Goal: Information Seeking & Learning: Find specific fact

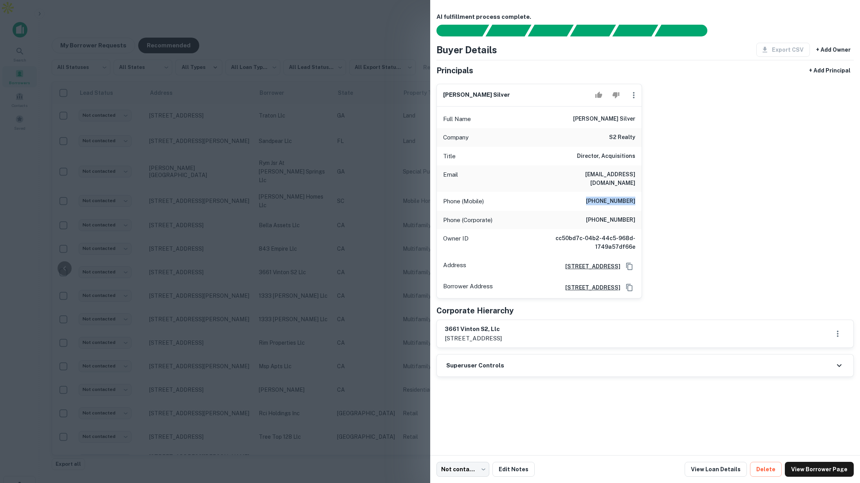
scroll to position [25, 92]
click at [145, 38] on div at bounding box center [430, 241] width 860 height 483
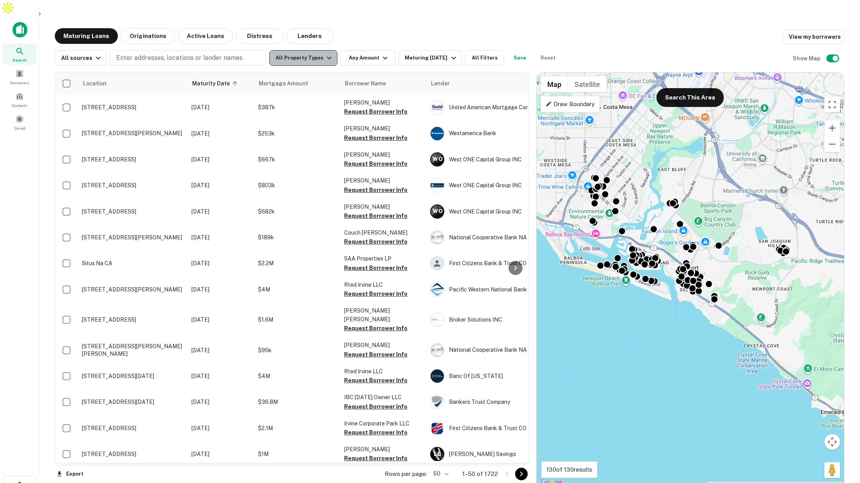
click at [319, 50] on button "All Property Types" at bounding box center [303, 58] width 68 height 16
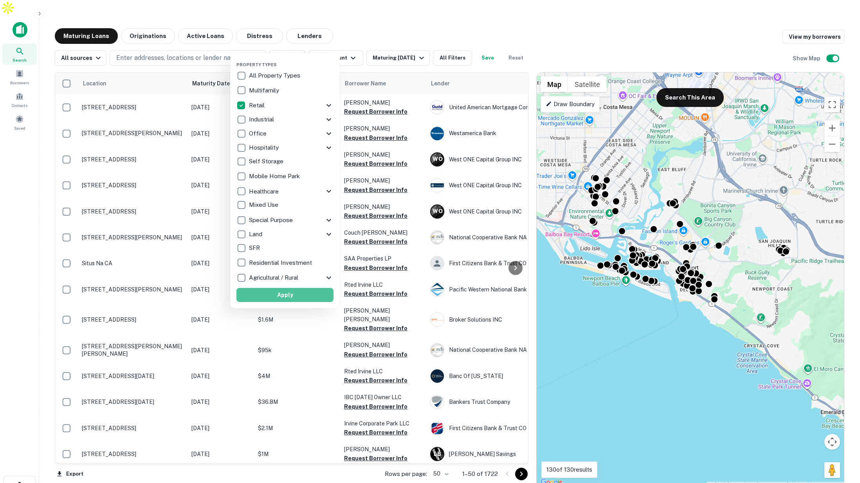
drag, startPoint x: 303, startPoint y: 296, endPoint x: 745, endPoint y: 186, distance: 455.4
click at [303, 296] on button "Apply" at bounding box center [284, 295] width 97 height 14
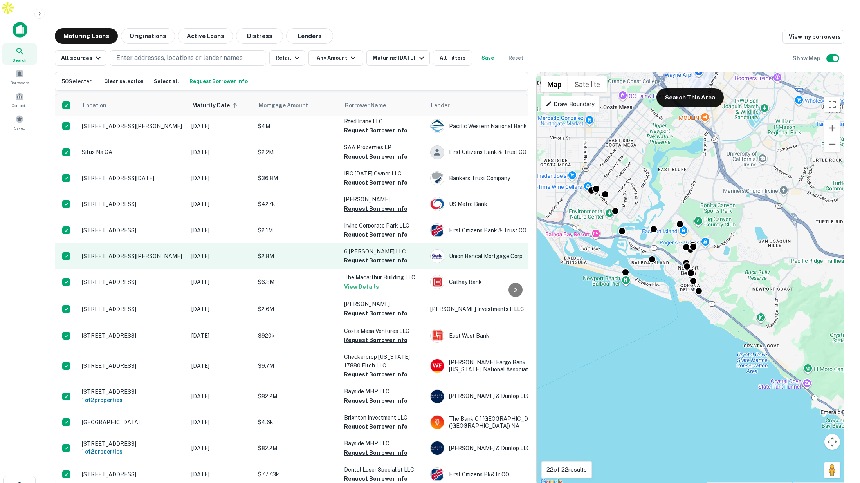
scroll to position [2, 0]
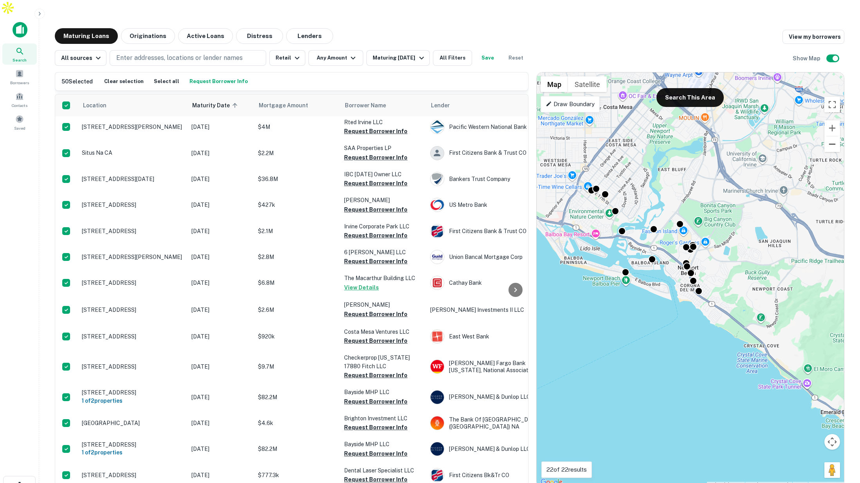
click at [832, 136] on button "Zoom out" at bounding box center [832, 144] width 16 height 16
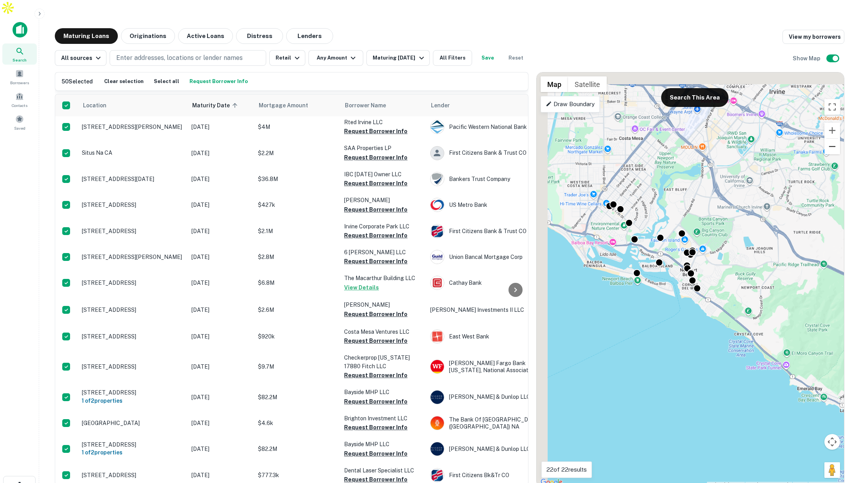
click at [832, 139] on button "Zoom out" at bounding box center [832, 147] width 16 height 16
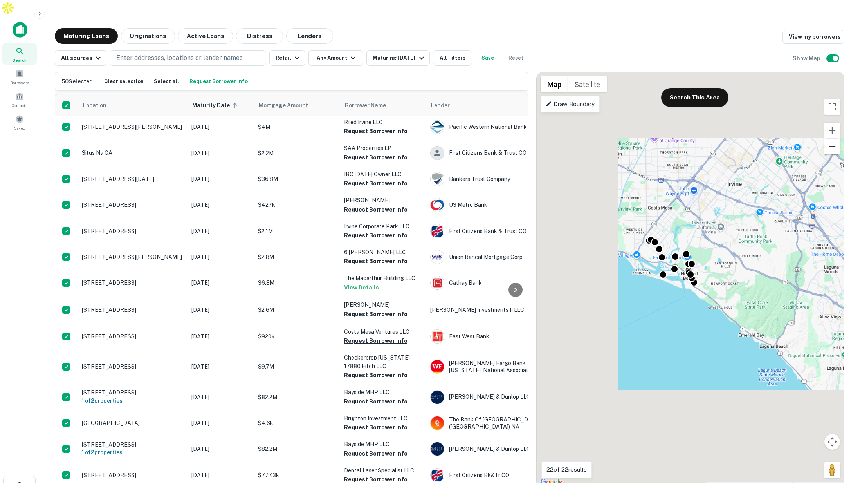
click at [832, 139] on button "Zoom out" at bounding box center [832, 147] width 16 height 16
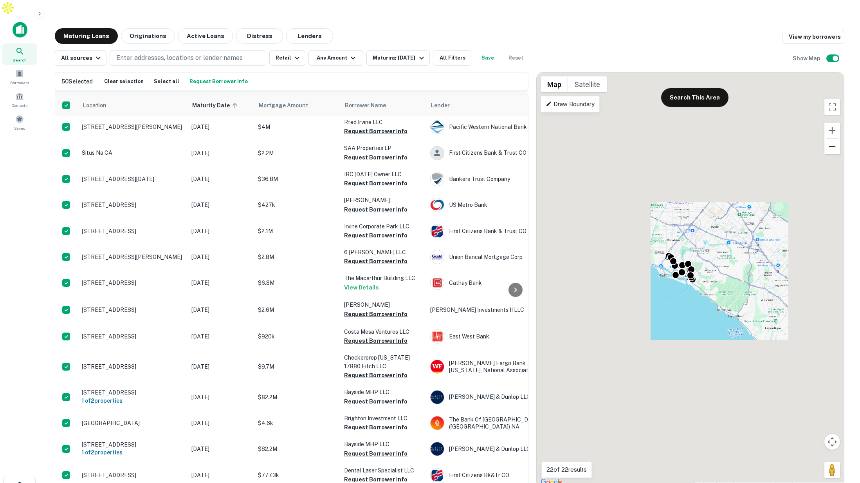
click at [832, 139] on button "Zoom out" at bounding box center [832, 147] width 16 height 16
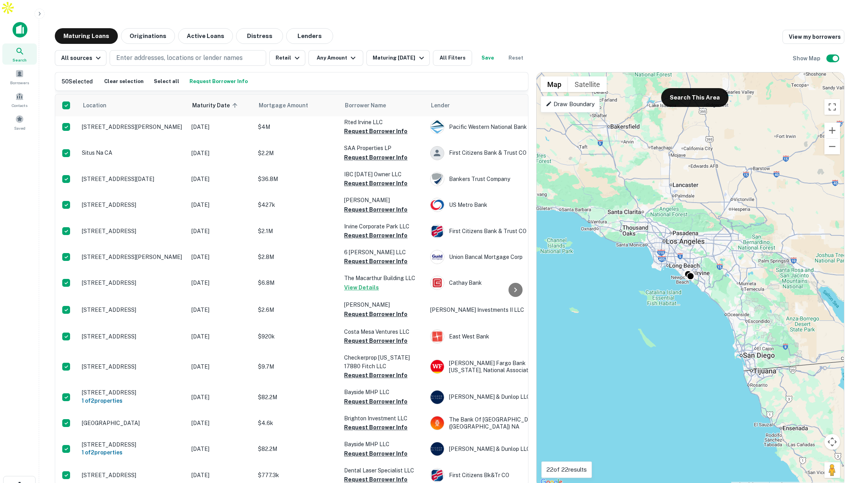
click at [575, 99] on p "Draw Boundary" at bounding box center [570, 103] width 49 height 9
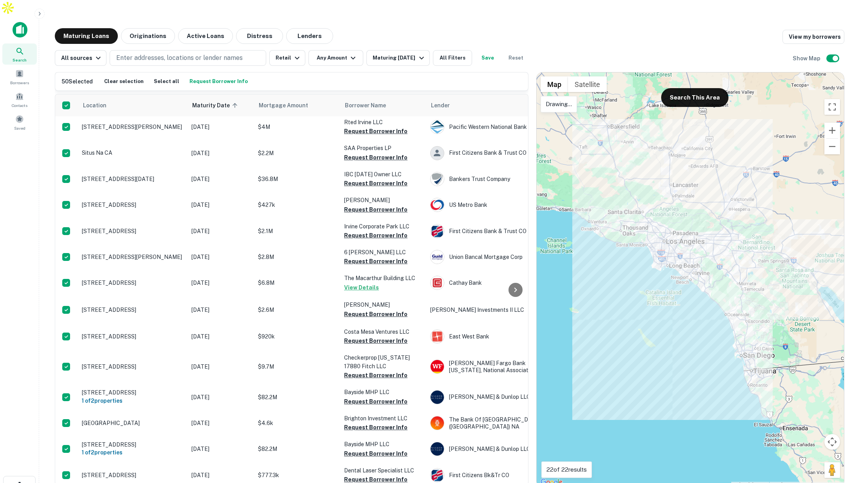
drag, startPoint x: 700, startPoint y: 212, endPoint x: 682, endPoint y: 210, distance: 18.1
click at [681, 208] on div "To activate drag with keyboard, press Alt + Enter. Once in keyboard drag state,…" at bounding box center [690, 279] width 307 height 414
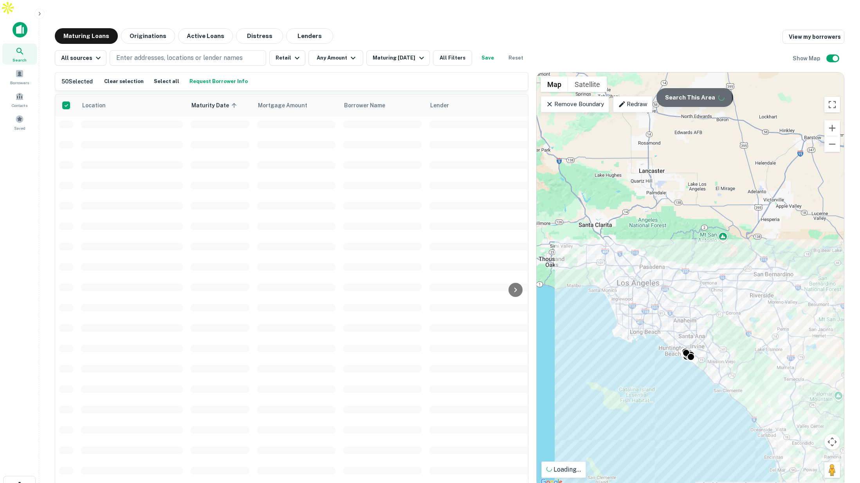
click at [678, 88] on button "Search This Area" at bounding box center [694, 97] width 77 height 19
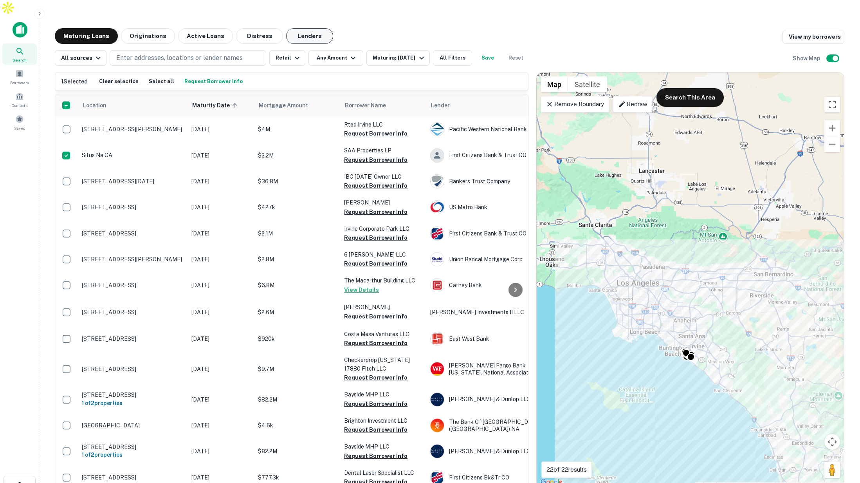
click at [308, 28] on button "Lenders" at bounding box center [309, 36] width 47 height 16
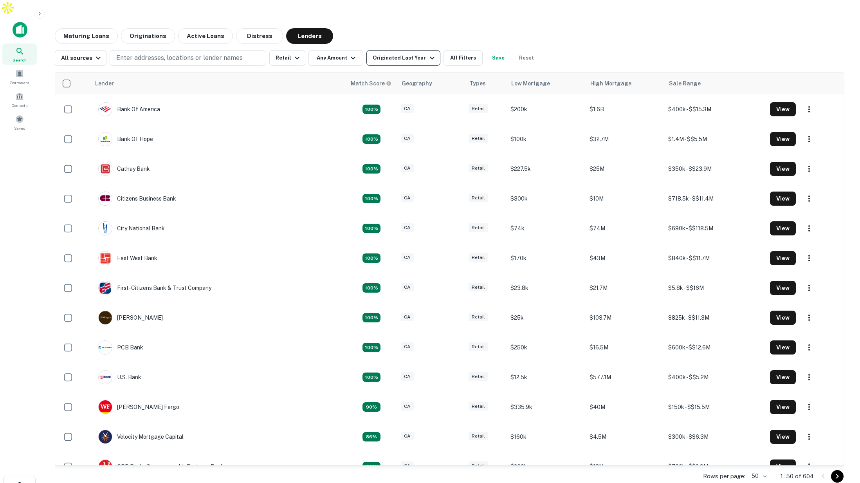
click at [392, 50] on button "Originated Last Year" at bounding box center [403, 58] width 74 height 16
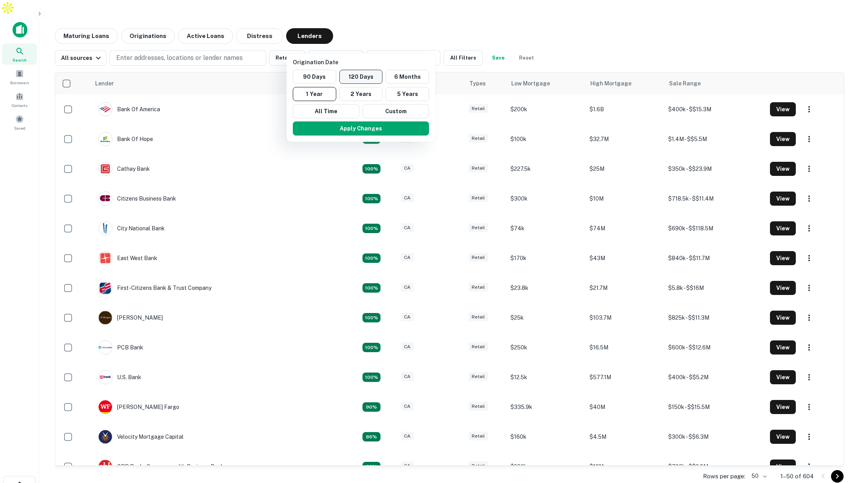
click at [354, 76] on button "120 Days" at bounding box center [360, 77] width 43 height 14
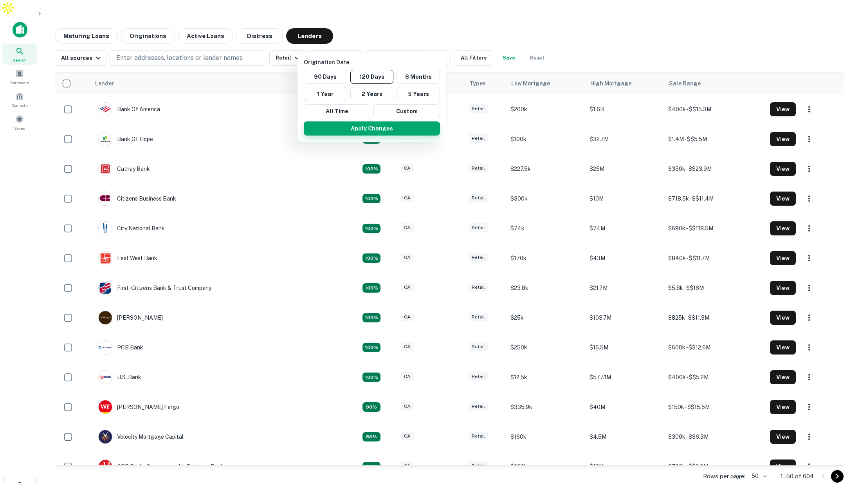
click at [370, 131] on button "Apply Changes" at bounding box center [372, 128] width 136 height 14
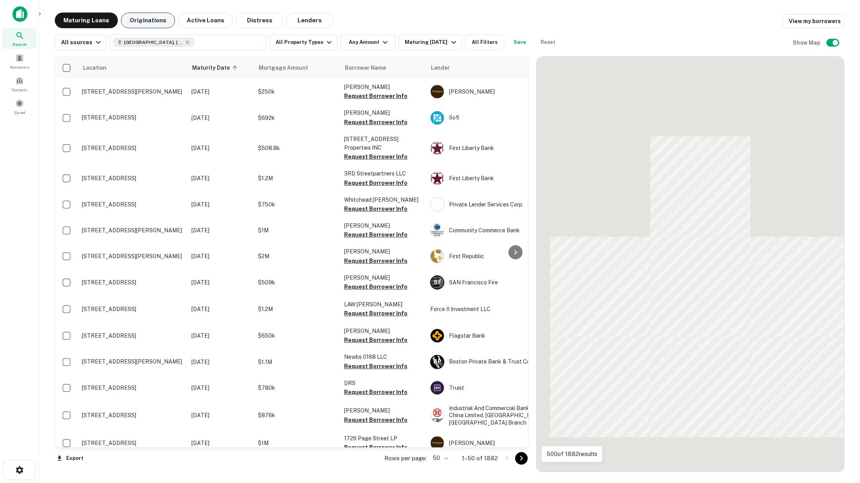
click at [151, 22] on button "Originations" at bounding box center [148, 21] width 54 height 16
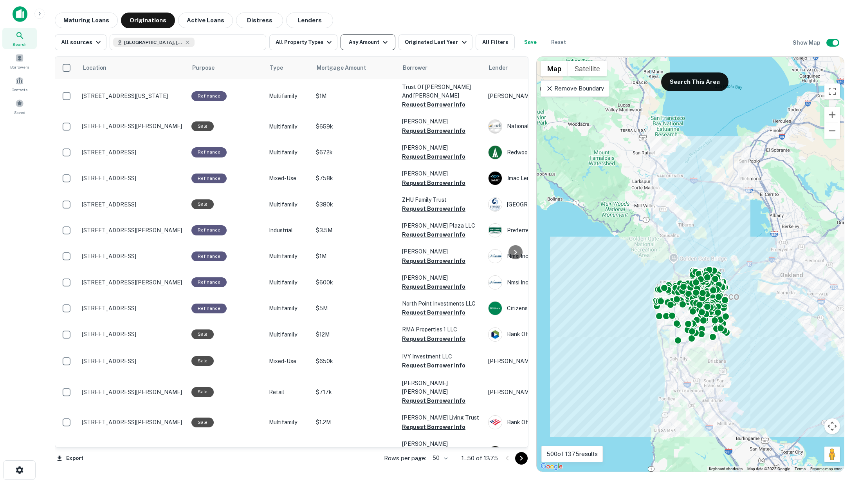
click at [364, 43] on button "Any Amount" at bounding box center [367, 42] width 55 height 16
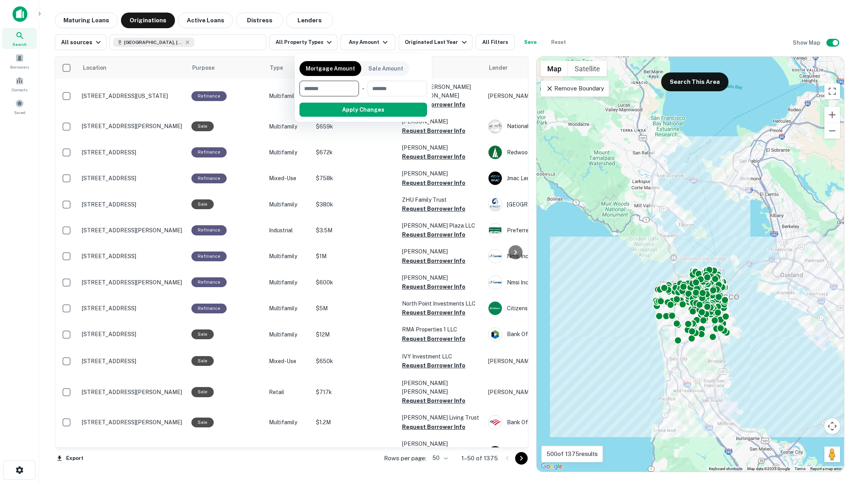
click at [331, 90] on input "number" at bounding box center [326, 89] width 54 height 16
type input "********"
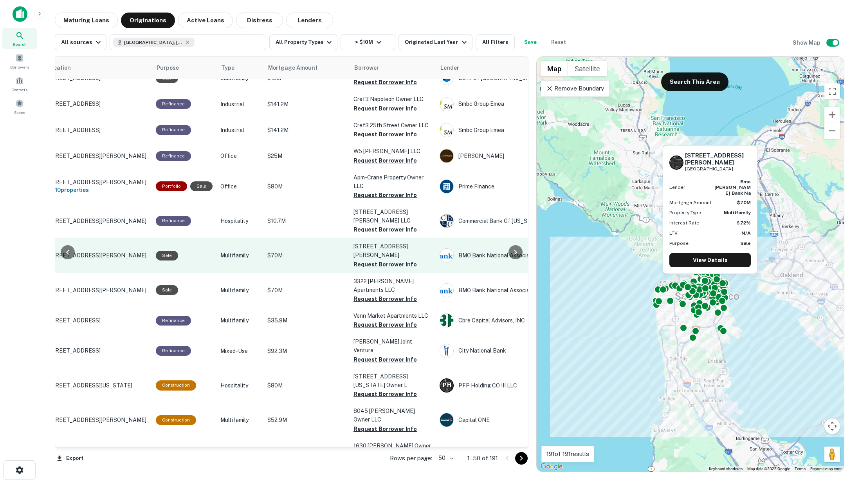
scroll to position [0, 36]
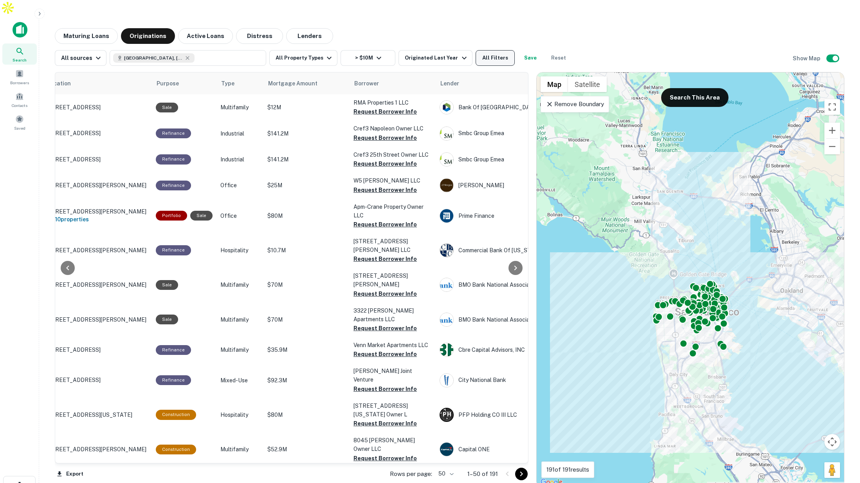
click at [489, 50] on button "All Filters" at bounding box center [494, 58] width 39 height 16
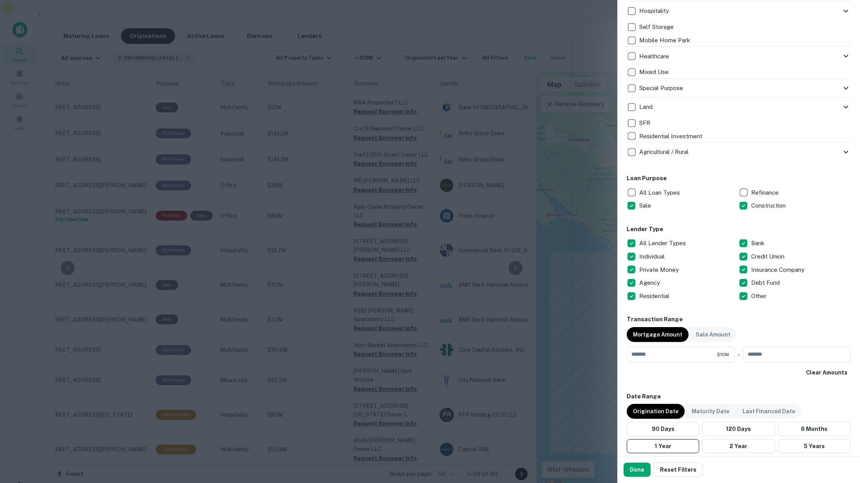
scroll to position [273, 0]
drag, startPoint x: 639, startPoint y: 469, endPoint x: 601, endPoint y: 372, distance: 104.1
click at [639, 468] on button "Done" at bounding box center [636, 469] width 27 height 14
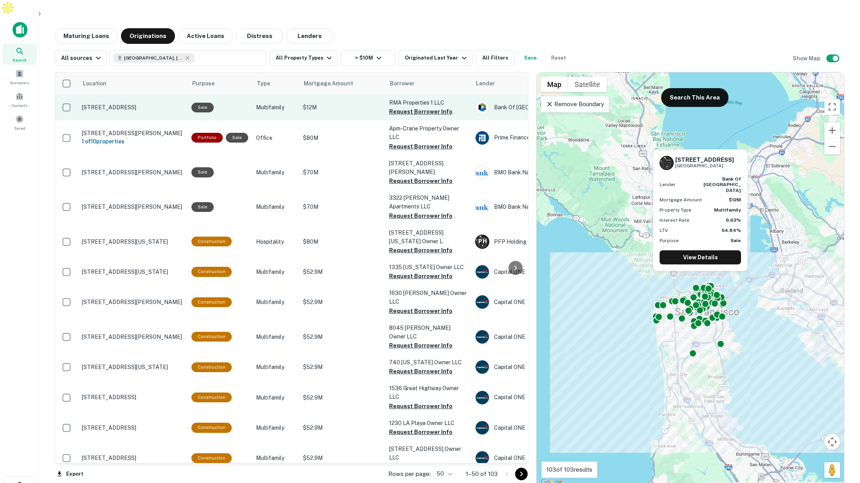
scroll to position [0, 1]
click at [409, 107] on button "Request Borrower Info" at bounding box center [419, 111] width 63 height 9
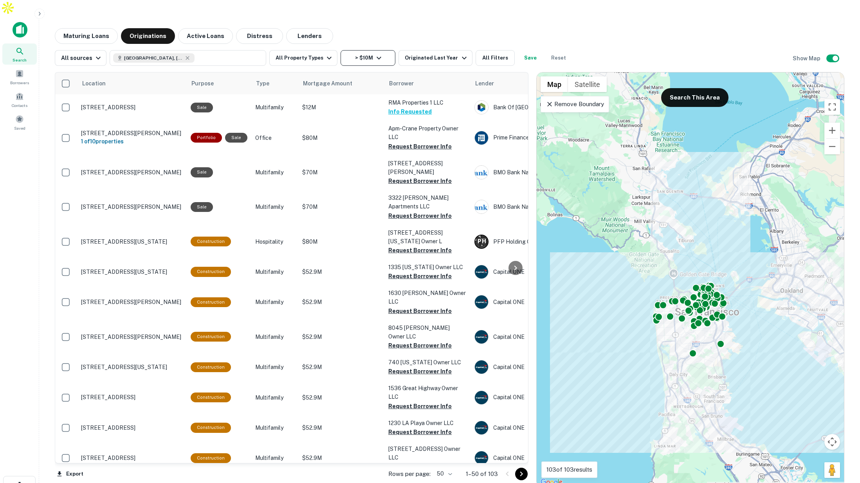
click at [367, 50] on button "> $10M" at bounding box center [367, 58] width 55 height 16
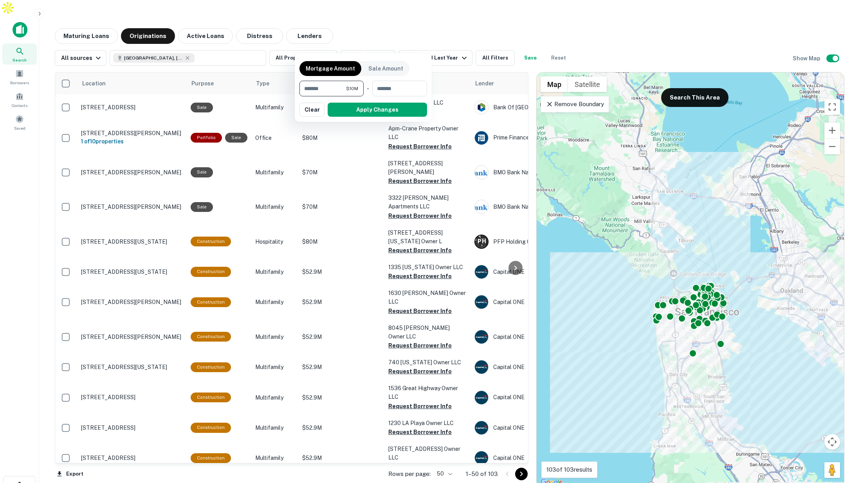
click at [436, 16] on div at bounding box center [430, 241] width 860 height 483
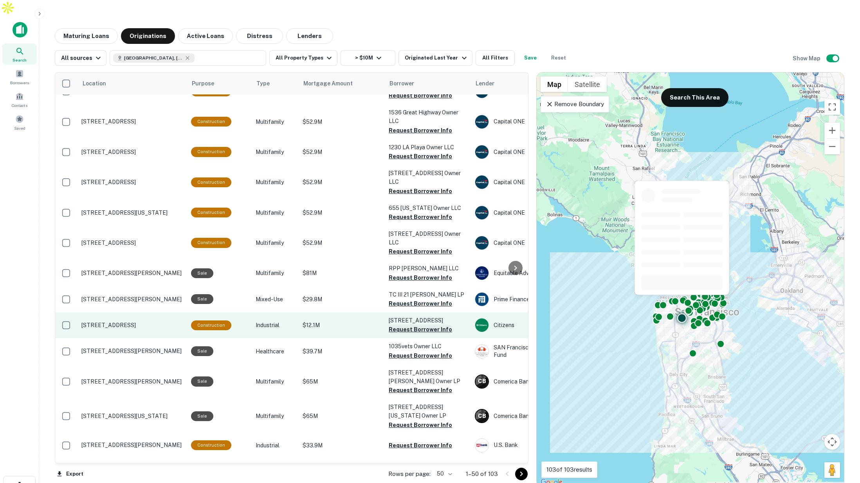
scroll to position [299, 0]
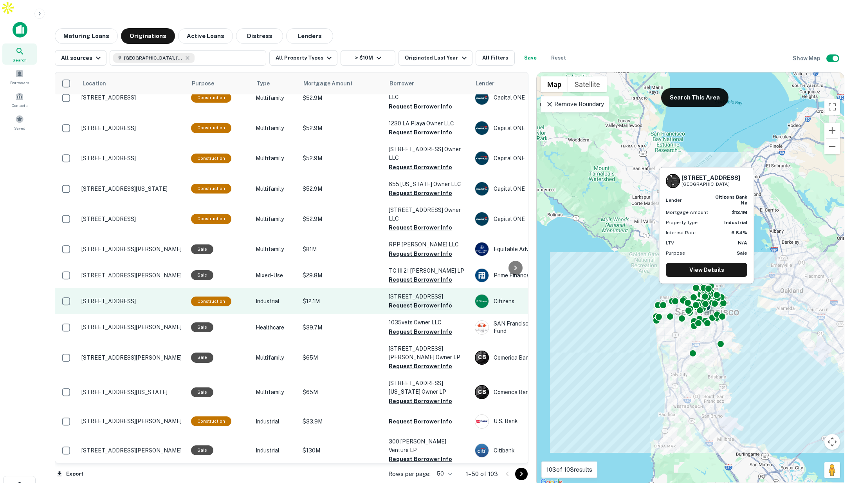
click at [398, 301] on button "Request Borrower Info" at bounding box center [420, 305] width 63 height 9
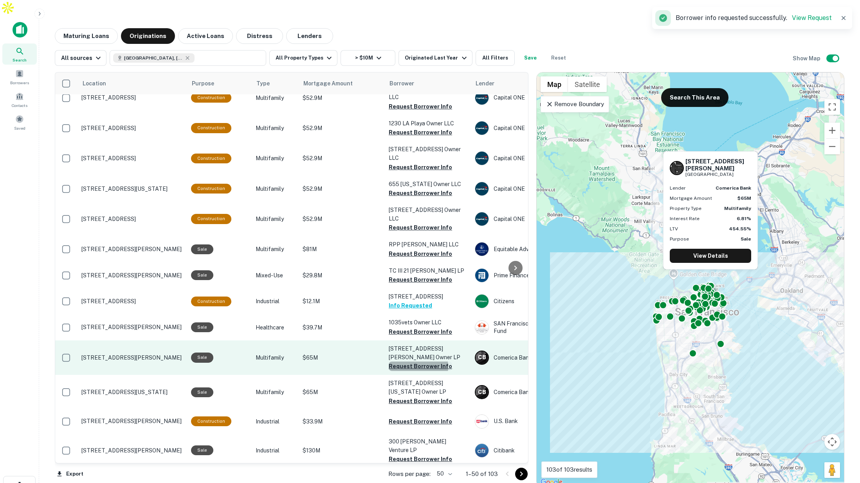
click at [410, 361] on button "Request Borrower Info" at bounding box center [420, 365] width 63 height 9
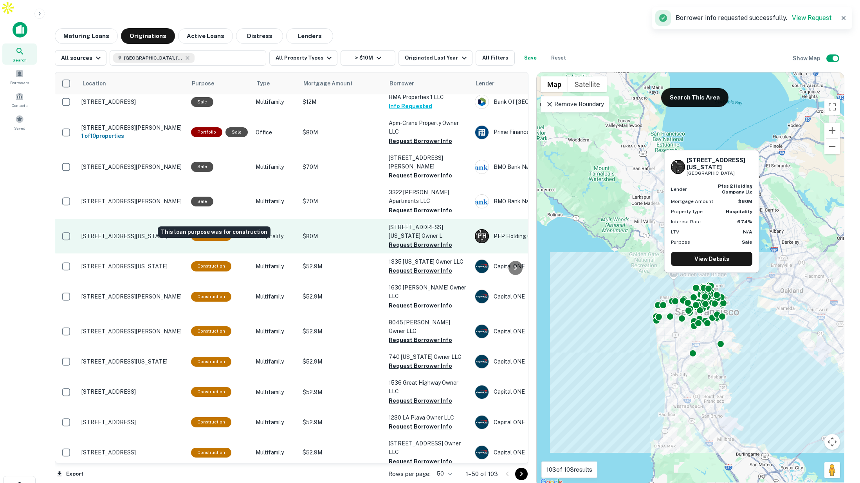
scroll to position [5, 0]
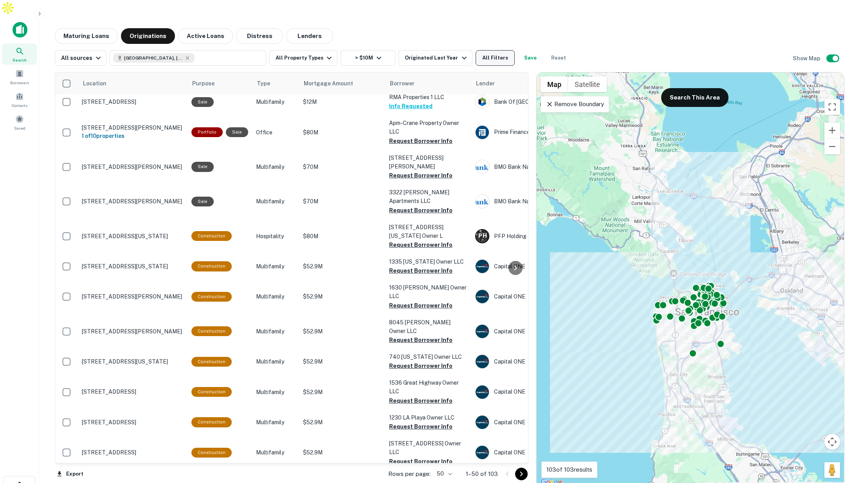
click at [490, 50] on button "All Filters" at bounding box center [494, 58] width 39 height 16
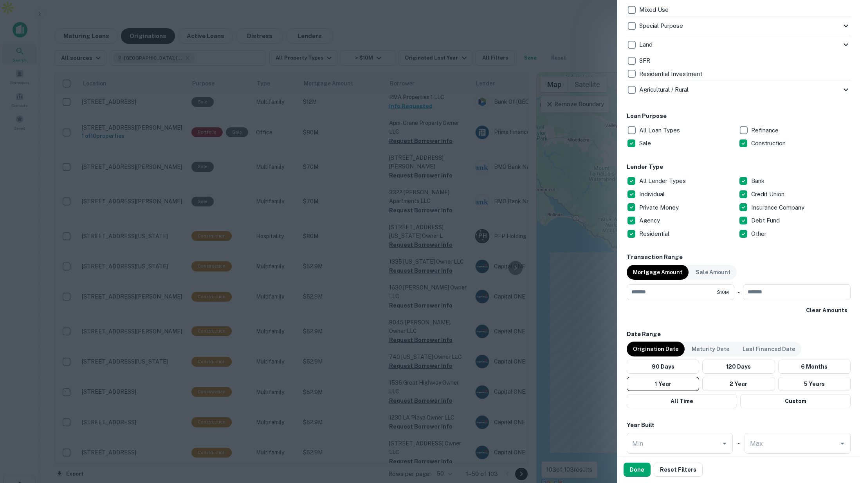
scroll to position [273, 0]
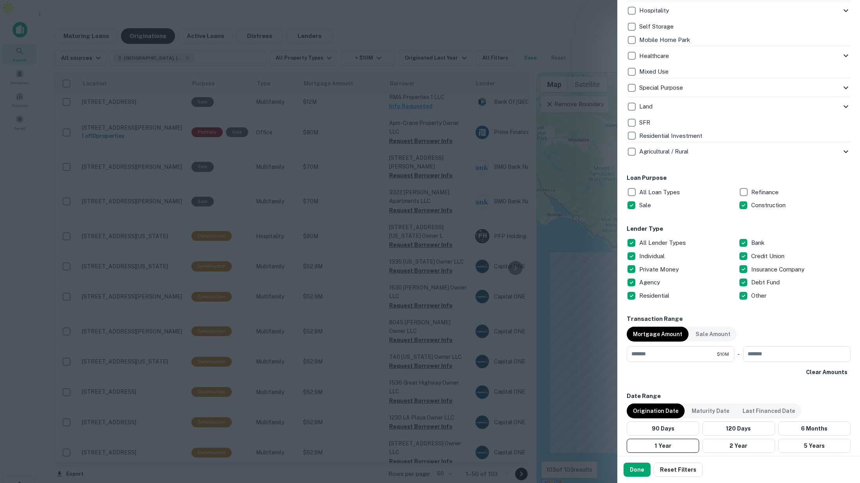
click at [569, 32] on div at bounding box center [430, 241] width 860 height 483
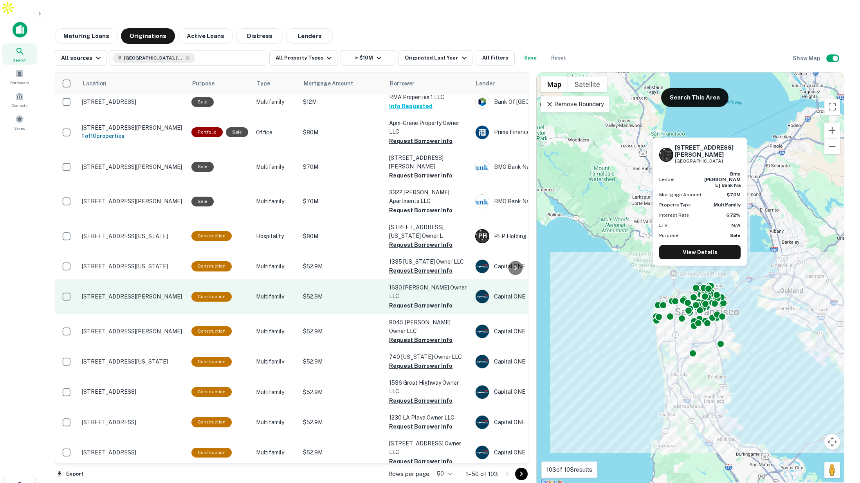
scroll to position [5, 0]
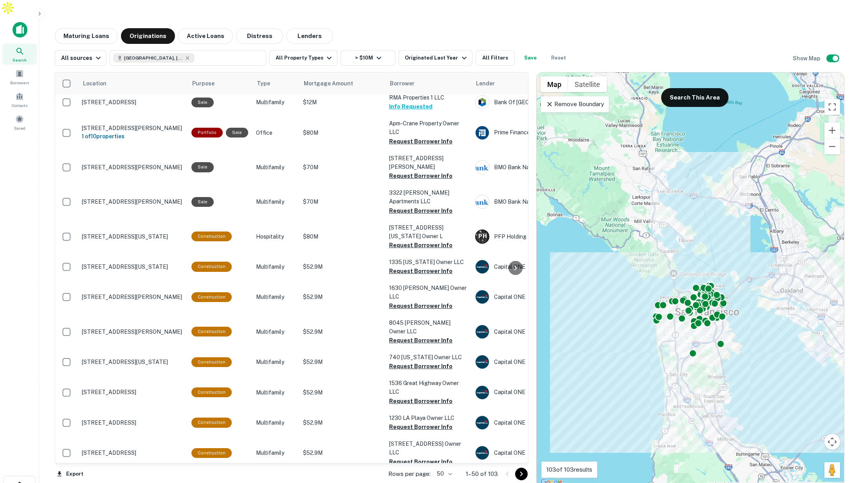
drag, startPoint x: 198, startPoint y: 18, endPoint x: 228, endPoint y: 23, distance: 30.7
click at [198, 28] on button "Active Loans" at bounding box center [205, 36] width 55 height 16
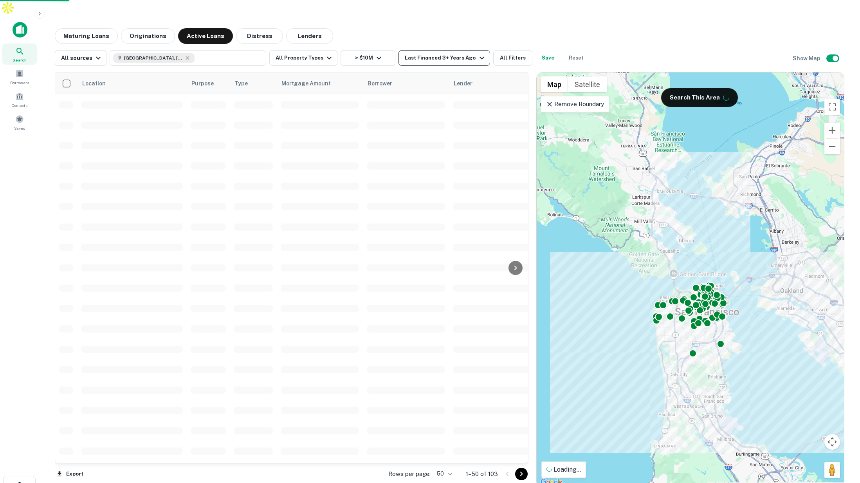
scroll to position [5, 0]
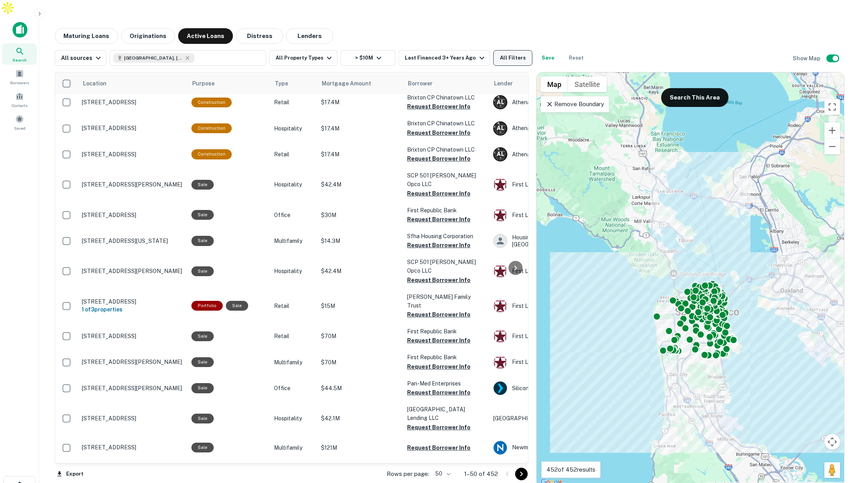
click at [512, 50] on button "All Filters" at bounding box center [512, 58] width 39 height 16
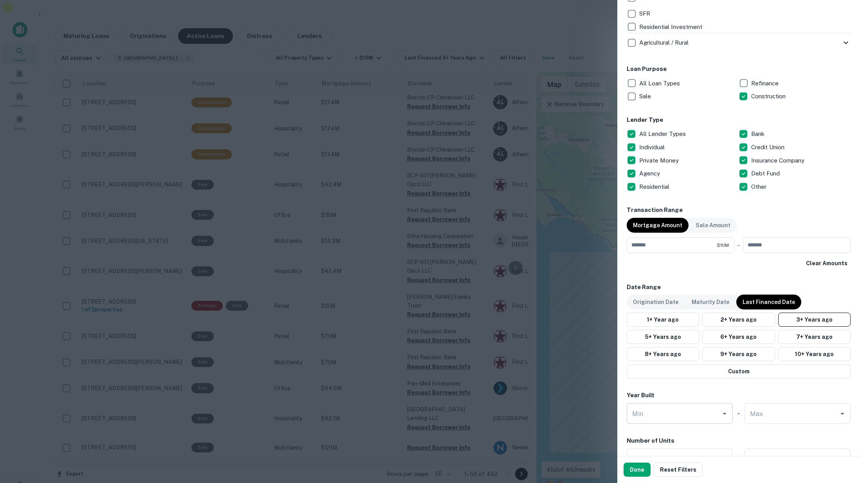
scroll to position [370, 0]
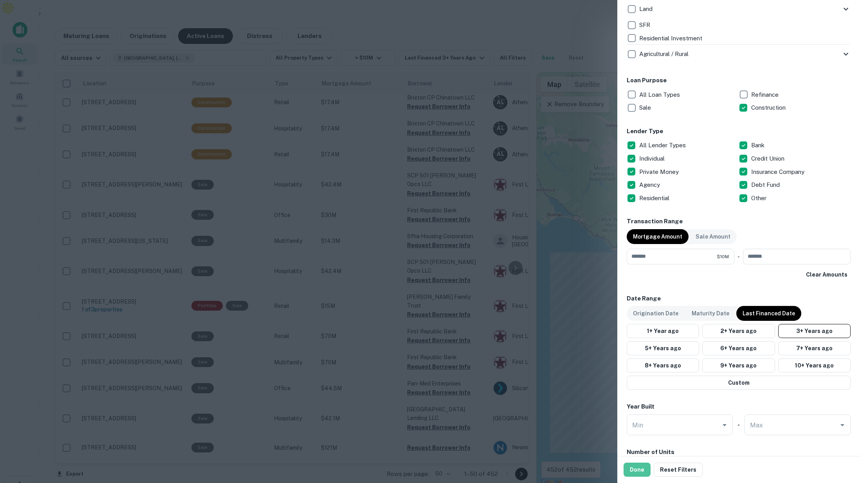
drag, startPoint x: 636, startPoint y: 470, endPoint x: 529, endPoint y: 193, distance: 296.4
click at [636, 470] on button "Done" at bounding box center [636, 469] width 27 height 14
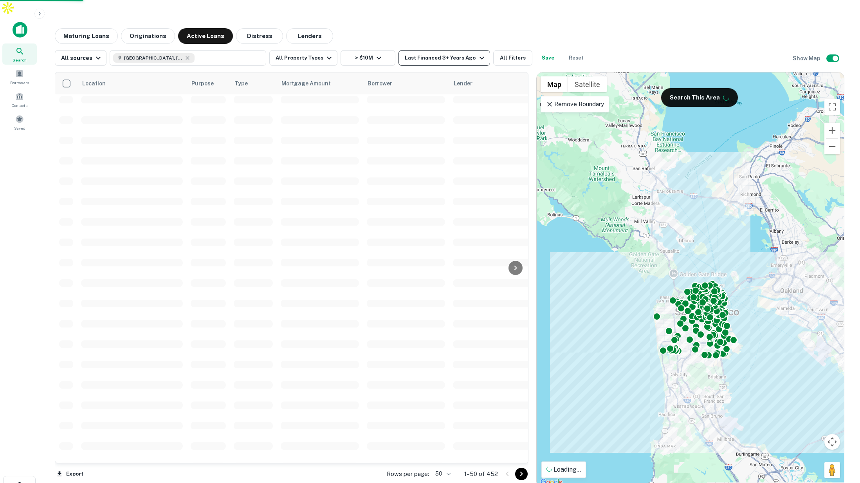
click at [455, 53] on div "Last Financed 3+ Years Ago" at bounding box center [445, 57] width 81 height 9
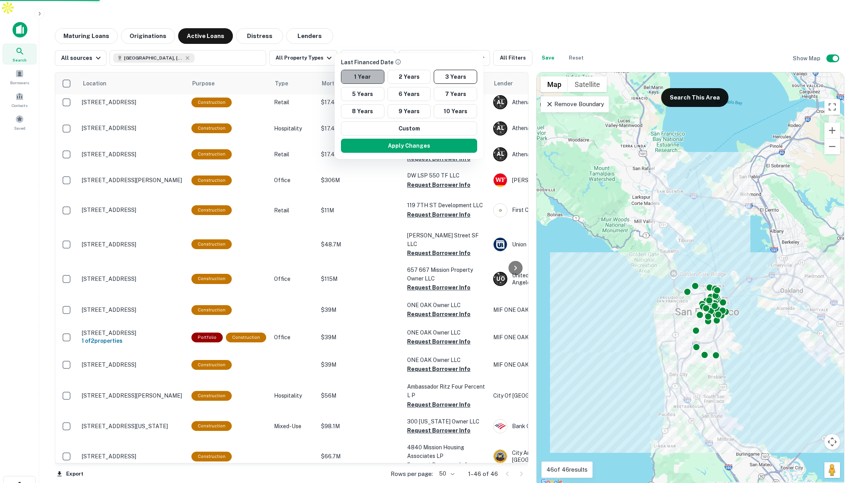
click at [360, 73] on button "1 Year" at bounding box center [362, 77] width 43 height 14
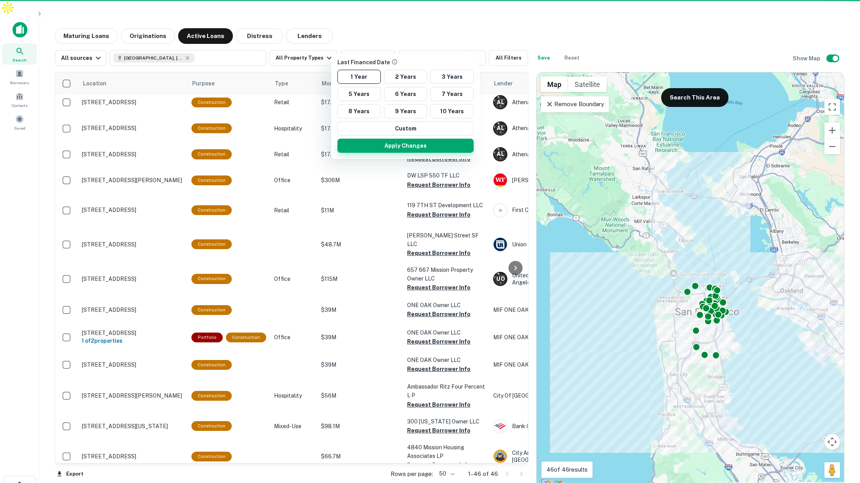
click at [418, 145] on button "Apply Changes" at bounding box center [405, 146] width 136 height 14
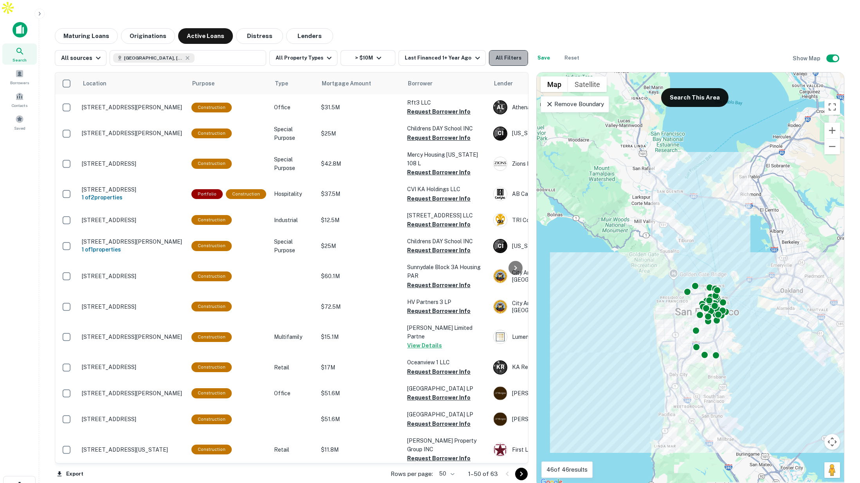
click at [499, 50] on button "All Filters" at bounding box center [508, 58] width 39 height 16
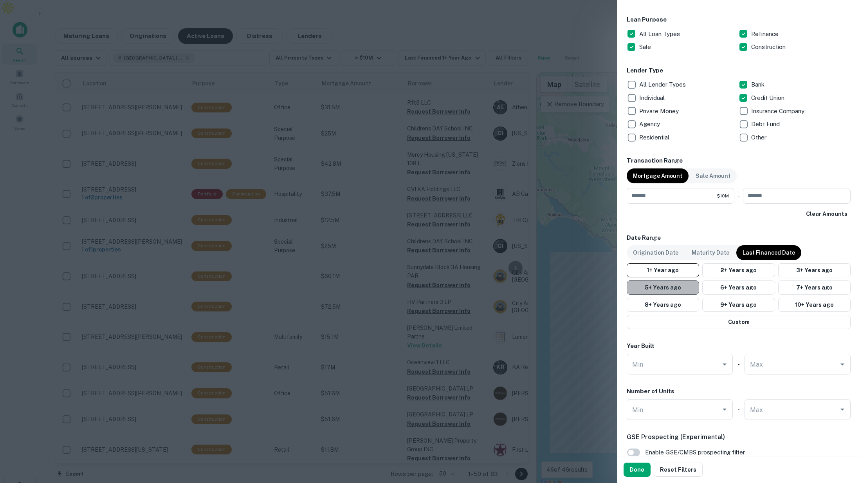
scroll to position [430, 0]
click at [661, 286] on button "5+ Years ago" at bounding box center [663, 288] width 72 height 14
drag, startPoint x: 637, startPoint y: 467, endPoint x: 567, endPoint y: 302, distance: 179.9
click at [639, 466] on button "Done" at bounding box center [636, 469] width 27 height 14
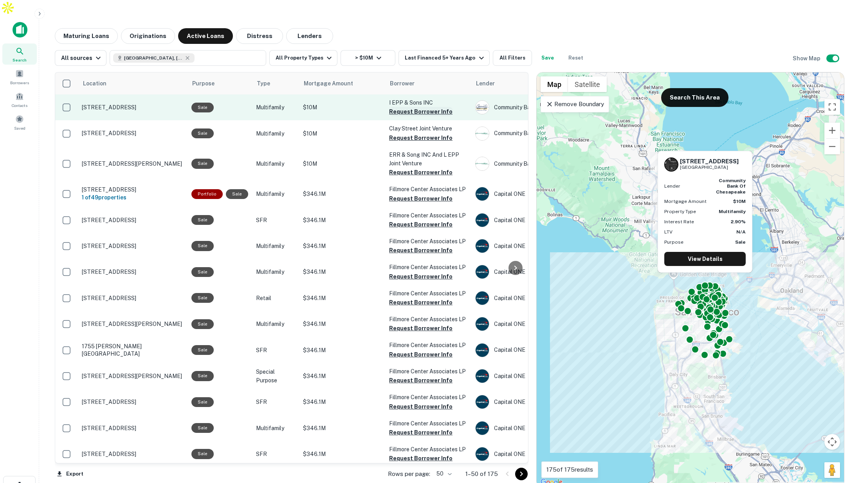
click at [417, 107] on button "Request Borrower Info" at bounding box center [420, 111] width 63 height 9
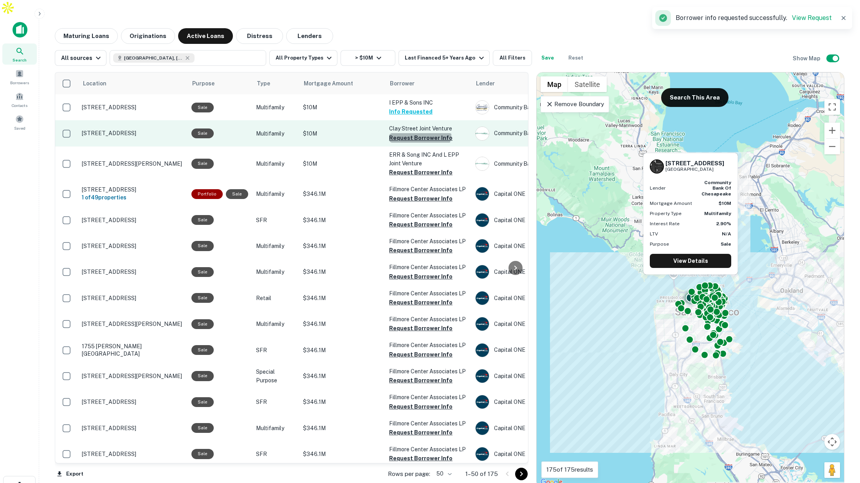
click at [417, 133] on button "Request Borrower Info" at bounding box center [420, 137] width 63 height 9
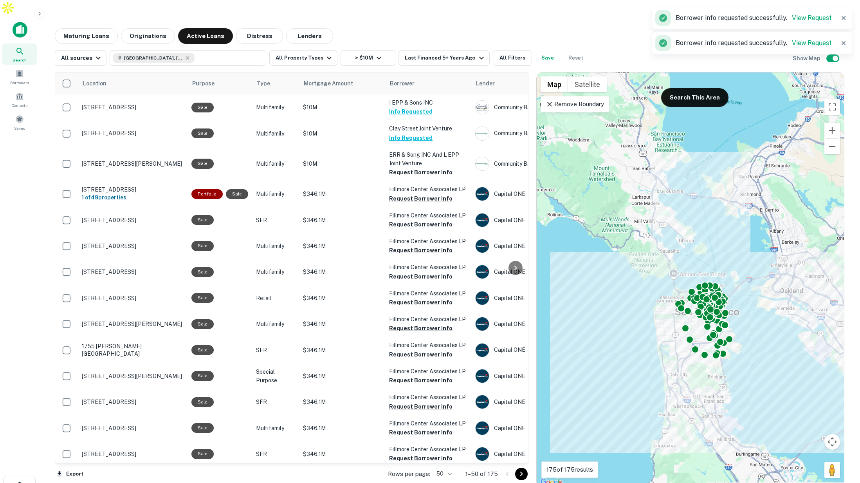
click at [847, 16] on button "button" at bounding box center [843, 18] width 11 height 11
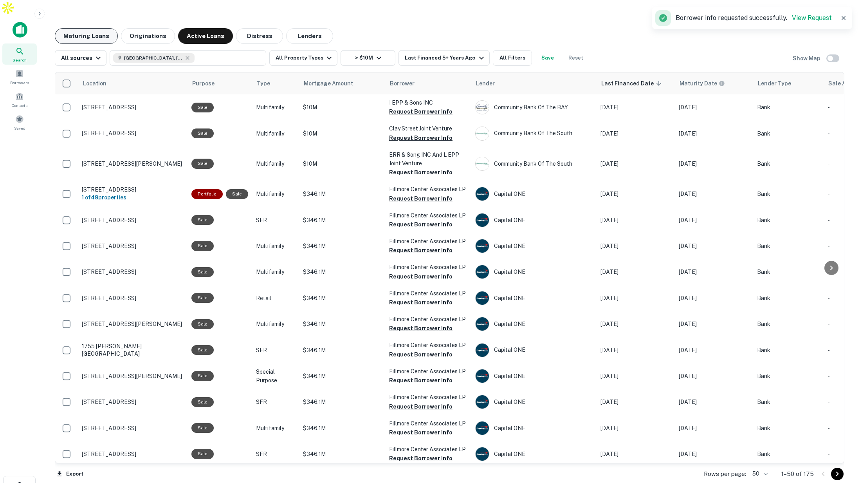
drag, startPoint x: 93, startPoint y: 20, endPoint x: 515, endPoint y: 29, distance: 422.3
click at [93, 28] on button "Maturing Loans" at bounding box center [86, 36] width 63 height 16
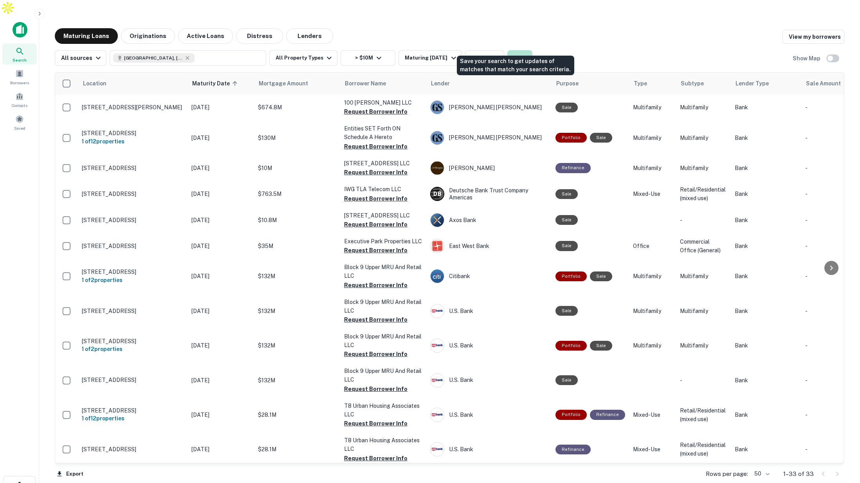
click at [520, 50] on button "Save" at bounding box center [519, 58] width 25 height 16
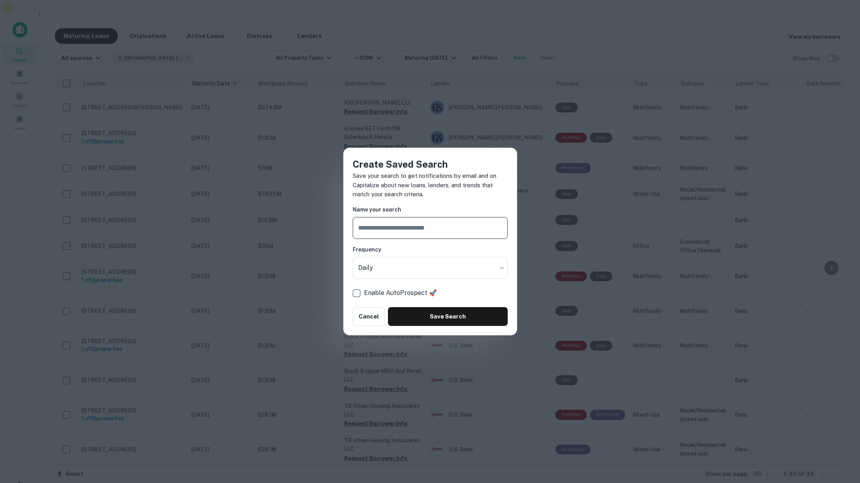
click at [393, 228] on input "text" at bounding box center [430, 228] width 155 height 22
type input "**********"
click at [439, 313] on button "Save Search" at bounding box center [447, 316] width 119 height 19
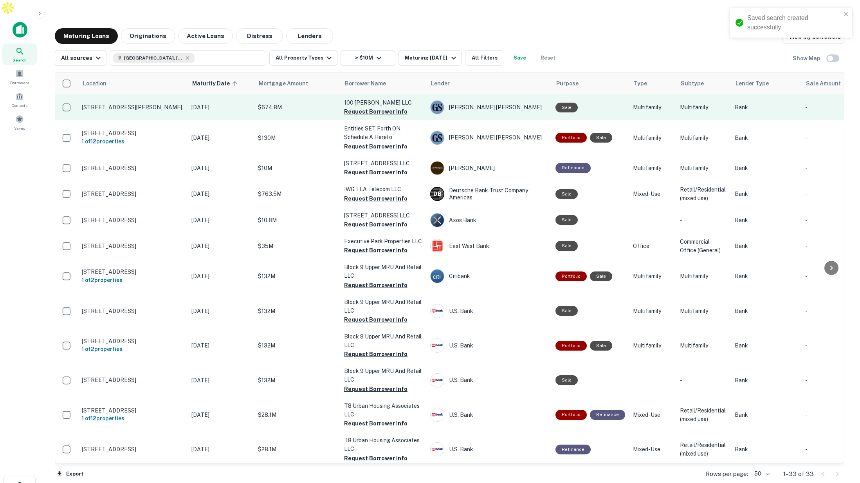
scroll to position [1, 0]
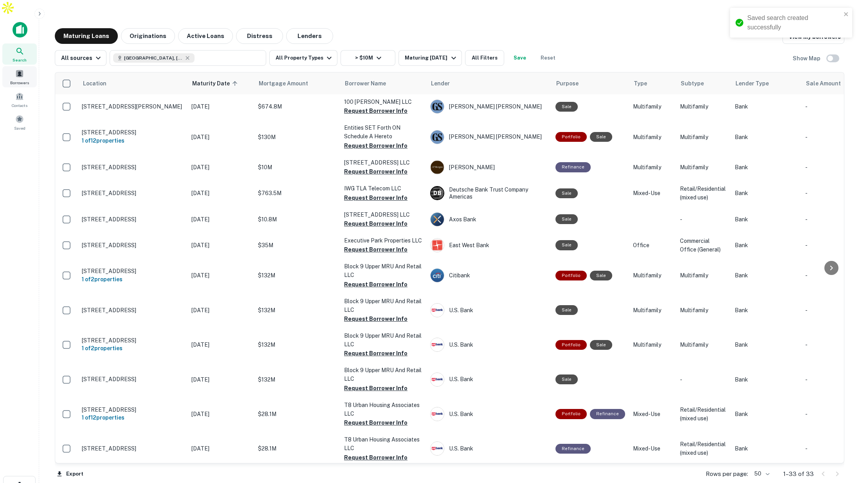
click at [22, 69] on span at bounding box center [19, 73] width 9 height 9
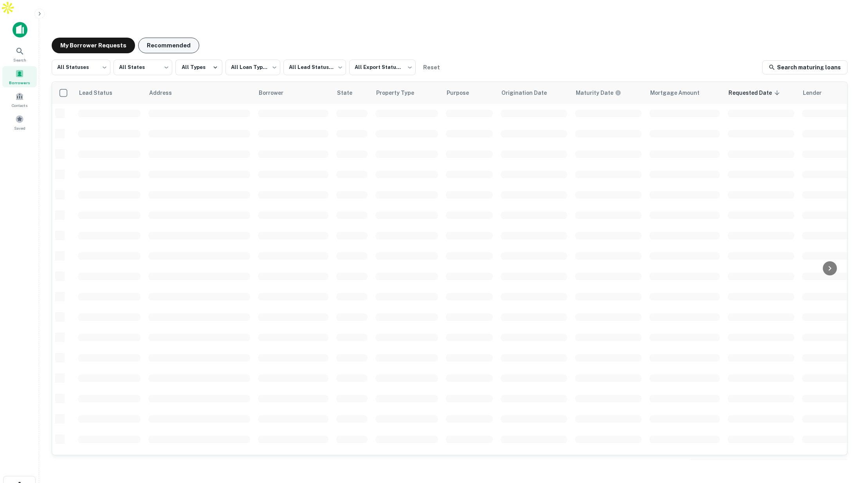
click at [157, 38] on button "Recommended" at bounding box center [168, 46] width 61 height 16
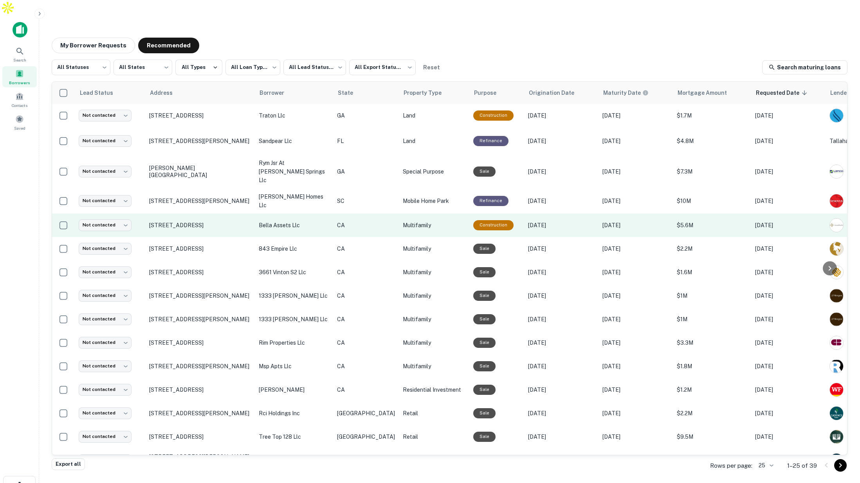
click at [138, 38] on button "Recommended" at bounding box center [168, 46] width 61 height 16
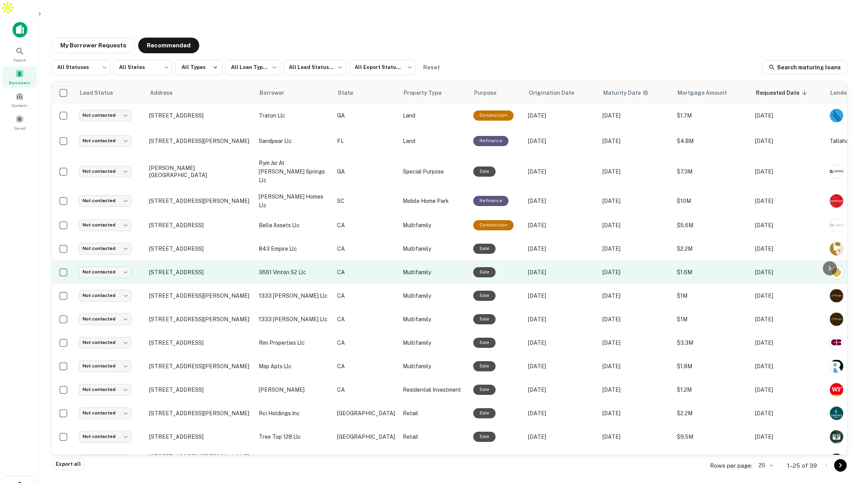
click at [369, 260] on td "CA" at bounding box center [366, 271] width 66 height 23
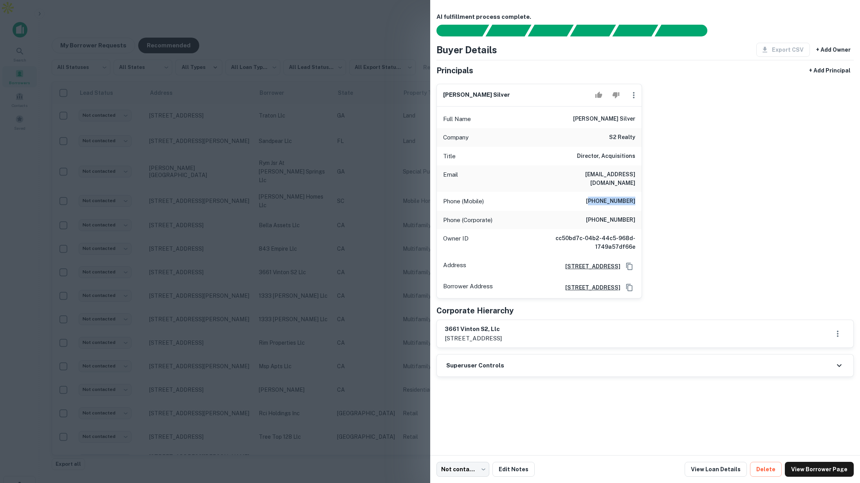
drag, startPoint x: 596, startPoint y: 192, endPoint x: 643, endPoint y: 189, distance: 46.7
click at [645, 189] on div "evan h. silver Full Name evan h. silver Company s2 realty Title Director, Acqui…" at bounding box center [642, 187] width 424 height 221
drag, startPoint x: 585, startPoint y: 174, endPoint x: 619, endPoint y: 171, distance: 34.1
click at [619, 171] on h6 "evan@s2realtyllc.com" at bounding box center [588, 178] width 94 height 17
click at [333, 108] on div at bounding box center [430, 241] width 860 height 483
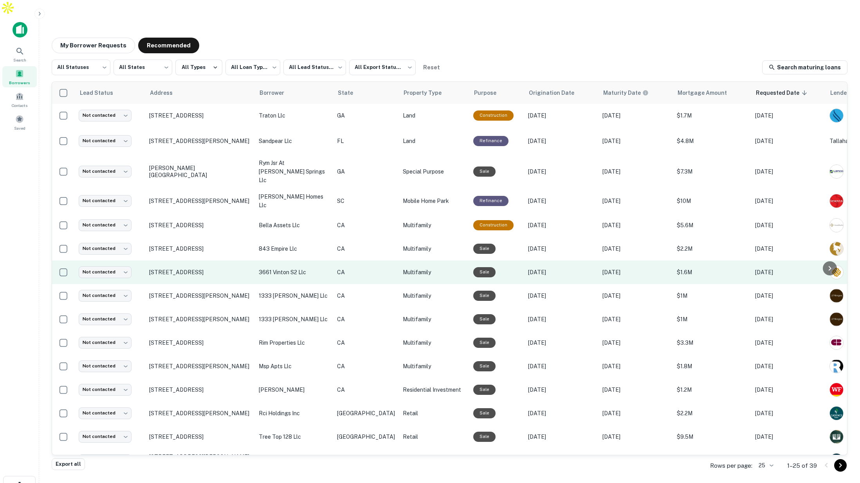
click at [602, 268] on p "Dec 15, 2025" at bounding box center [635, 272] width 67 height 9
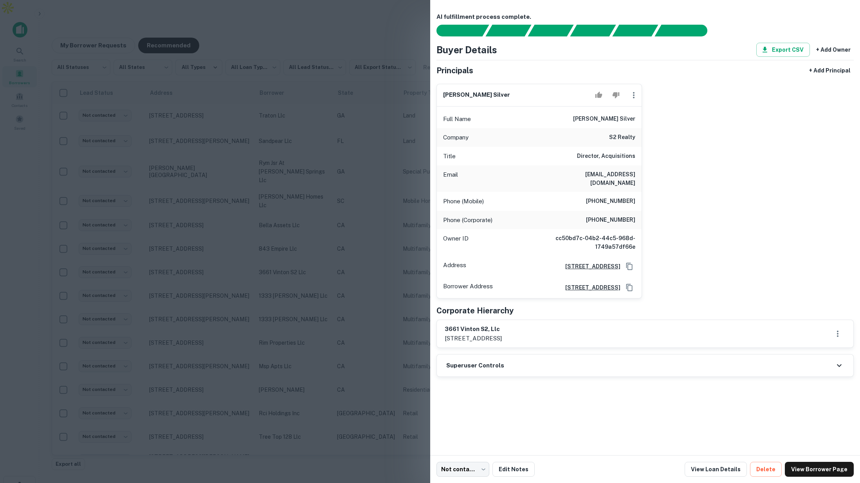
click at [194, 70] on div at bounding box center [430, 241] width 860 height 483
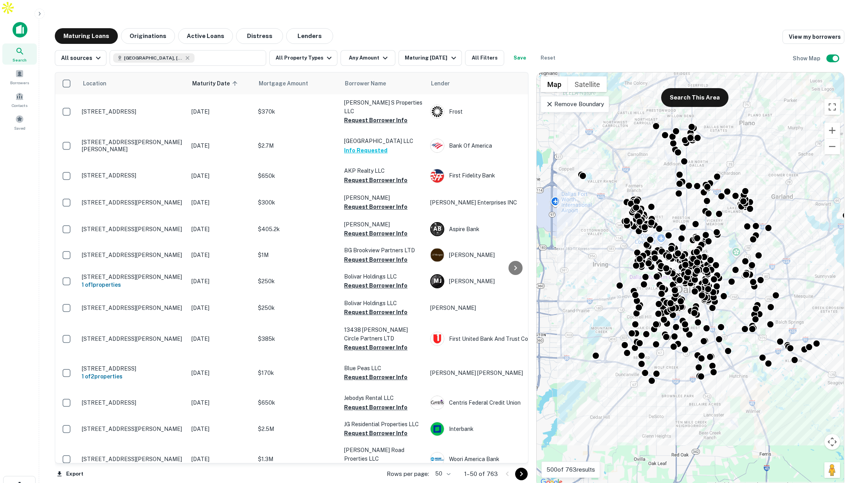
drag, startPoint x: 726, startPoint y: 174, endPoint x: 753, endPoint y: 152, distance: 35.0
click at [753, 152] on div "To activate drag with keyboard, press Alt + Enter. Once in keyboard drag state,…" at bounding box center [690, 279] width 307 height 414
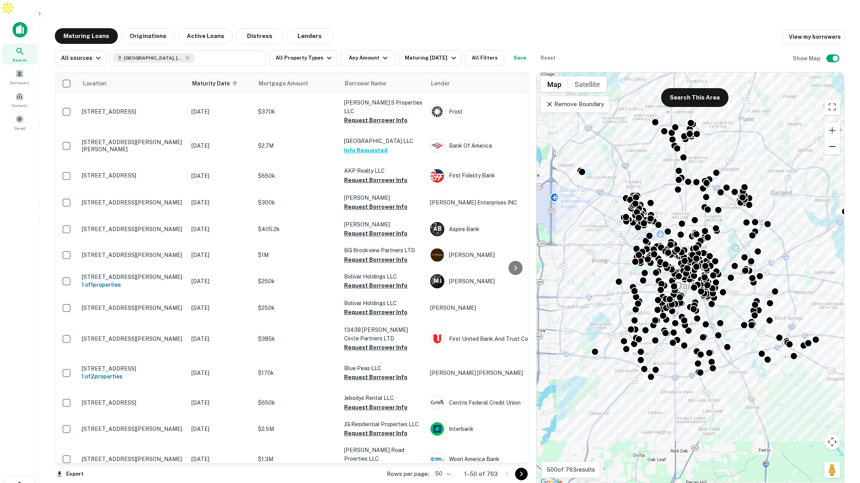
click at [835, 139] on button "Zoom out" at bounding box center [832, 147] width 16 height 16
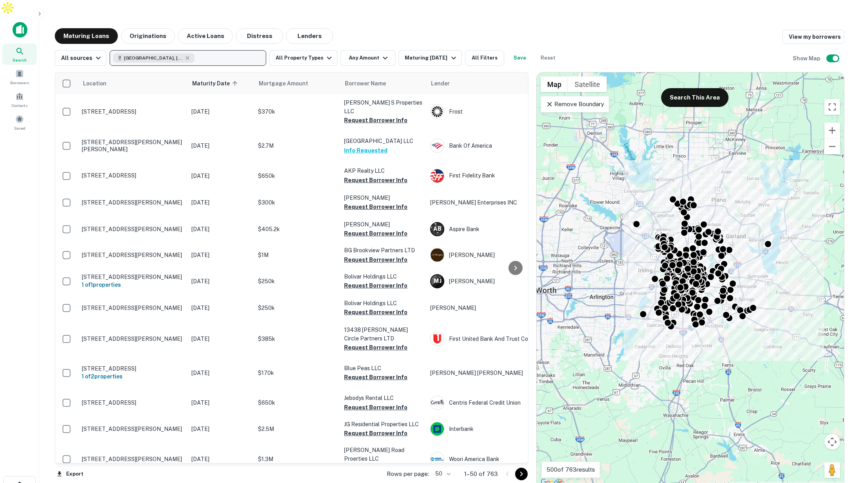
click at [204, 50] on button "Dallas, TX, USA" at bounding box center [188, 58] width 157 height 16
click at [162, 85] on input "text" at bounding box center [186, 83] width 156 height 22
type input "*"
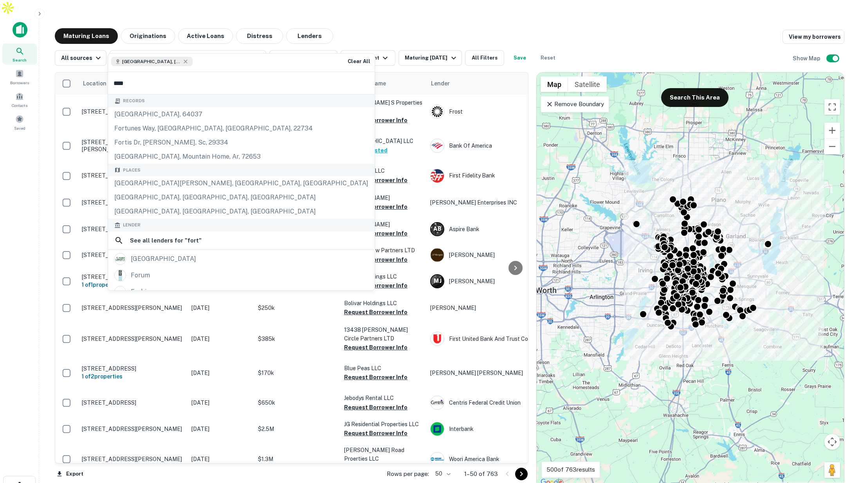
type input "***"
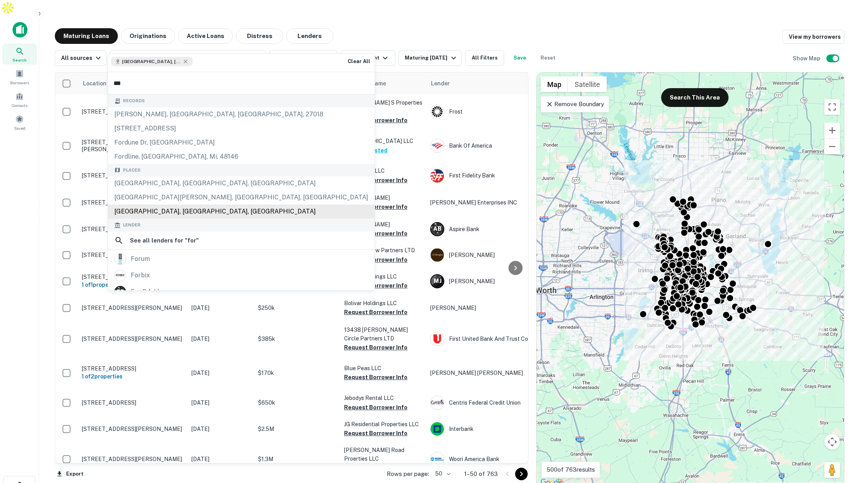
click at [154, 206] on div "Fort Worth, TX, USA" at bounding box center [241, 211] width 266 height 14
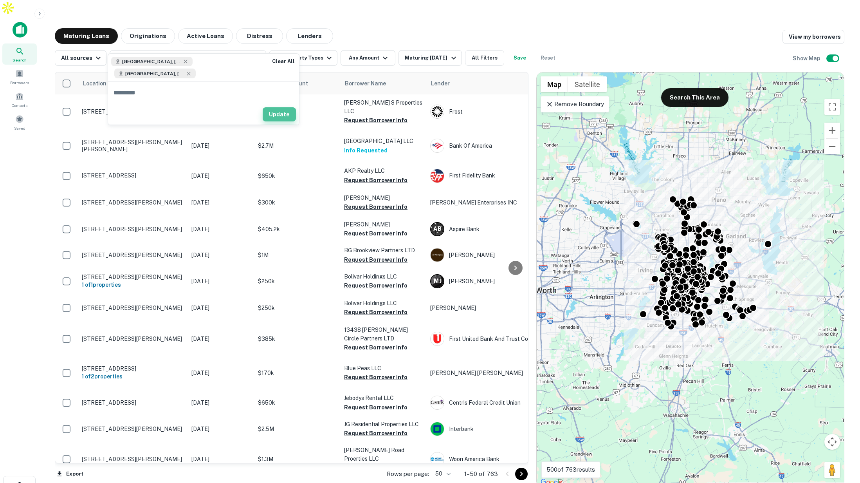
click at [263, 108] on button "Update" at bounding box center [279, 114] width 33 height 14
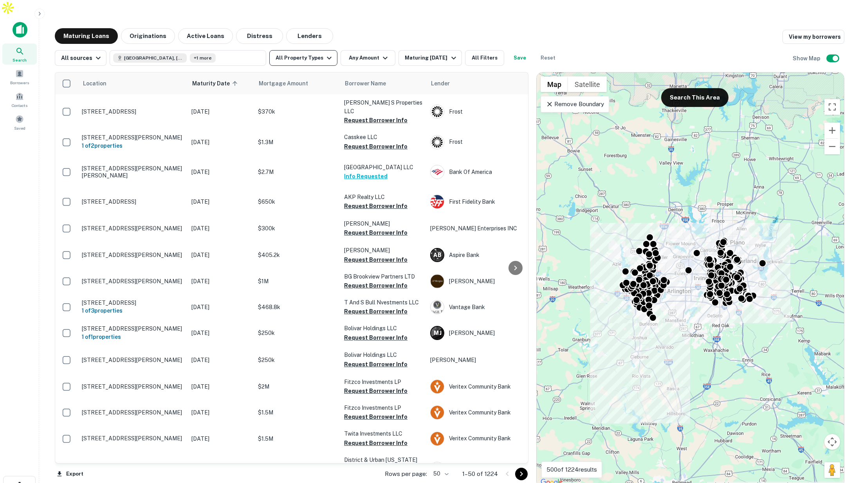
click at [306, 50] on button "All Property Types" at bounding box center [303, 58] width 68 height 16
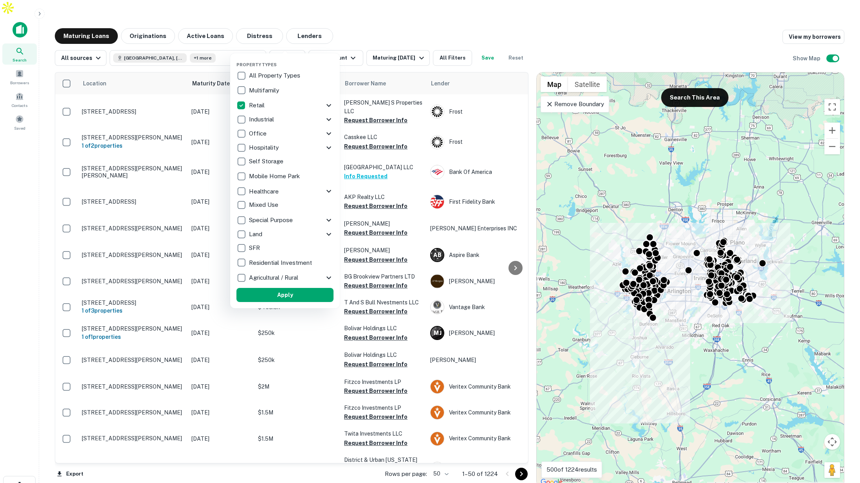
drag, startPoint x: 310, startPoint y: 296, endPoint x: 394, endPoint y: 77, distance: 234.7
click at [311, 295] on button "Apply" at bounding box center [284, 295] width 97 height 14
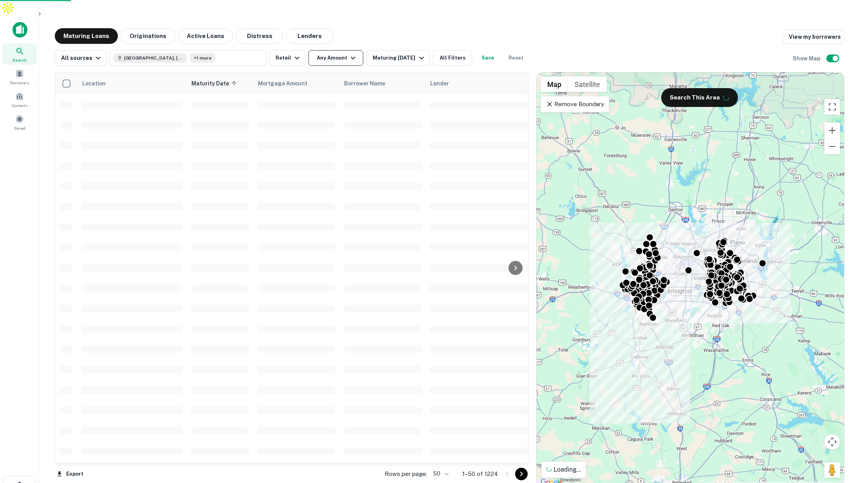
click at [337, 50] on button "Any Amount" at bounding box center [335, 58] width 55 height 16
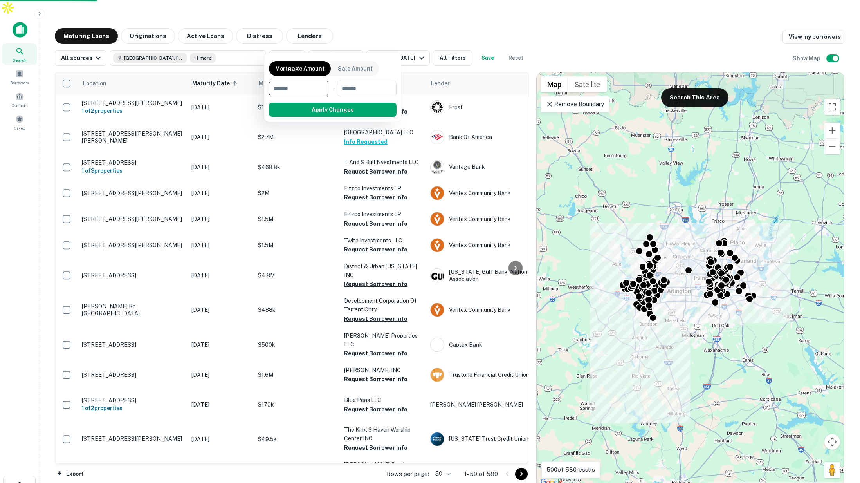
click at [295, 85] on input "number" at bounding box center [296, 89] width 54 height 16
type input "*******"
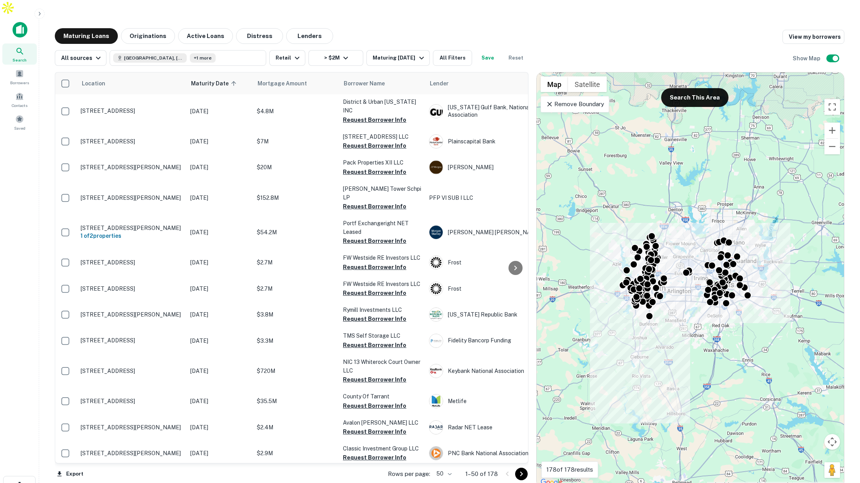
scroll to position [84, 1]
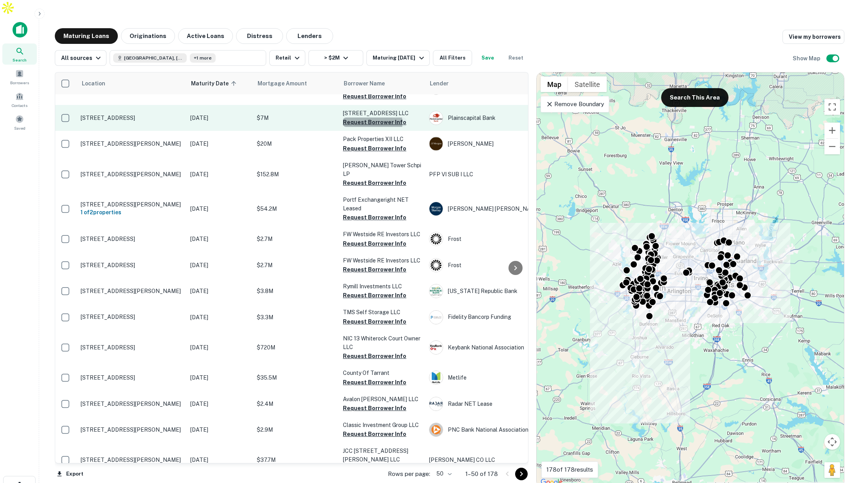
click at [365, 117] on button "Request Borrower Info" at bounding box center [374, 121] width 63 height 9
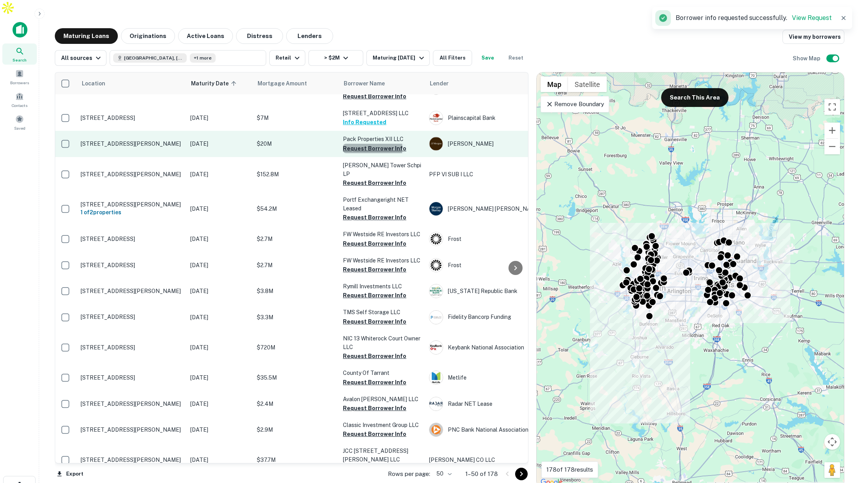
click at [363, 144] on button "Request Borrower Info" at bounding box center [374, 148] width 63 height 9
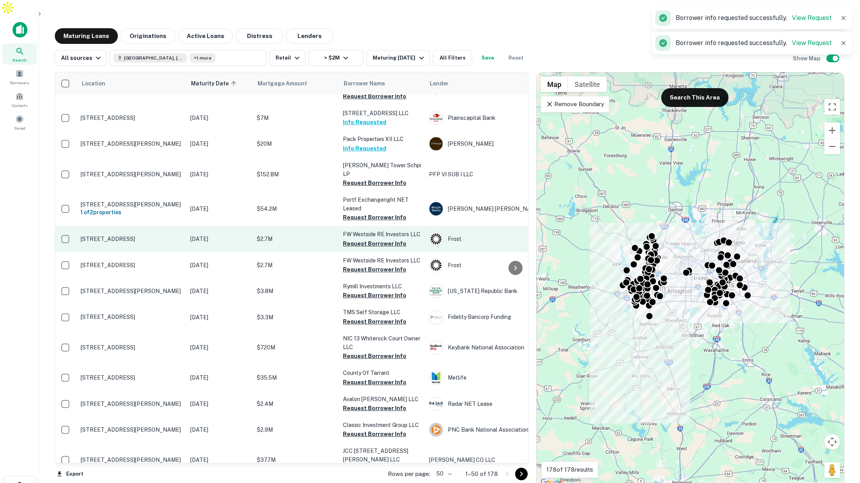
click at [358, 243] on button "Request Borrower Info" at bounding box center [374, 243] width 63 height 9
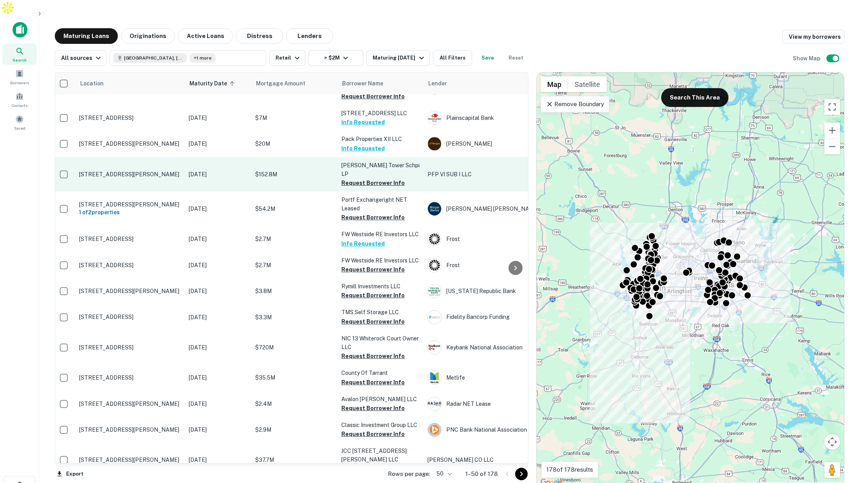
scroll to position [84, 4]
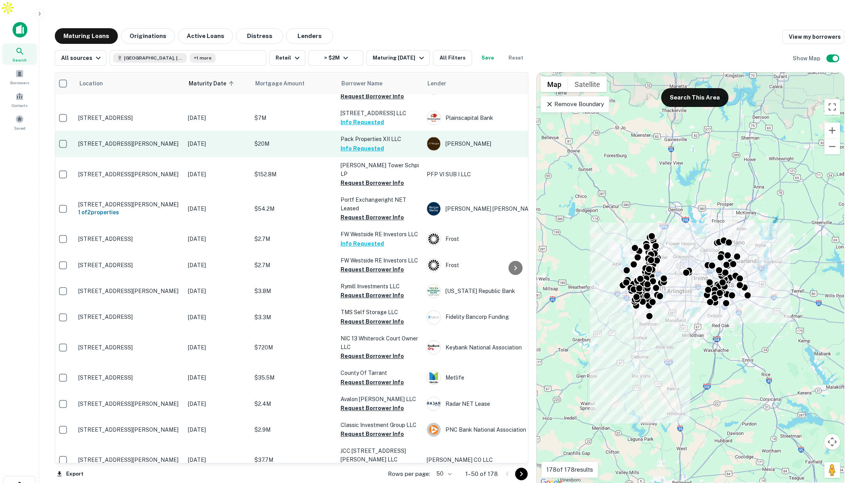
click at [292, 132] on td "$20M" at bounding box center [293, 144] width 86 height 26
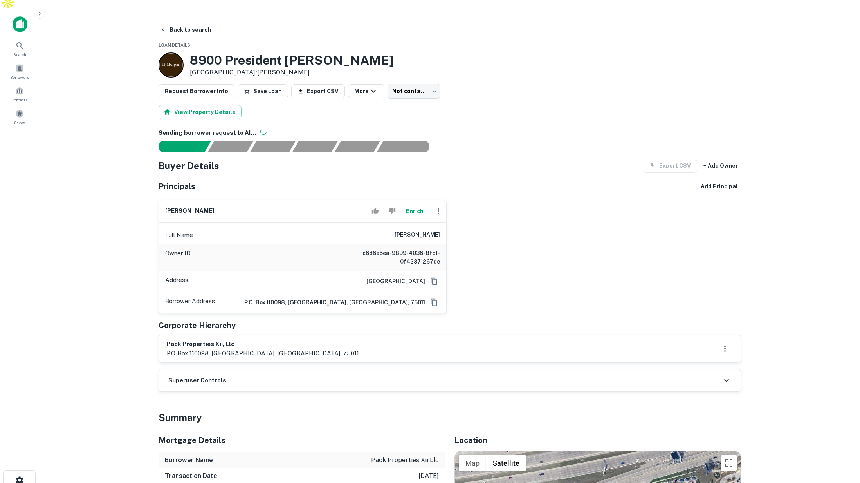
scroll to position [6, 0]
click at [193, 22] on button "Back to search" at bounding box center [185, 29] width 57 height 14
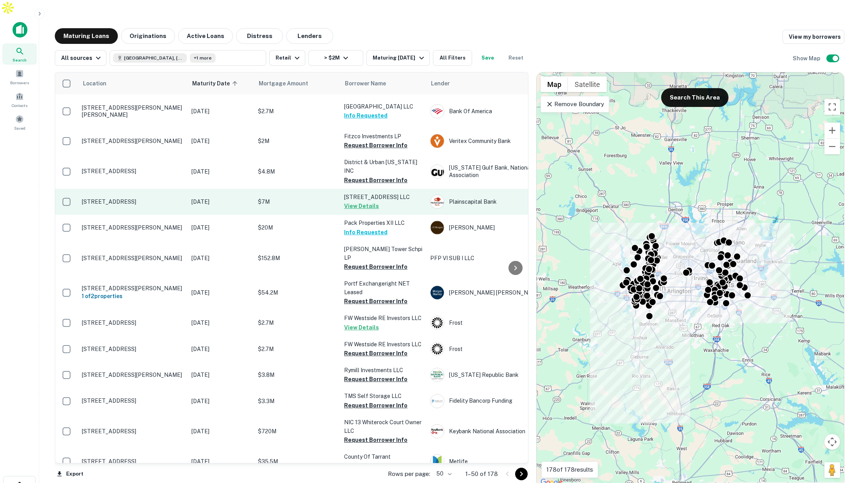
click at [307, 197] on p "$7M" at bounding box center [297, 201] width 78 height 9
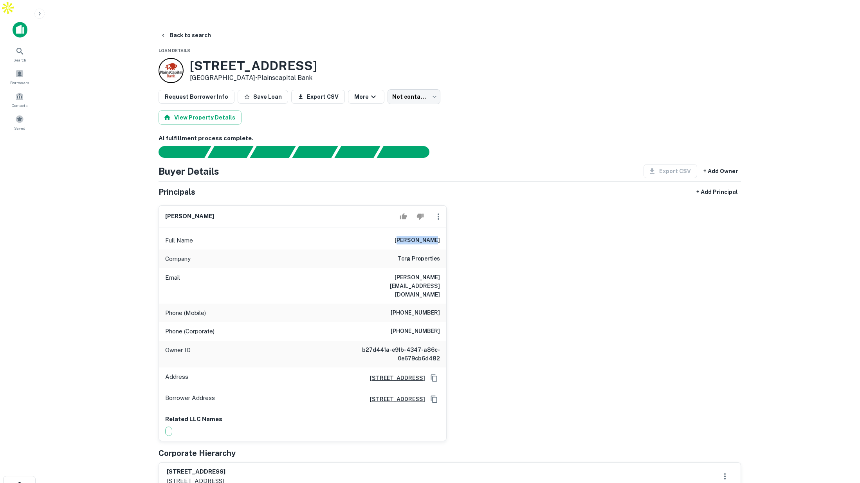
drag, startPoint x: 408, startPoint y: 226, endPoint x: 445, endPoint y: 228, distance: 37.6
click at [446, 226] on div "bobby patton Full Name bobby patton Company tcrg properties Email patton@tcrg.c…" at bounding box center [446, 320] width 589 height 242
drag, startPoint x: 402, startPoint y: 242, endPoint x: 453, endPoint y: 241, distance: 51.3
click at [453, 241] on div "bobby patton Full Name bobby patton Company tcrg properties Email patton@tcrg.c…" at bounding box center [446, 320] width 589 height 242
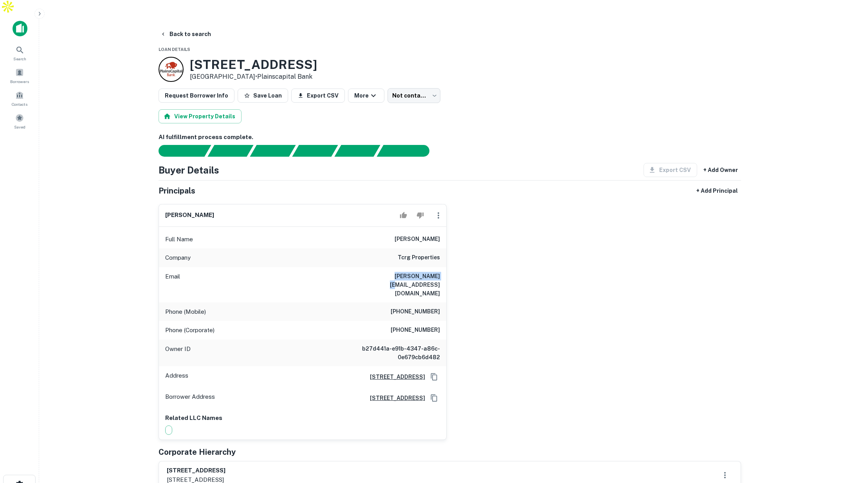
drag, startPoint x: 391, startPoint y: 259, endPoint x: 440, endPoint y: 265, distance: 49.2
click at [440, 267] on div "Email patton@tcrg.com" at bounding box center [302, 284] width 287 height 35
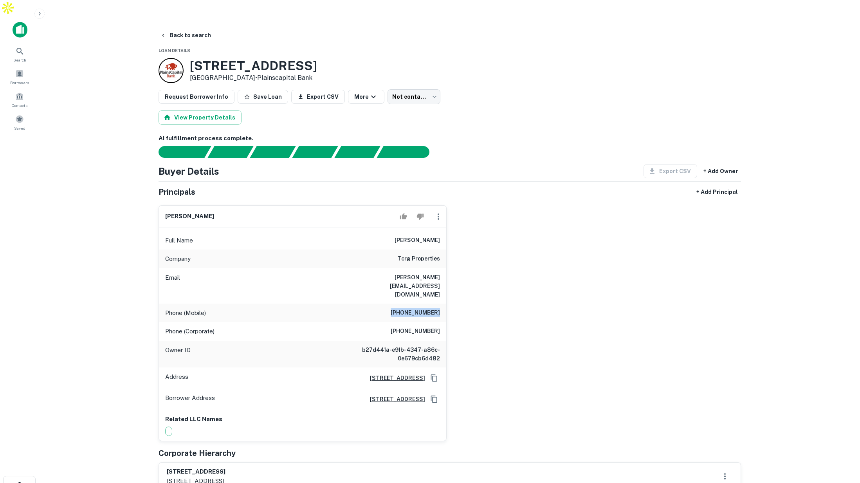
click at [447, 277] on div "bobby patton Full Name bobby patton Company tcrg properties Email patton@tcrg.c…" at bounding box center [446, 320] width 589 height 242
click at [188, 28] on button "Back to search" at bounding box center [185, 35] width 57 height 14
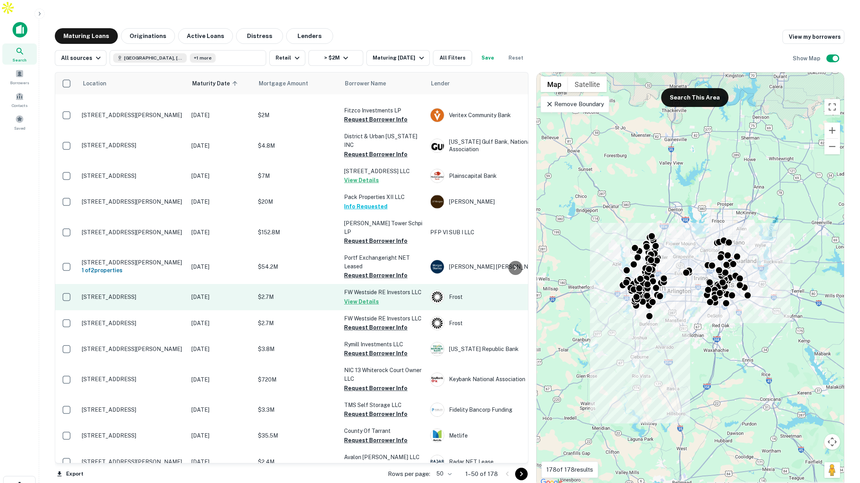
scroll to position [26, 0]
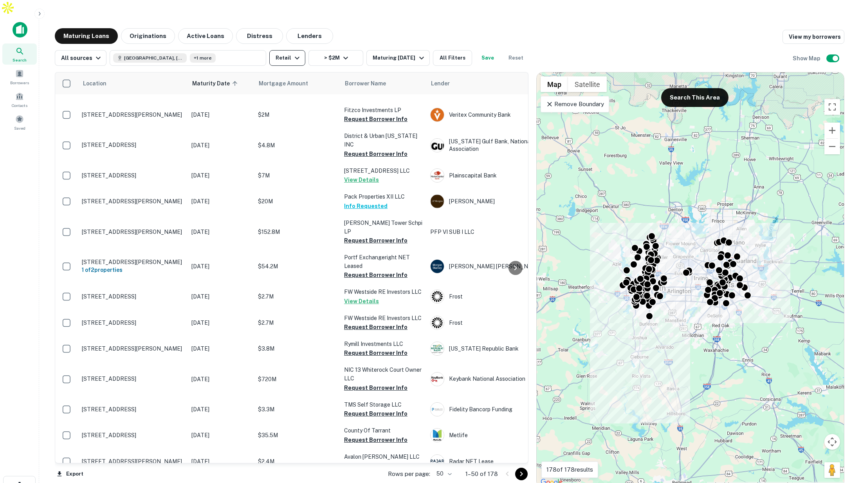
click at [297, 53] on icon "button" at bounding box center [296, 57] width 9 height 9
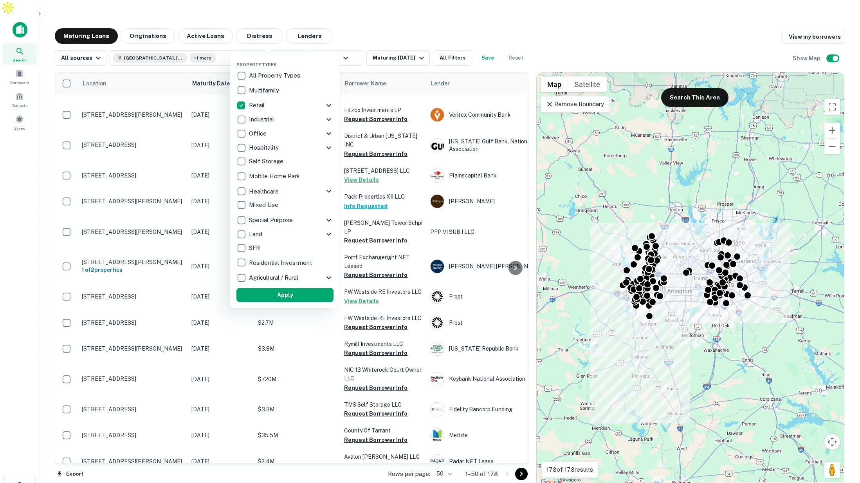
click at [401, 18] on div at bounding box center [430, 241] width 860 height 483
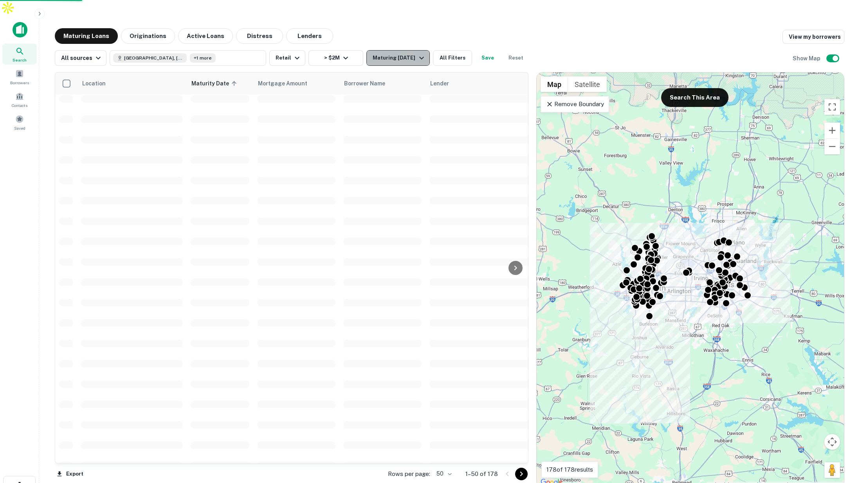
click at [417, 53] on icon "button" at bounding box center [421, 57] width 9 height 9
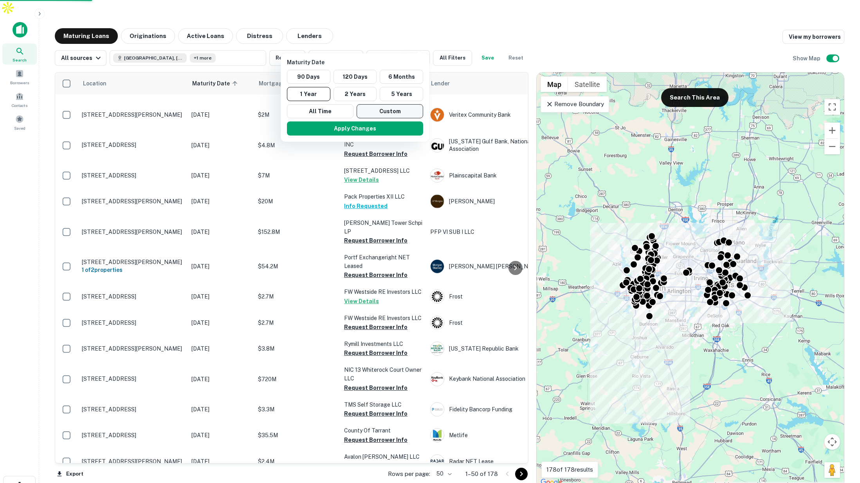
click at [377, 109] on button "Custom" at bounding box center [389, 111] width 67 height 14
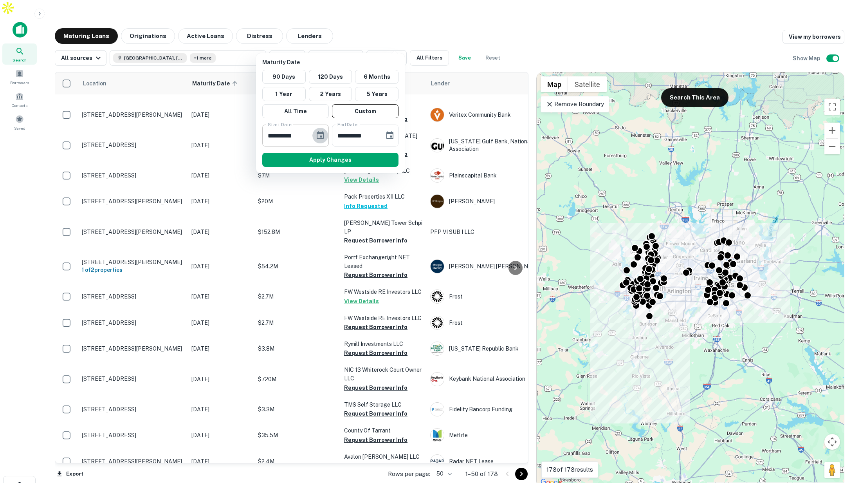
click at [322, 135] on icon "Choose date, selected date is Oct 6, 2025" at bounding box center [319, 135] width 9 height 9
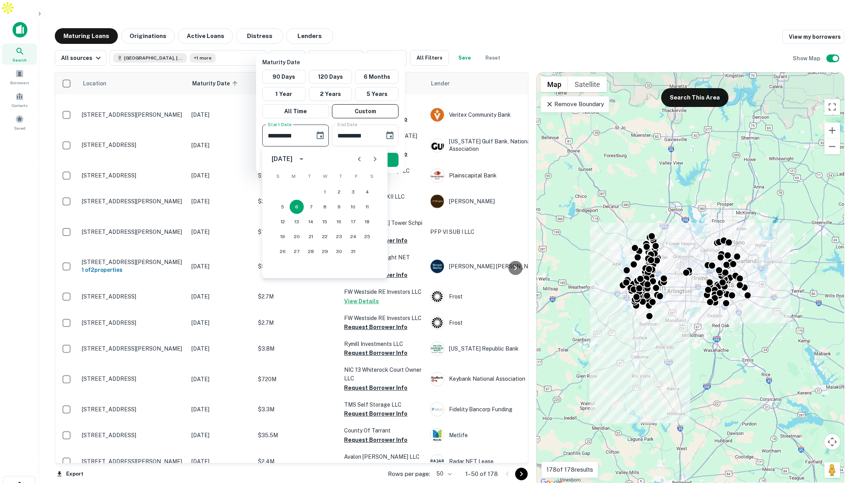
click at [378, 160] on icon "Next month" at bounding box center [374, 158] width 9 height 9
click at [281, 188] on button "1" at bounding box center [282, 192] width 14 height 14
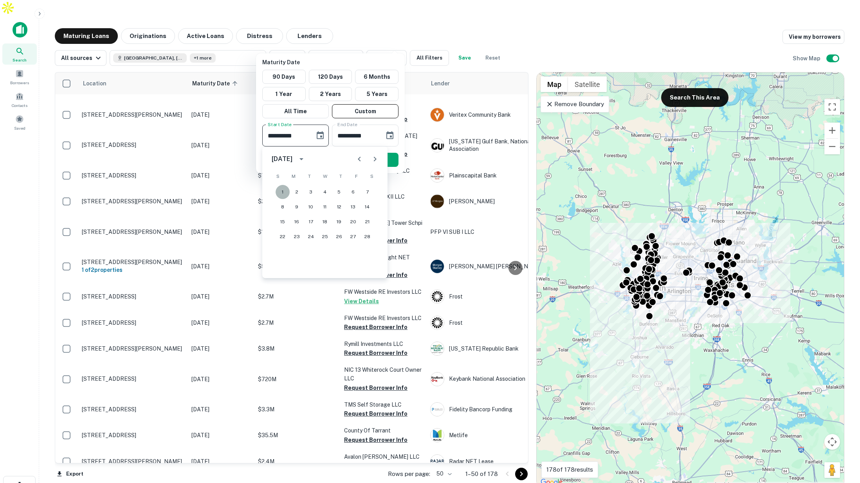
type input "**********"
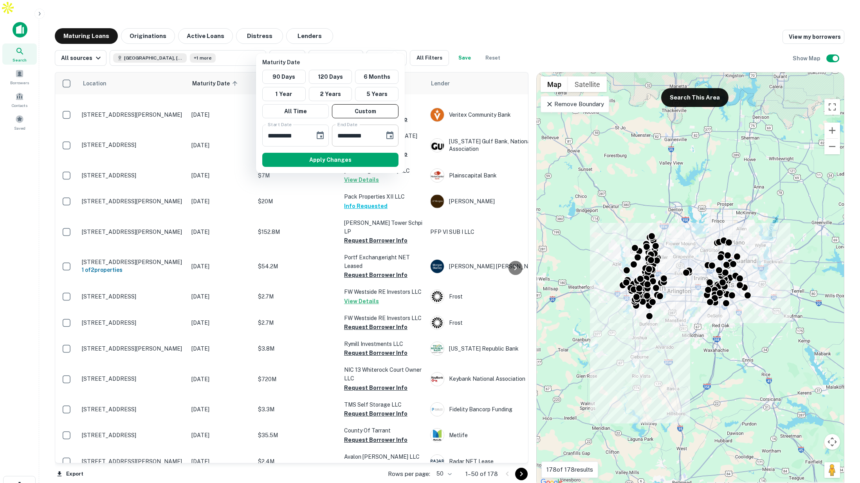
click at [394, 134] on button "Choose date, selected date is Apr 4, 2026" at bounding box center [390, 136] width 16 height 16
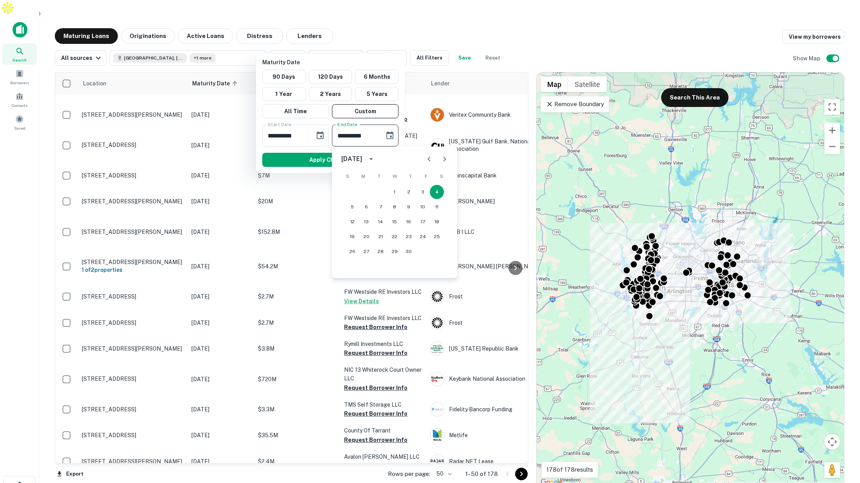
click at [444, 158] on icon "Next month" at bounding box center [444, 159] width 3 height 5
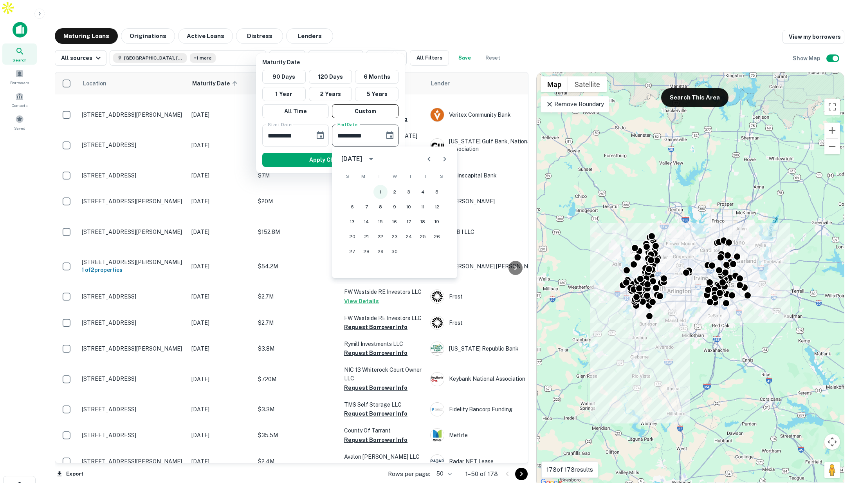
click at [380, 193] on button "1" at bounding box center [380, 192] width 14 height 14
type input "**********"
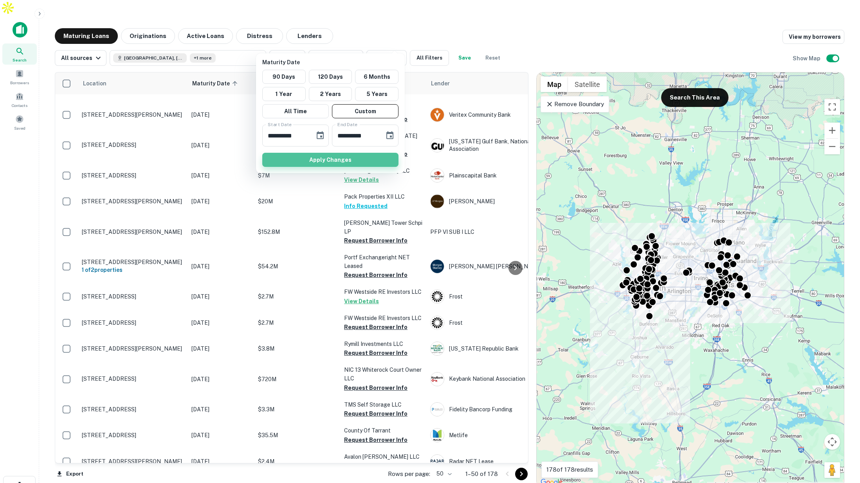
click at [368, 160] on button "Apply Changes" at bounding box center [330, 160] width 136 height 14
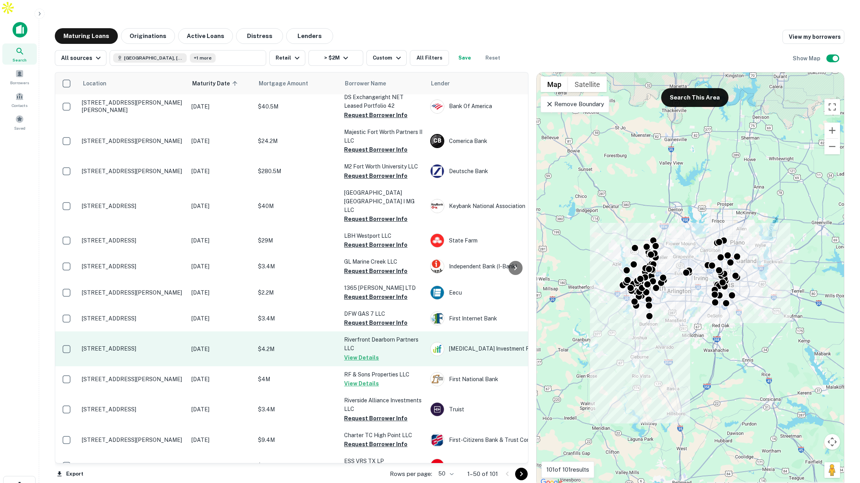
scroll to position [42, 0]
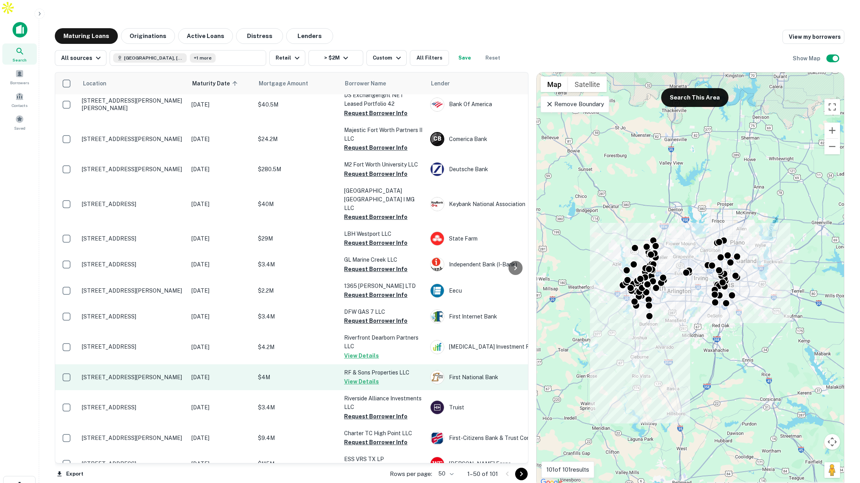
click at [300, 371] on td "$4M" at bounding box center [297, 377] width 86 height 26
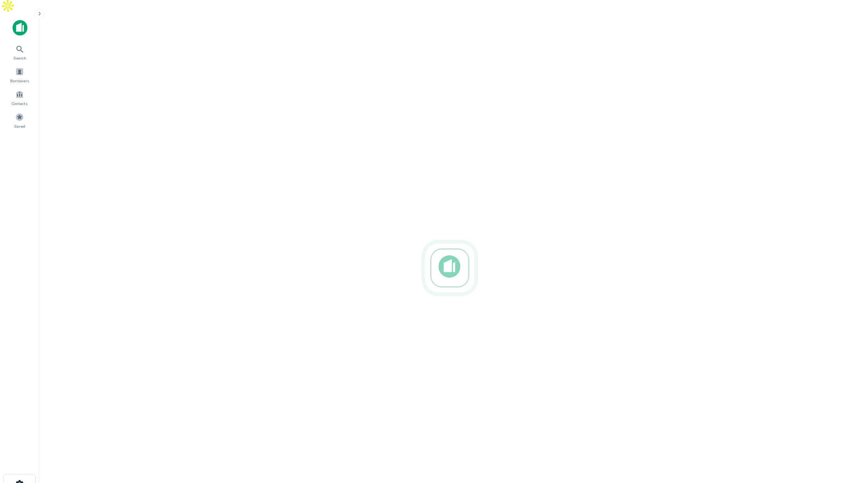
scroll to position [2, 0]
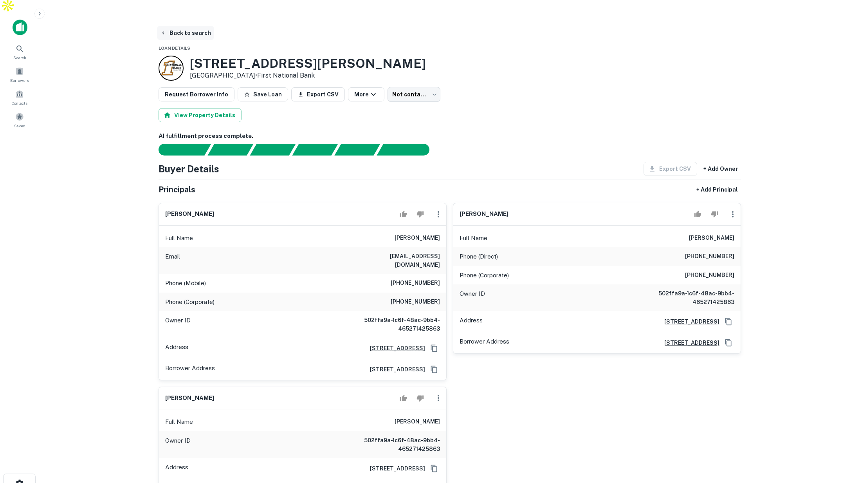
click at [184, 26] on button "Back to search" at bounding box center [185, 33] width 57 height 14
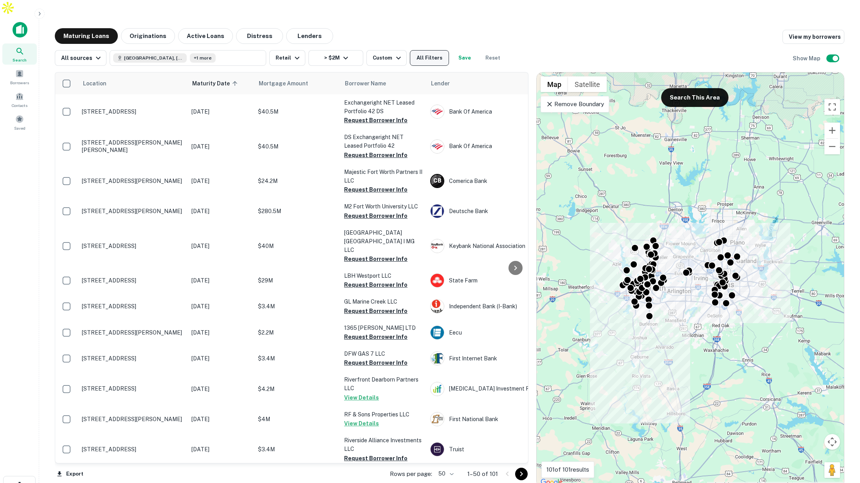
click at [428, 50] on button "All Filters" at bounding box center [429, 58] width 39 height 16
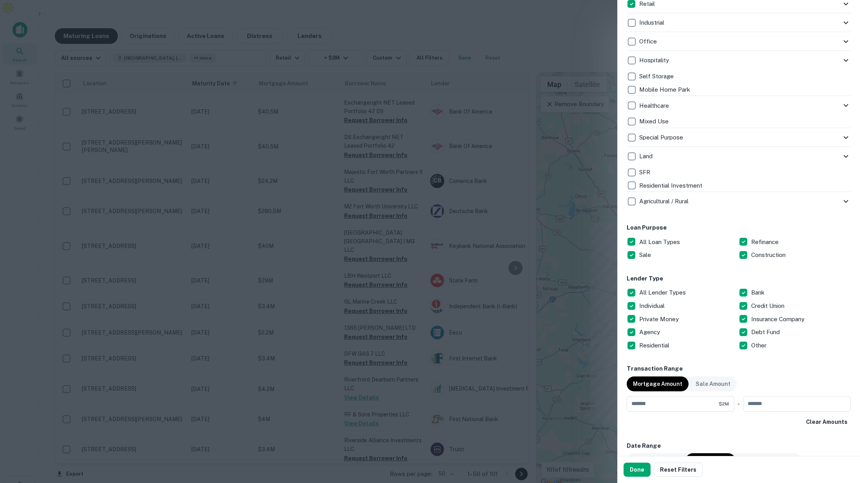
scroll to position [213, 0]
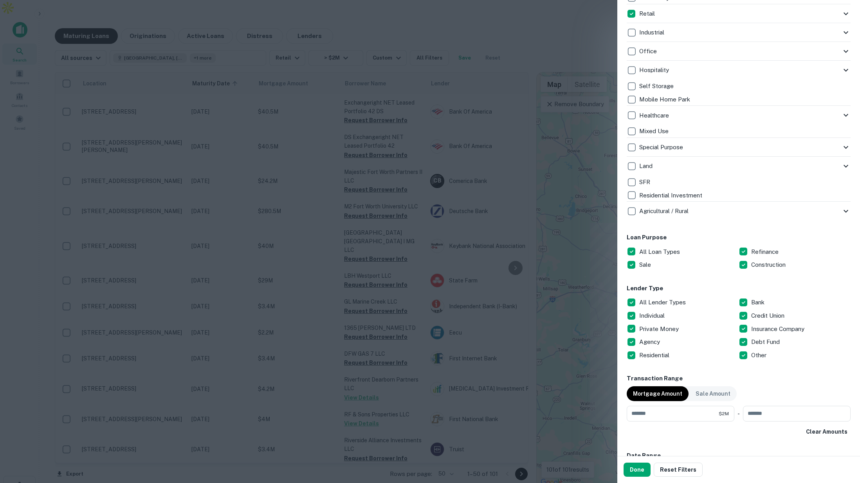
click at [492, 134] on div at bounding box center [430, 241] width 860 height 483
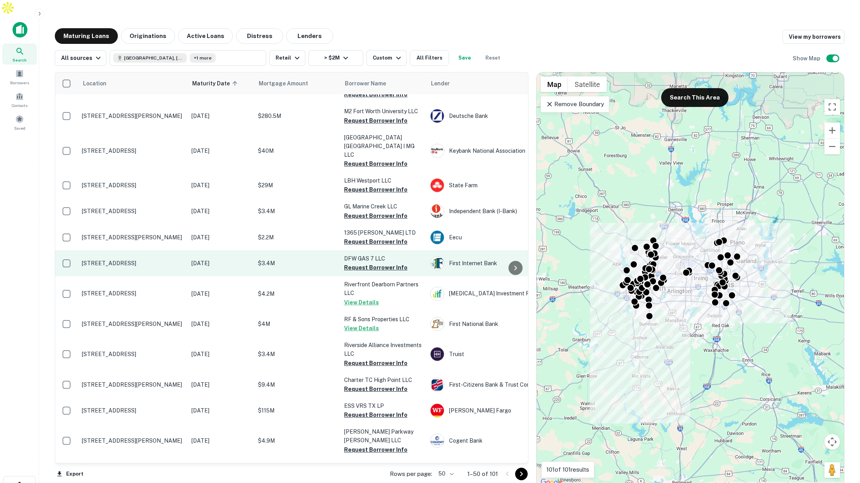
scroll to position [0, 0]
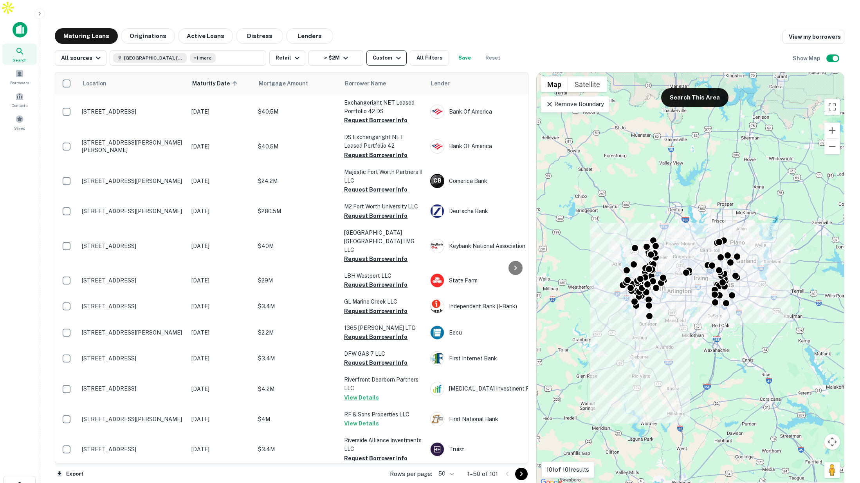
click at [396, 53] on icon "button" at bounding box center [398, 57] width 9 height 9
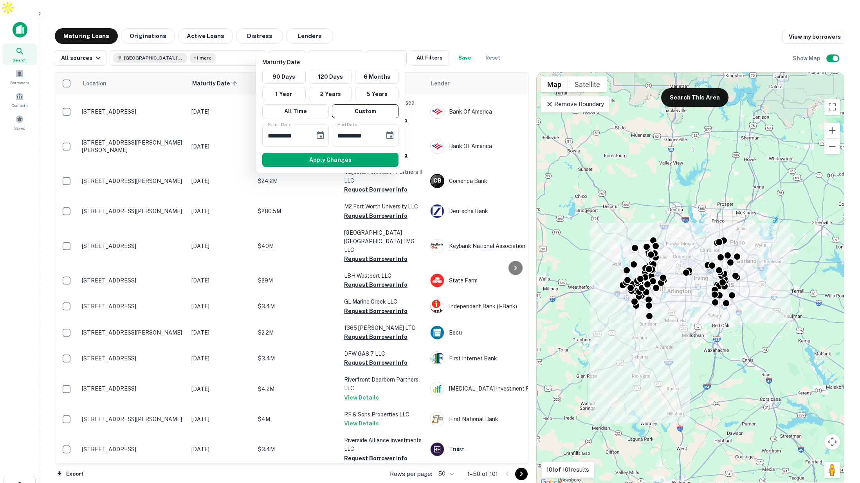
click at [394, 15] on div at bounding box center [430, 241] width 860 height 483
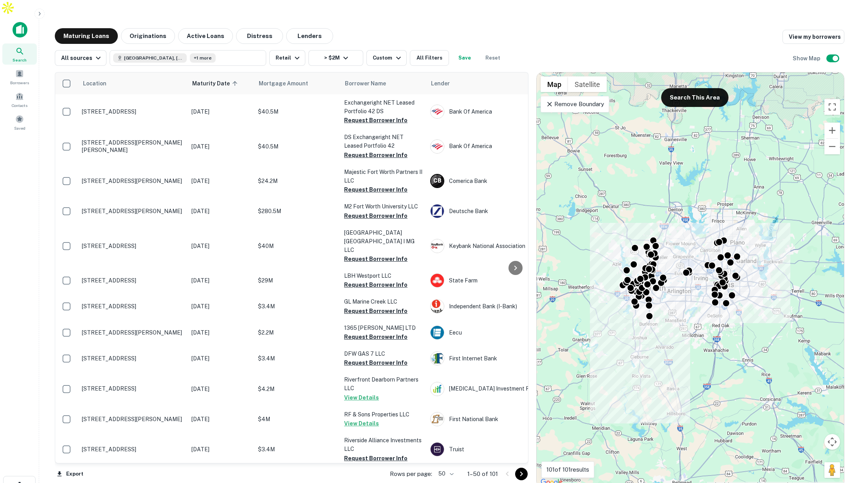
scroll to position [0, 0]
click at [591, 99] on p "Remove Boundary" at bounding box center [575, 103] width 58 height 9
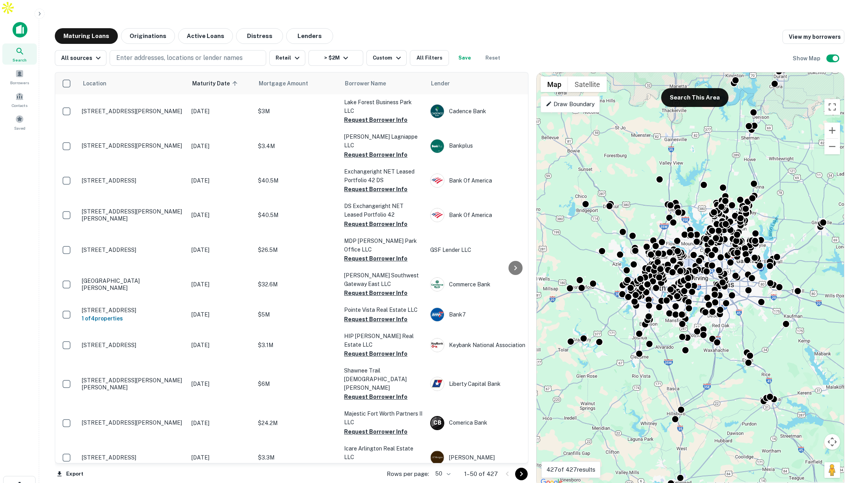
click at [587, 99] on p "Draw Boundary" at bounding box center [570, 103] width 49 height 9
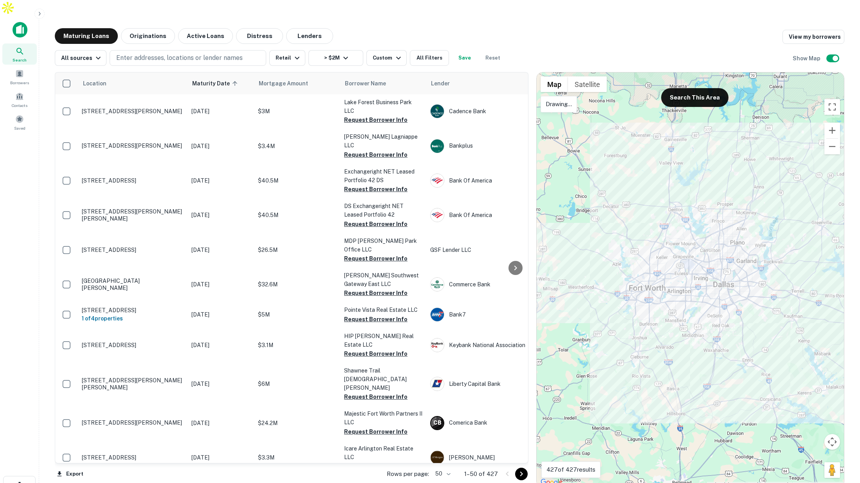
drag, startPoint x: 714, startPoint y: 159, endPoint x: 624, endPoint y: 173, distance: 91.2
click at [637, 177] on div at bounding box center [690, 279] width 307 height 414
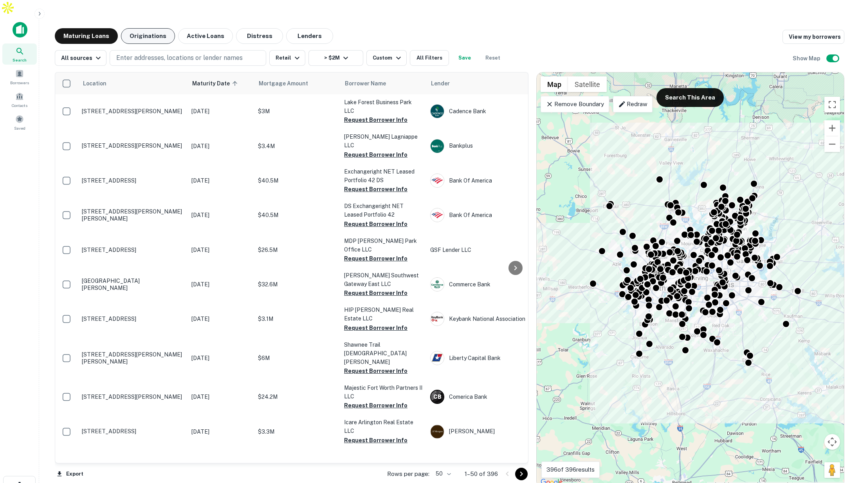
click at [148, 28] on button "Originations" at bounding box center [148, 36] width 54 height 16
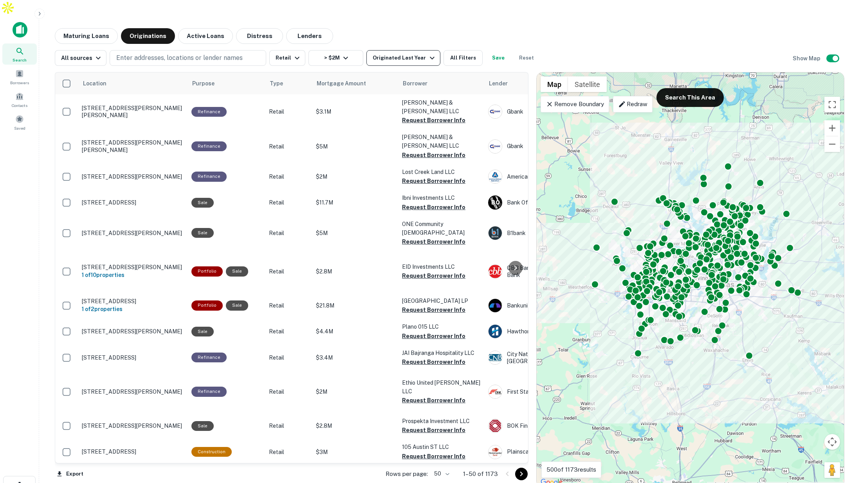
click at [410, 53] on div "Originated Last Year" at bounding box center [405, 57] width 64 height 9
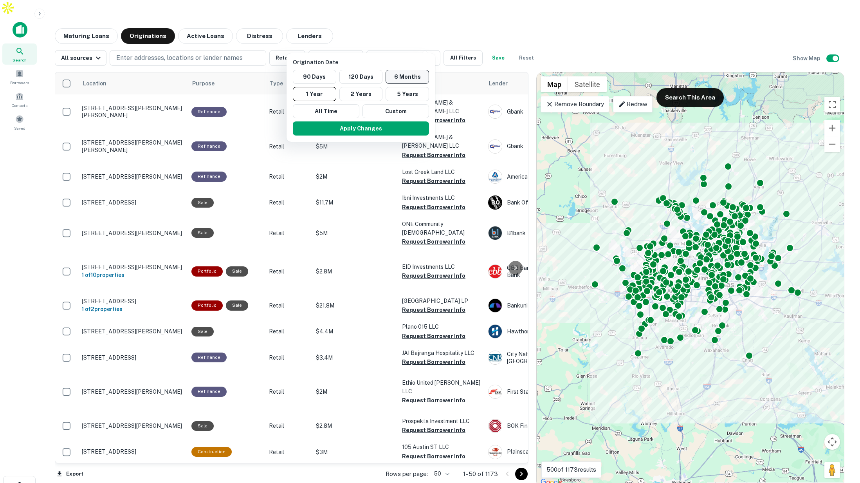
click at [403, 76] on button "6 Months" at bounding box center [406, 77] width 43 height 14
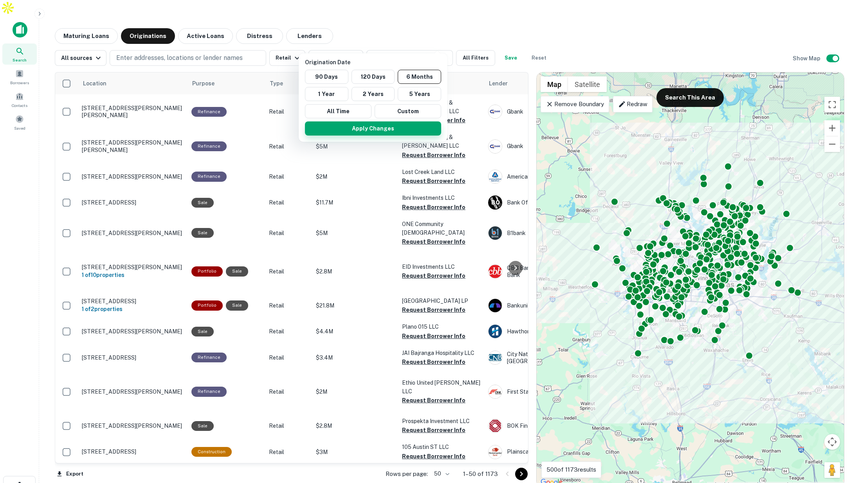
click at [374, 129] on button "Apply Changes" at bounding box center [373, 128] width 136 height 14
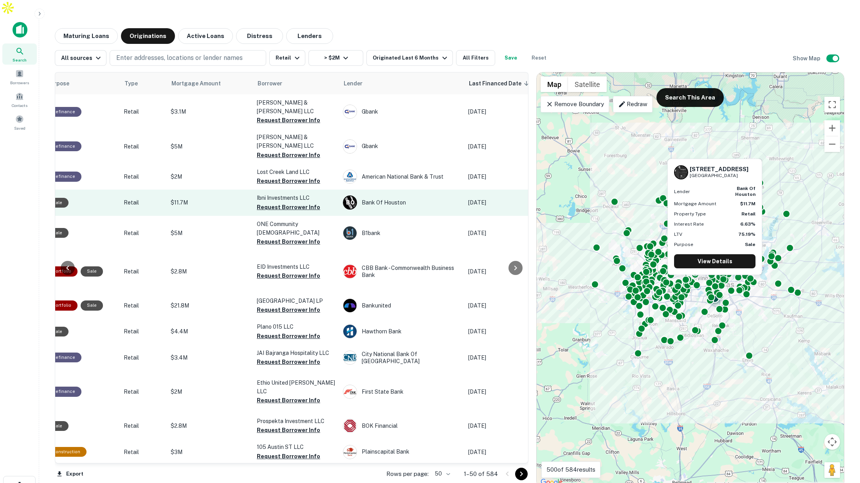
scroll to position [0, 140]
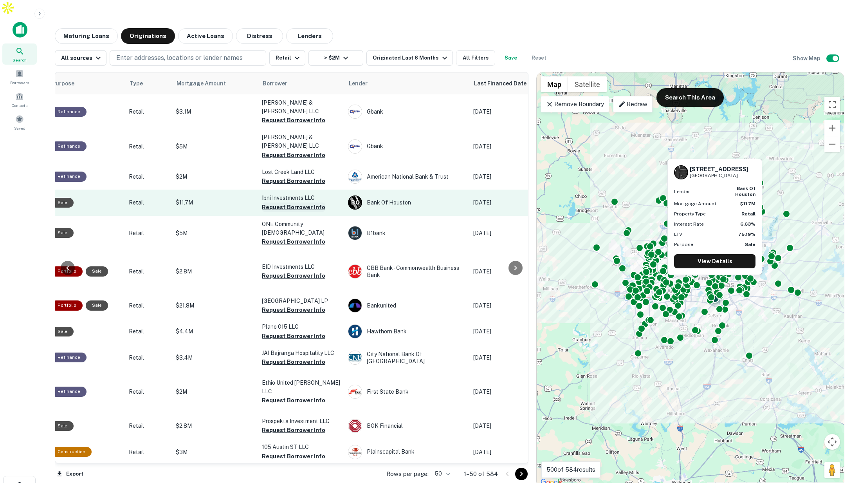
click at [285, 202] on button "Request Borrower Info" at bounding box center [293, 206] width 63 height 9
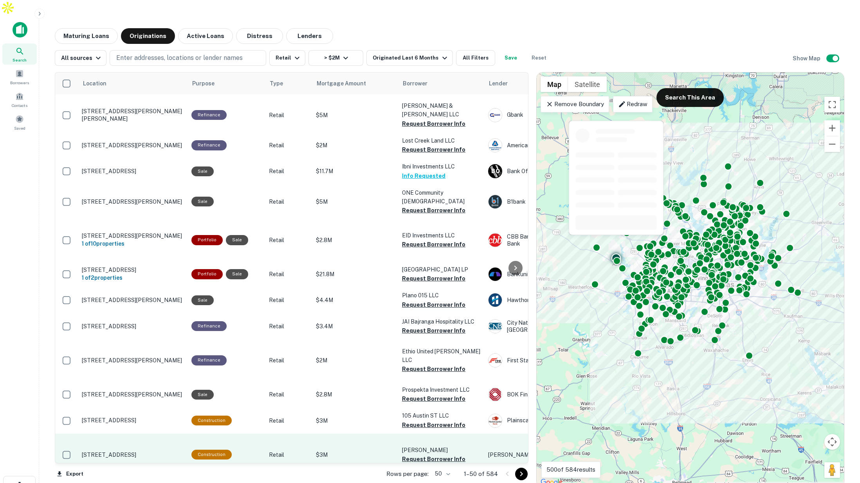
scroll to position [64, 0]
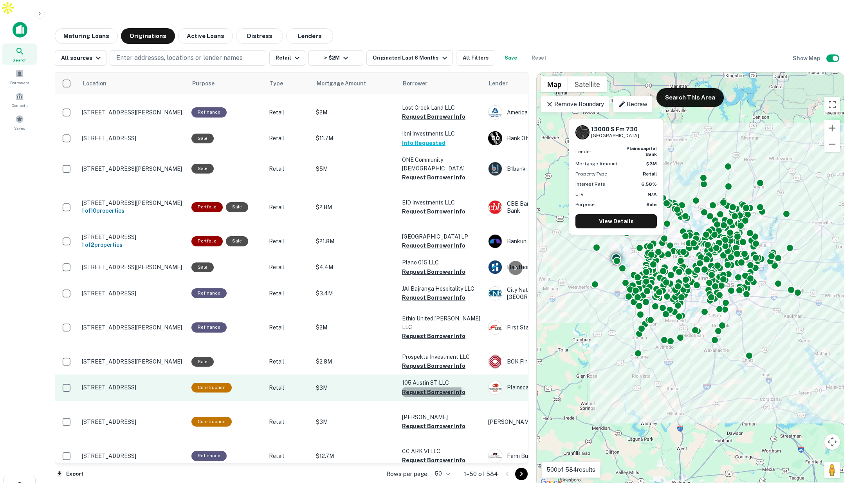
click at [417, 387] on button "Request Borrower Info" at bounding box center [433, 391] width 63 height 9
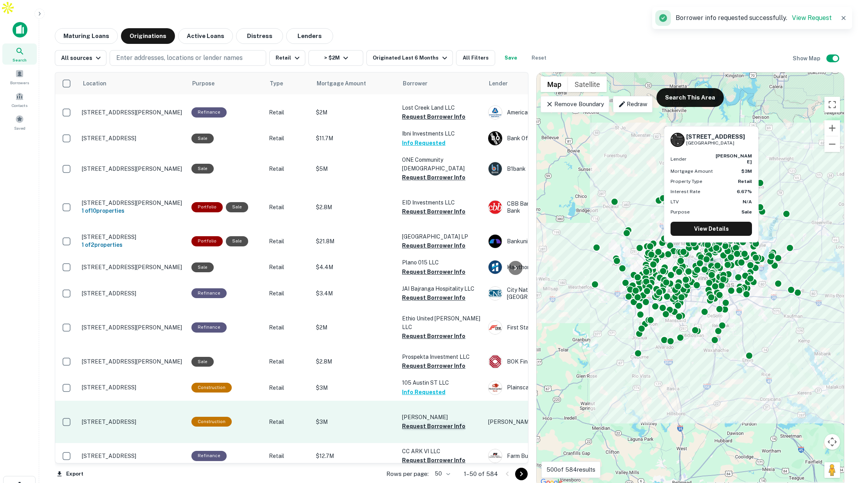
click at [411, 421] on button "Request Borrower Info" at bounding box center [433, 425] width 63 height 9
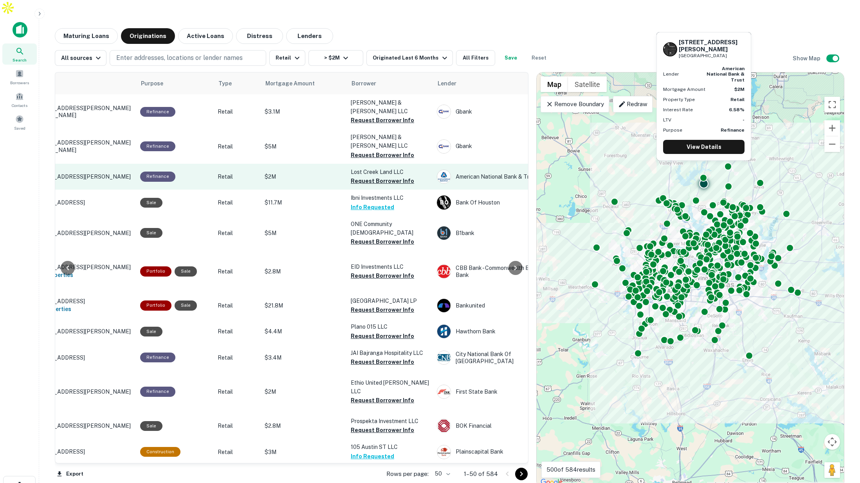
scroll to position [0, 0]
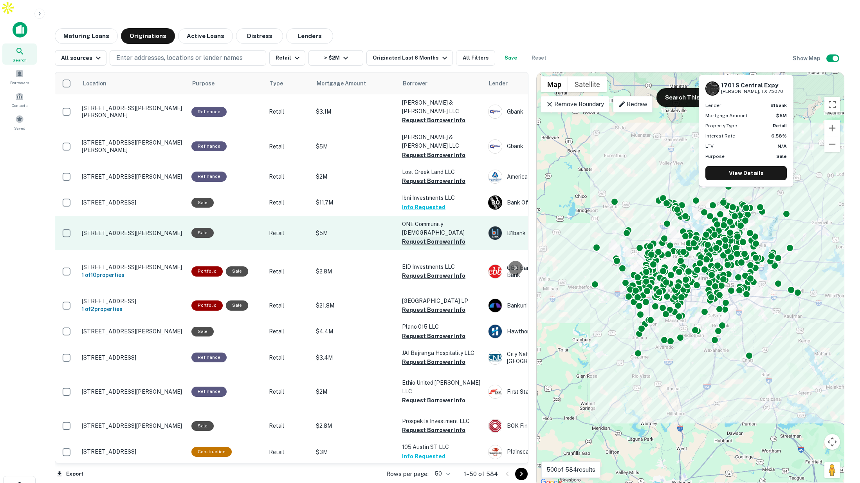
click at [418, 237] on button "Request Borrower Info" at bounding box center [433, 241] width 63 height 9
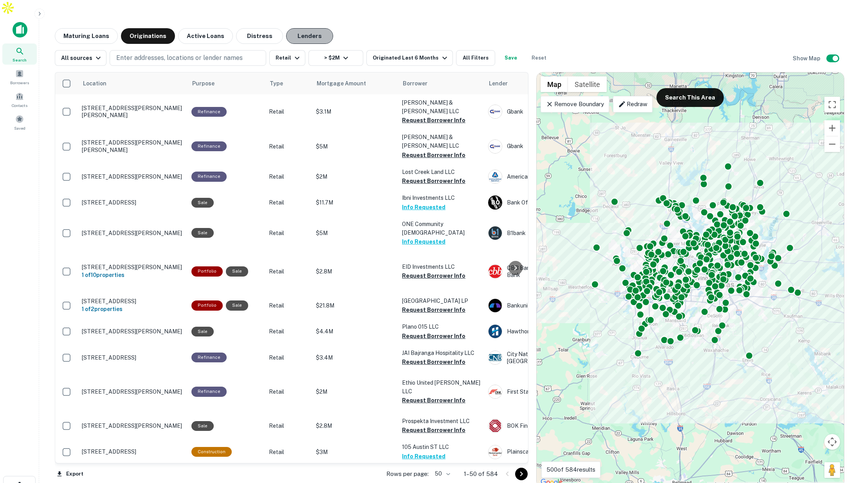
click at [290, 28] on button "Lenders" at bounding box center [309, 36] width 47 height 16
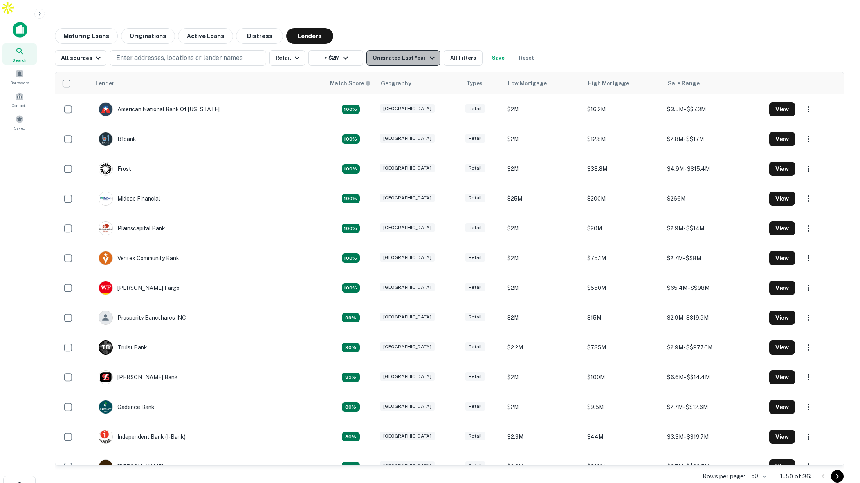
click at [407, 53] on div "Originated Last Year" at bounding box center [405, 57] width 64 height 9
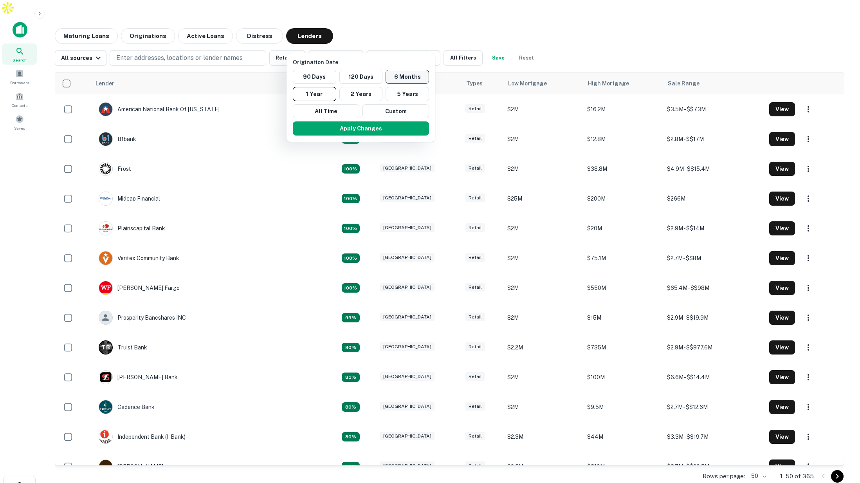
click at [407, 80] on button "6 Months" at bounding box center [406, 77] width 43 height 14
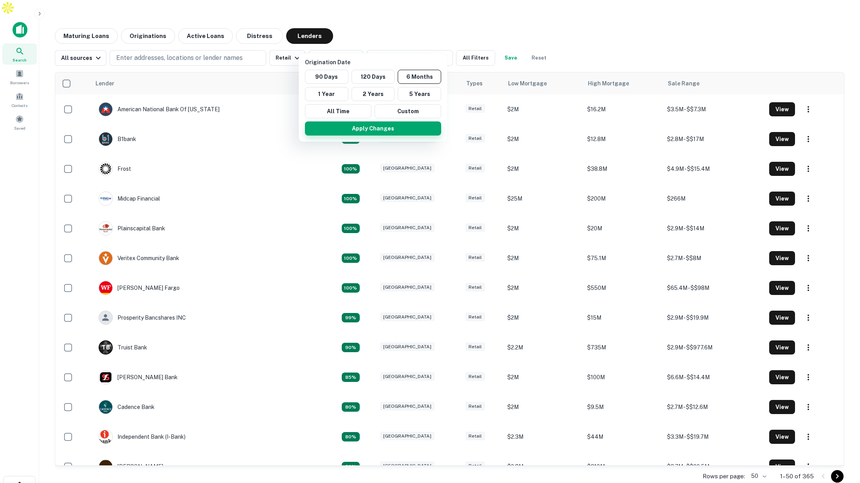
click at [384, 131] on button "Apply Changes" at bounding box center [373, 128] width 136 height 14
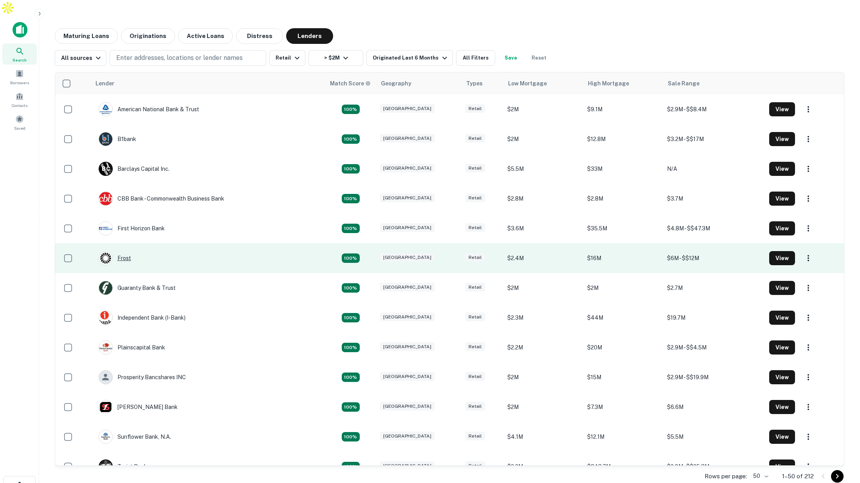
click at [121, 251] on div "Frost" at bounding box center [115, 258] width 32 height 14
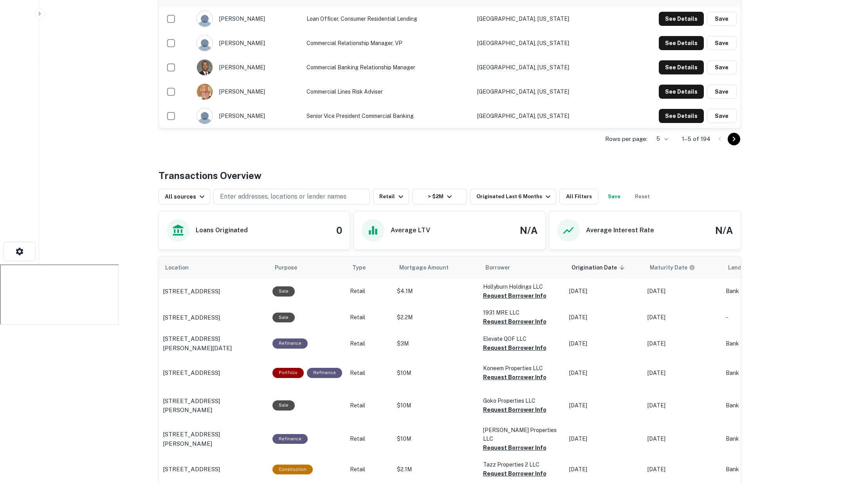
scroll to position [257, 0]
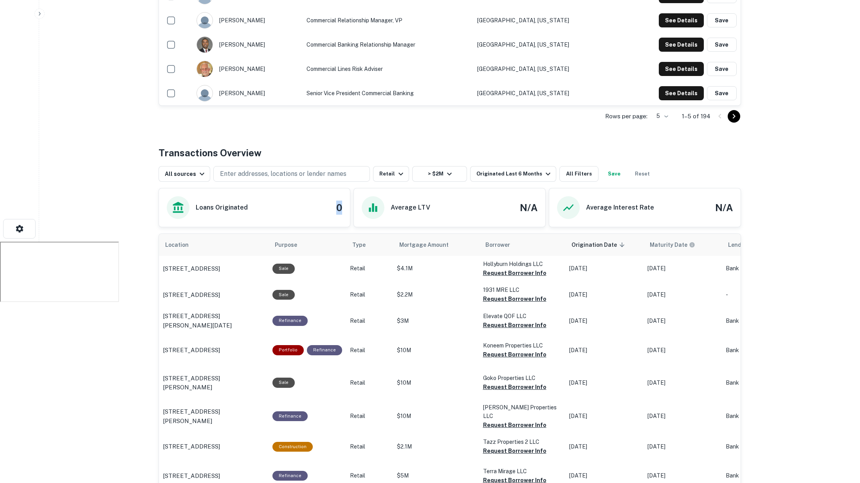
drag, startPoint x: 335, startPoint y: 190, endPoint x: 344, endPoint y: 190, distance: 9.0
click at [344, 190] on div "Loans Originated 0" at bounding box center [254, 207] width 191 height 38
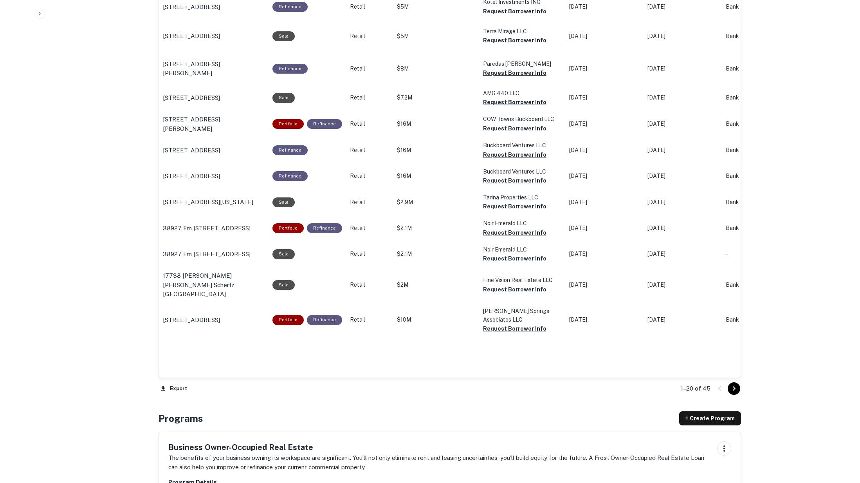
scroll to position [859, 0]
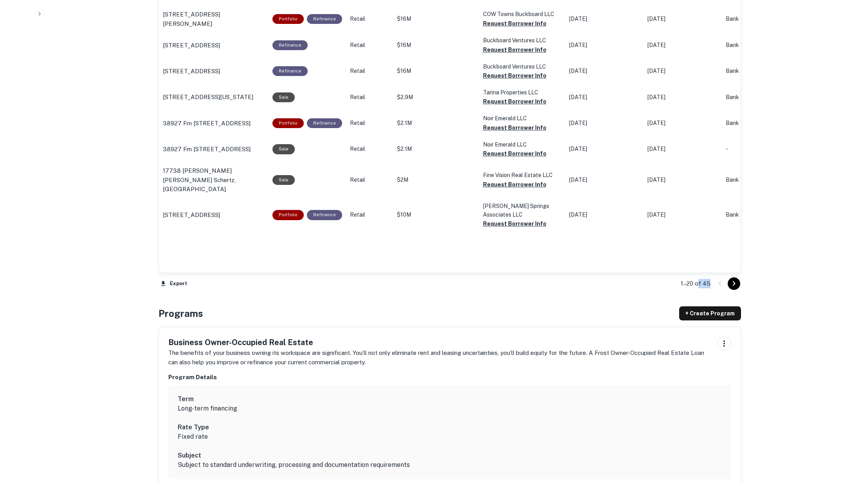
drag, startPoint x: 710, startPoint y: 268, endPoint x: 699, endPoint y: 267, distance: 11.4
click at [699, 273] on div "1–20 of 45" at bounding box center [706, 283] width 70 height 21
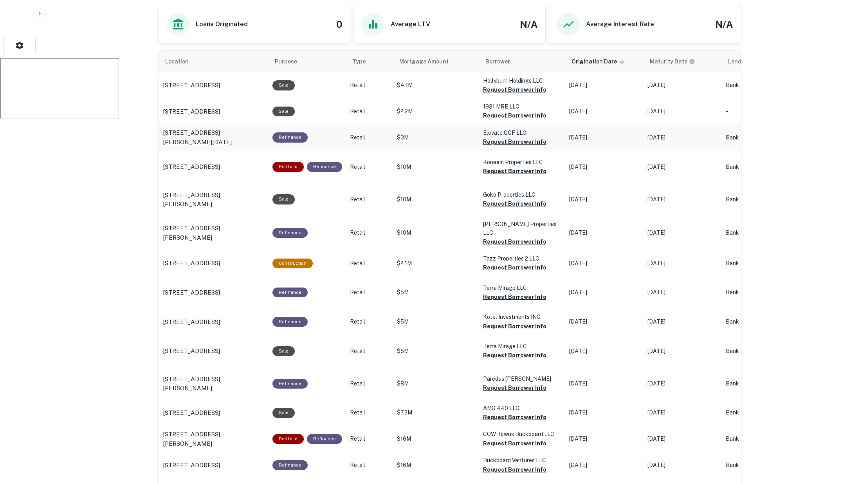
scroll to position [442, 0]
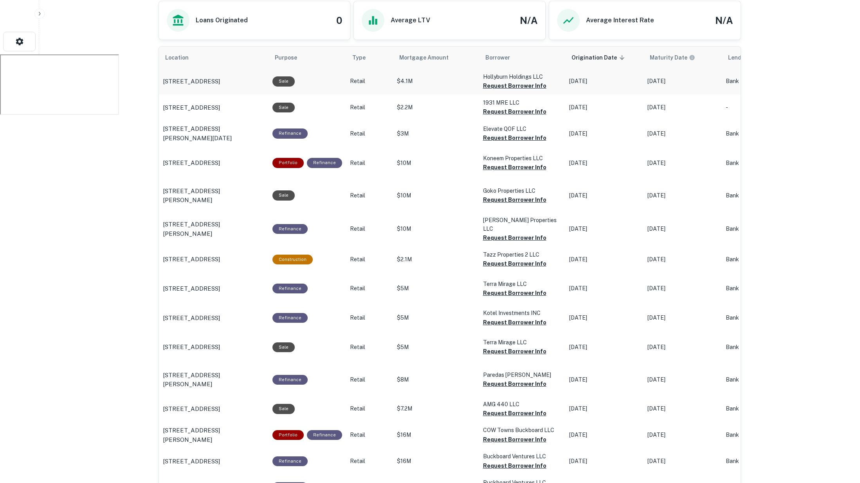
drag, startPoint x: 603, startPoint y: 65, endPoint x: 562, endPoint y: 66, distance: 40.3
click at [565, 68] on td "[DATE]" at bounding box center [604, 81] width 78 height 26
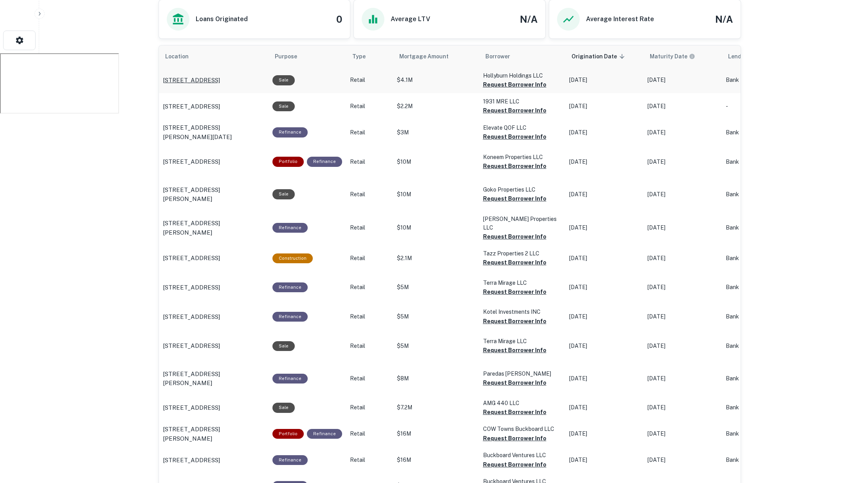
scroll to position [445, 0]
click at [220, 76] on p "10829 S Post Oak Rd Houston, TX 77035" at bounding box center [191, 80] width 57 height 9
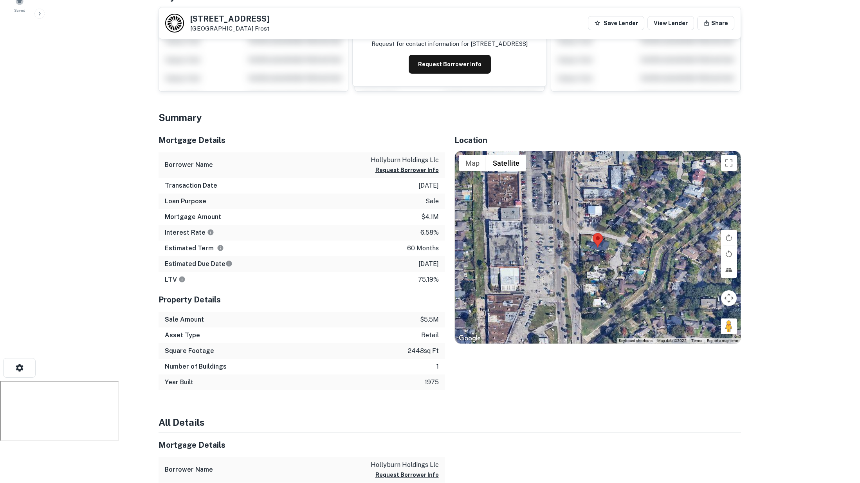
scroll to position [118, 0]
click at [474, 155] on button "Map" at bounding box center [472, 163] width 27 height 16
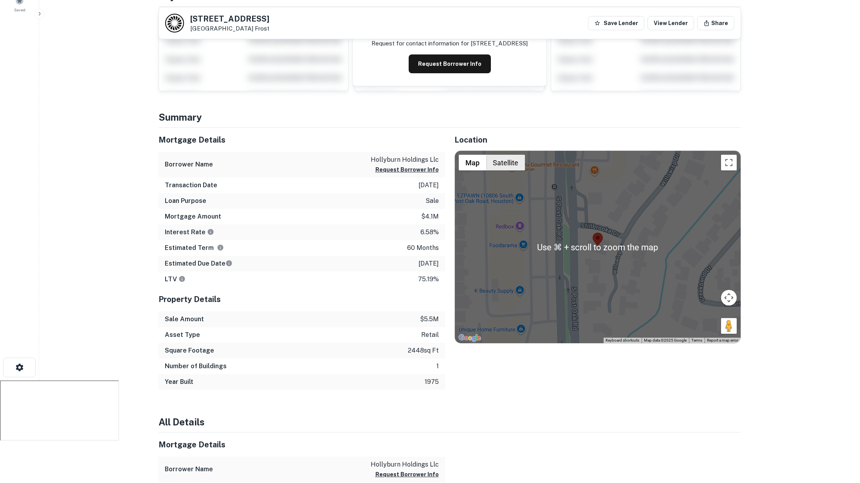
click at [513, 155] on button "Satellite" at bounding box center [505, 163] width 39 height 16
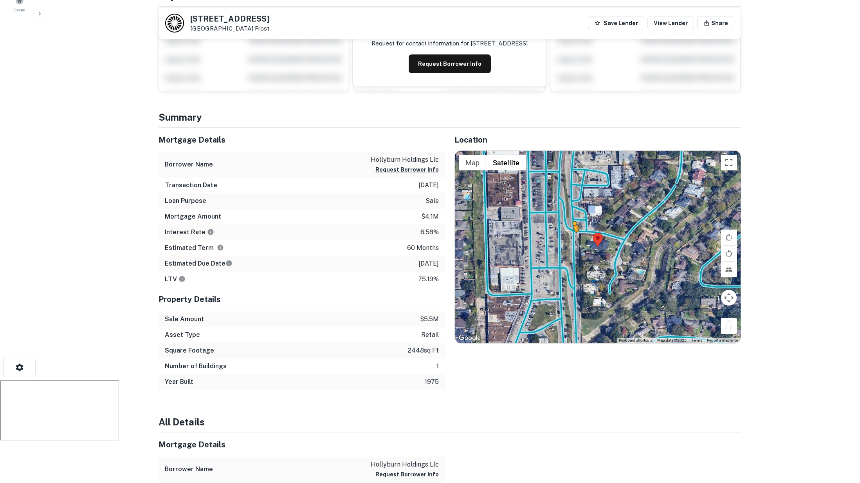
drag, startPoint x: 727, startPoint y: 309, endPoint x: 571, endPoint y: 223, distance: 178.1
click at [571, 223] on div "To activate drag with keyboard, press Alt + Enter. Once in keyboard drag state,…" at bounding box center [598, 247] width 286 height 192
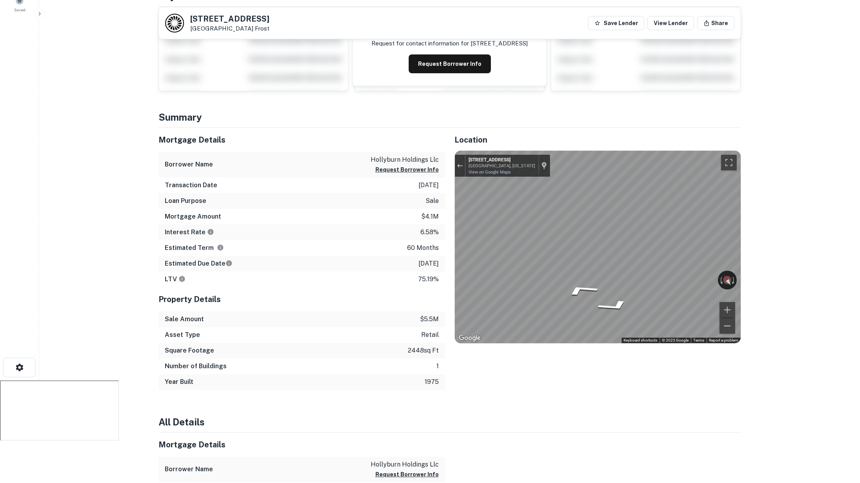
click at [591, 225] on main "Back to lender details [STREET_ADDRESS] Frost Save Lender View Lender Share Vie…" at bounding box center [449, 138] width 821 height 483
drag, startPoint x: 747, startPoint y: 235, endPoint x: 747, endPoint y: 230, distance: 5.1
click at [751, 234] on main "Back to lender details [STREET_ADDRESS] Frost Save Lender View Lender Share Vie…" at bounding box center [449, 138] width 821 height 483
click at [770, 221] on main "Back to lender details [STREET_ADDRESS] Frost Save Lender View Lender Share Vie…" at bounding box center [449, 138] width 821 height 483
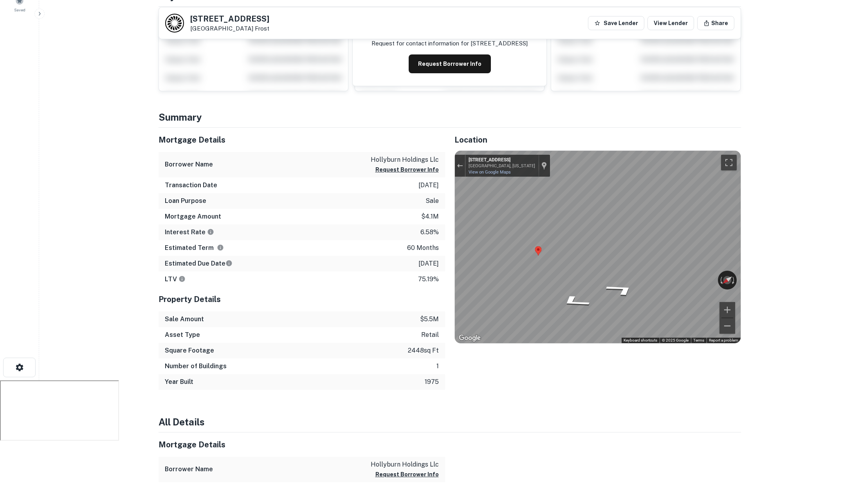
click at [779, 232] on main "Back to lender details [STREET_ADDRESS] Frost Save Lender View Lender Share Vie…" at bounding box center [449, 138] width 821 height 483
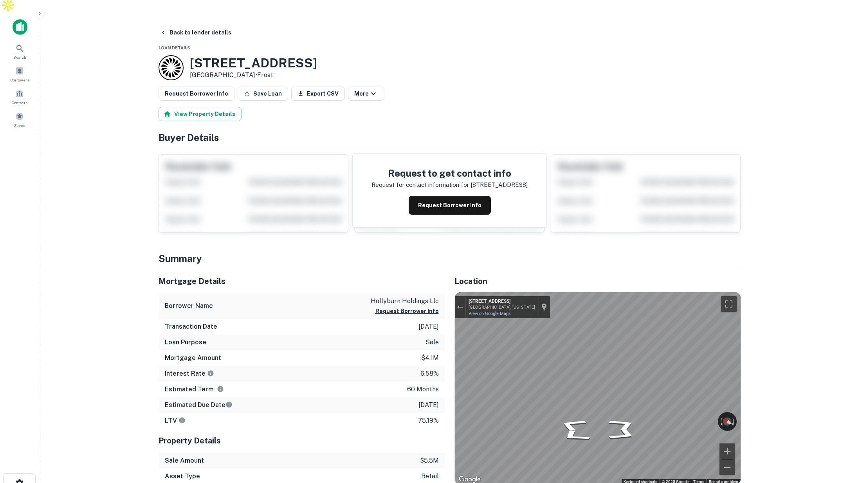
scroll to position [0, 0]
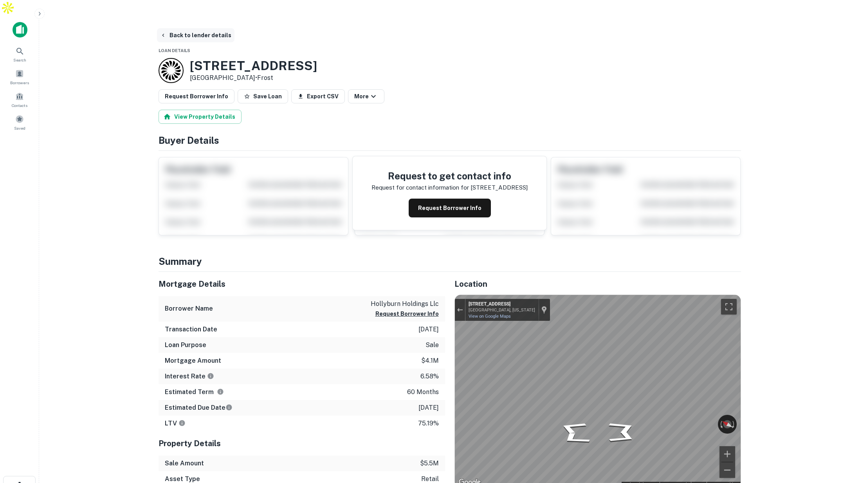
click at [202, 28] on button "Back to lender details" at bounding box center [195, 35] width 77 height 14
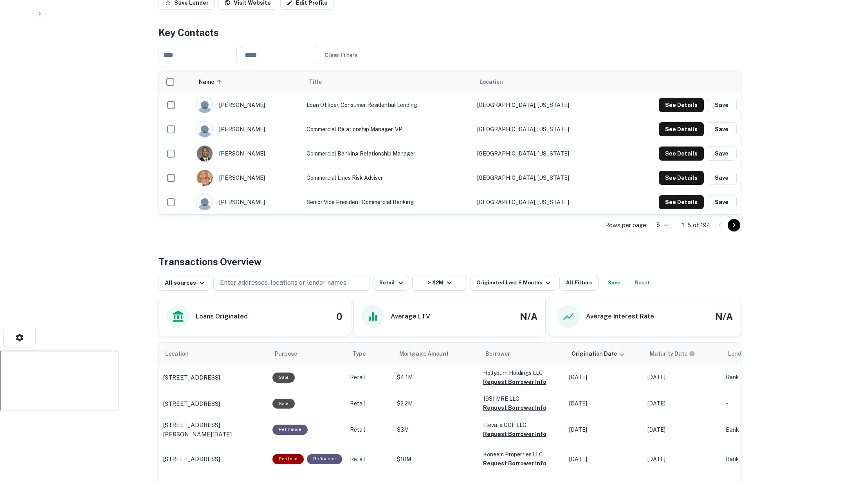
scroll to position [64, 0]
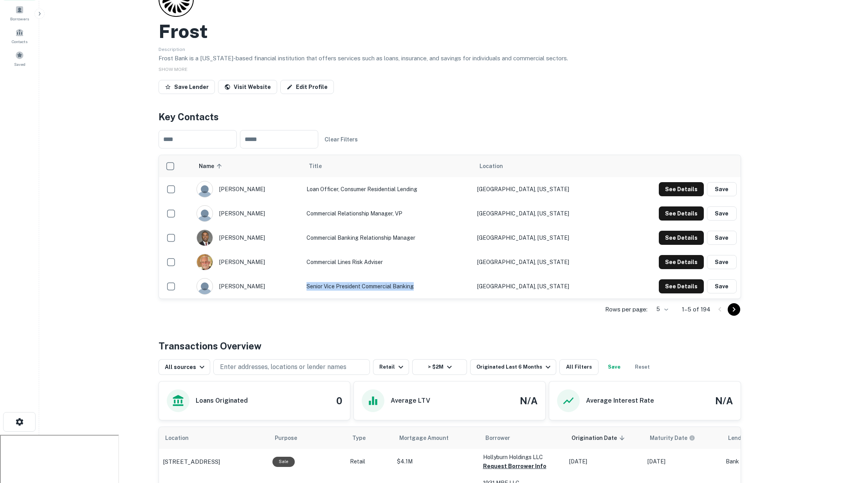
drag, startPoint x: 324, startPoint y: 269, endPoint x: 439, endPoint y: 275, distance: 115.2
click at [439, 275] on td "Senior Vice President Commercial Banking" at bounding box center [387, 286] width 171 height 24
drag, startPoint x: 303, startPoint y: 243, endPoint x: 382, endPoint y: 247, distance: 78.3
click at [382, 250] on tr "[PERSON_NAME] Commercial lines Risk Adviser [GEOGRAPHIC_DATA], [US_STATE] See D…" at bounding box center [450, 262] width 582 height 24
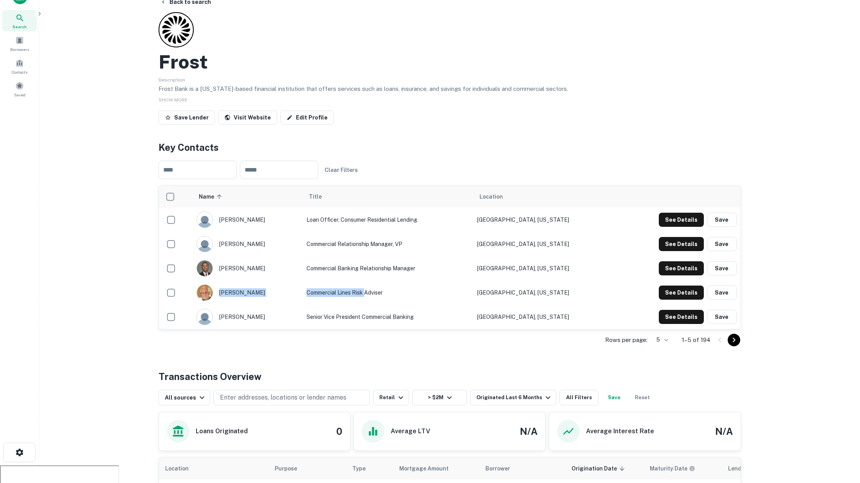
scroll to position [0, 0]
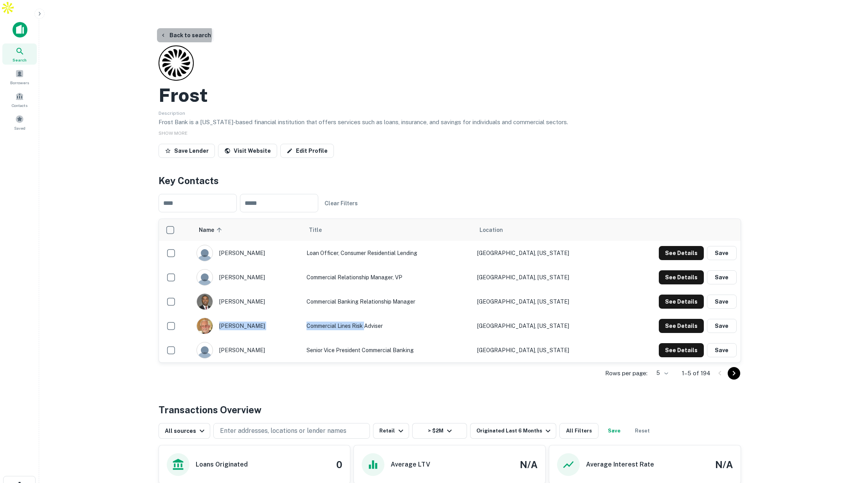
click at [171, 28] on button "Back to search" at bounding box center [185, 35] width 57 height 14
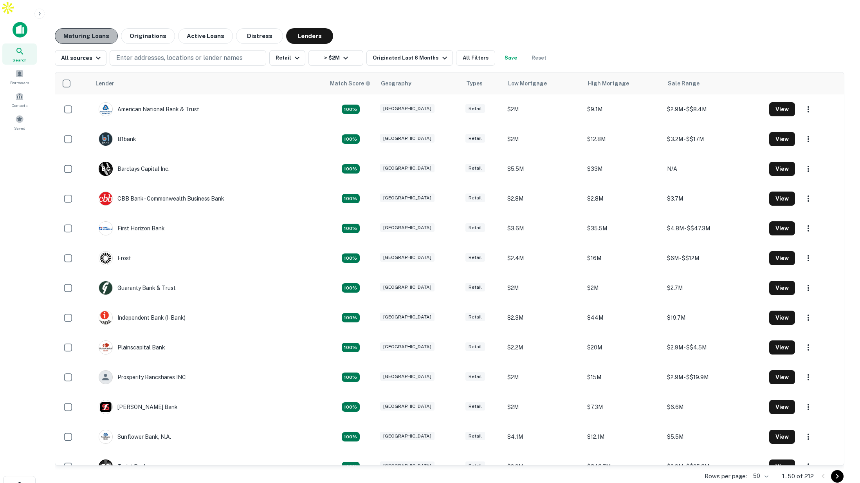
click at [86, 28] on button "Maturing Loans" at bounding box center [86, 36] width 63 height 16
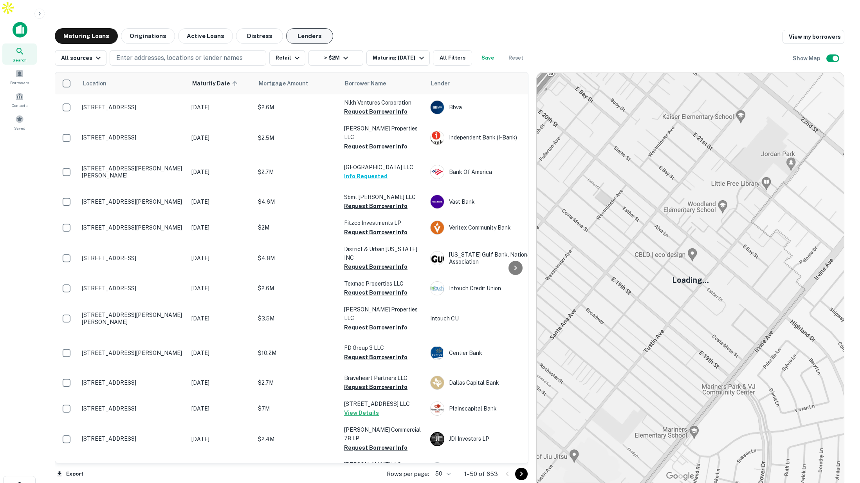
click at [303, 28] on button "Lenders" at bounding box center [309, 36] width 47 height 16
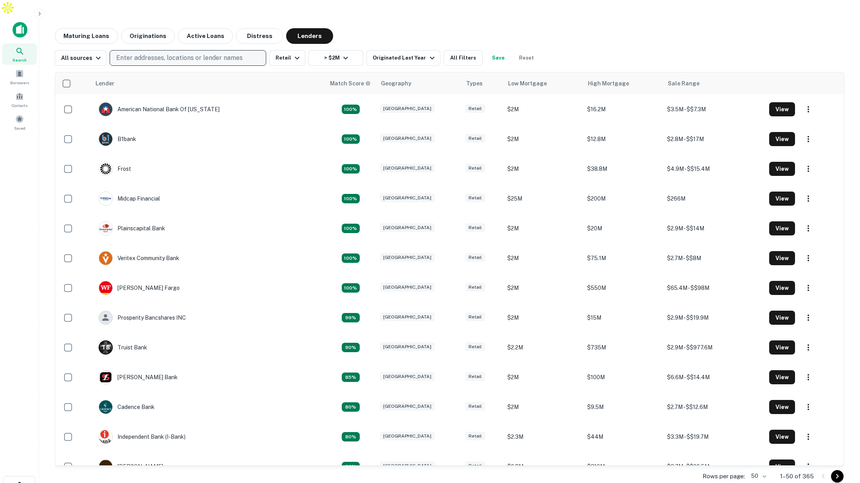
click at [186, 53] on p "Enter addresses, locations or lender names" at bounding box center [179, 57] width 126 height 9
click at [469, 16] on main "Maturing Loans Originations Active Loans Distress Lenders All sources Enter add…" at bounding box center [449, 257] width 821 height 483
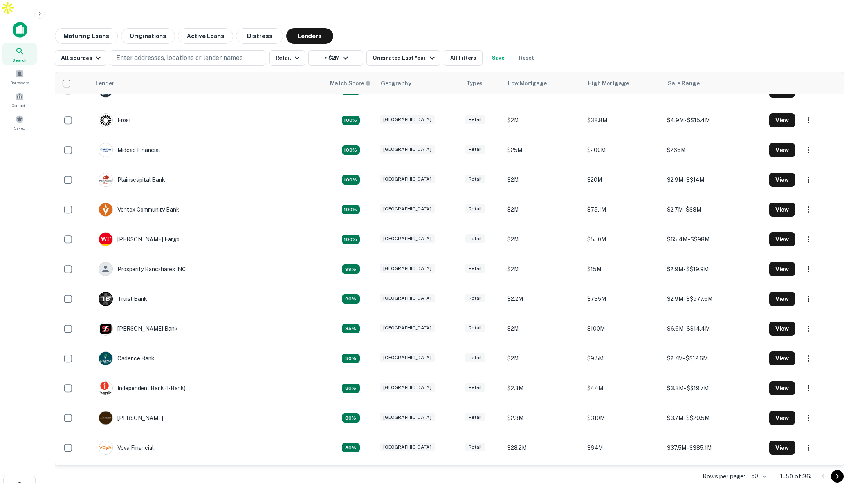
scroll to position [49, 0]
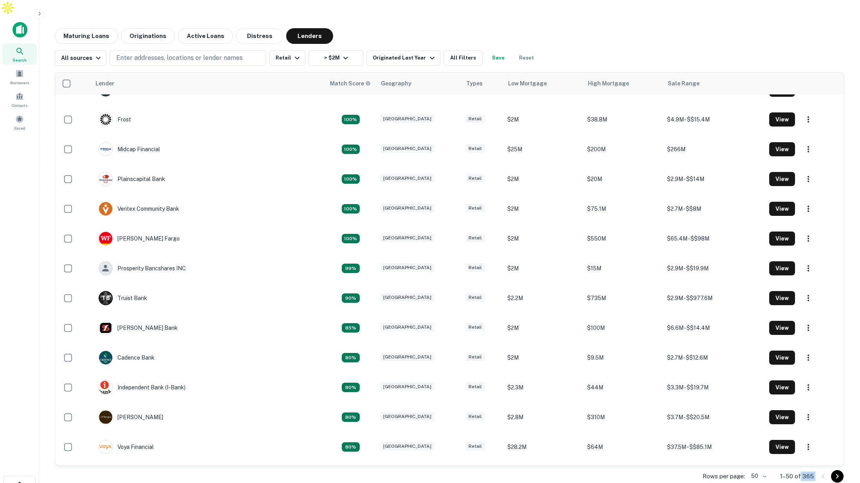
drag, startPoint x: 801, startPoint y: 458, endPoint x: 817, endPoint y: 460, distance: 15.3
click at [817, 465] on div "Rows per page: 50 ** 1–50 of 365" at bounding box center [449, 475] width 789 height 21
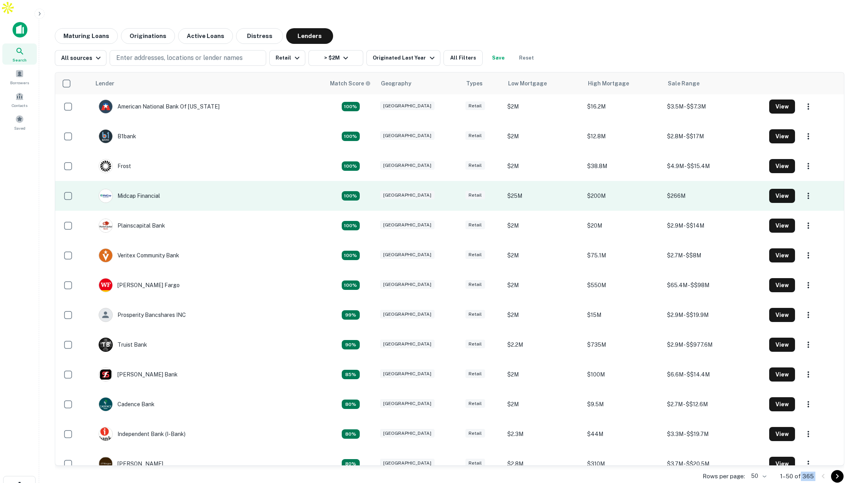
scroll to position [2, 0]
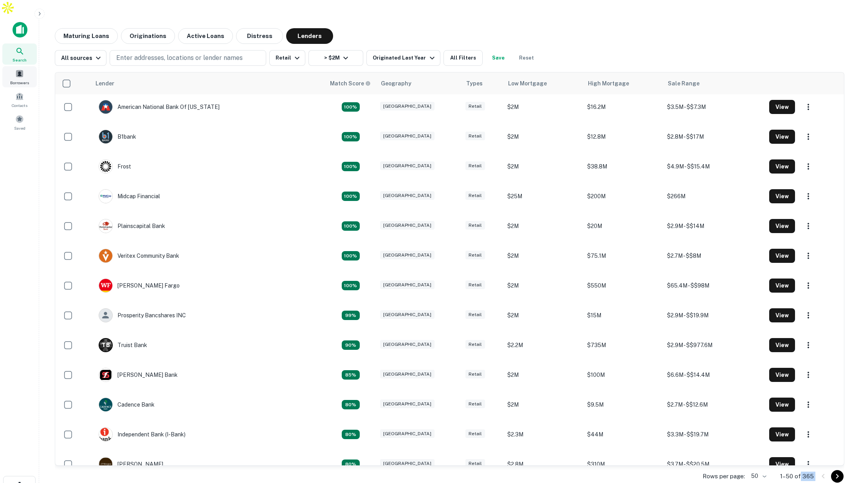
click at [23, 69] on span at bounding box center [19, 73] width 9 height 9
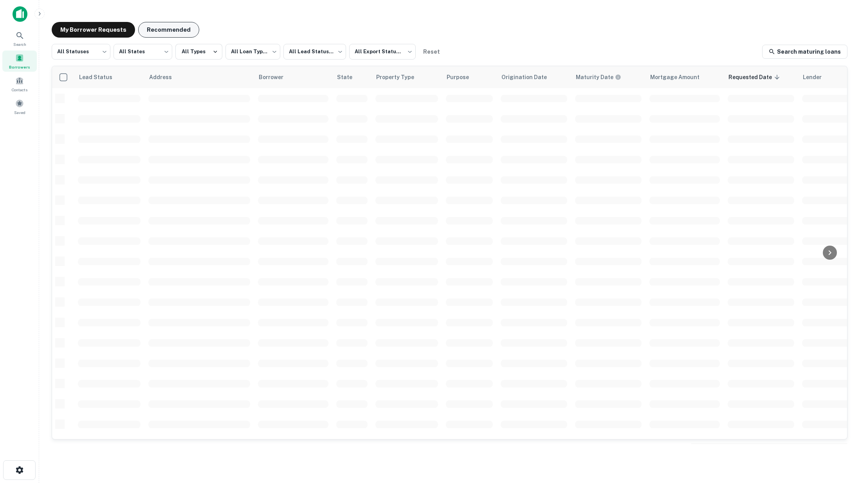
click at [171, 29] on button "Recommended" at bounding box center [168, 30] width 61 height 16
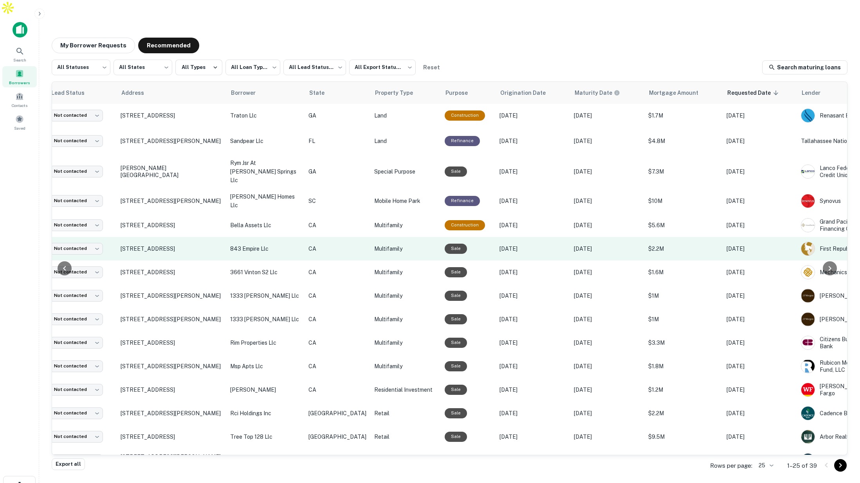
scroll to position [0, 44]
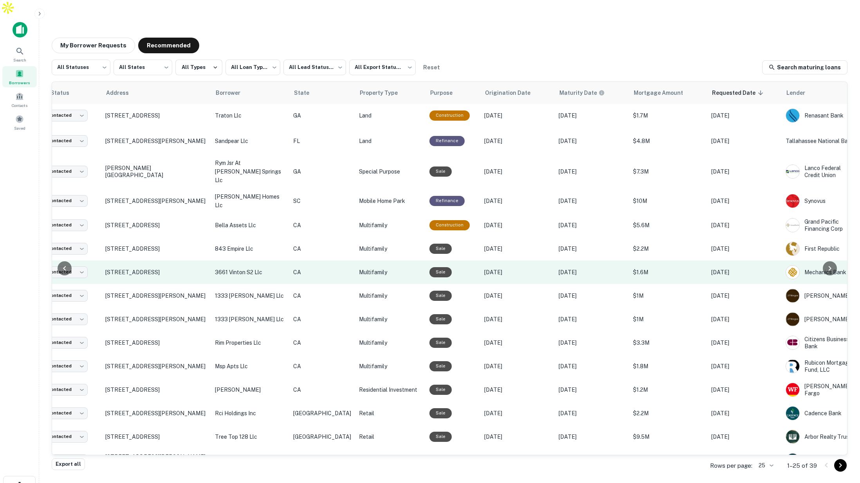
click at [484, 268] on p "[DATE]" at bounding box center [517, 272] width 67 height 9
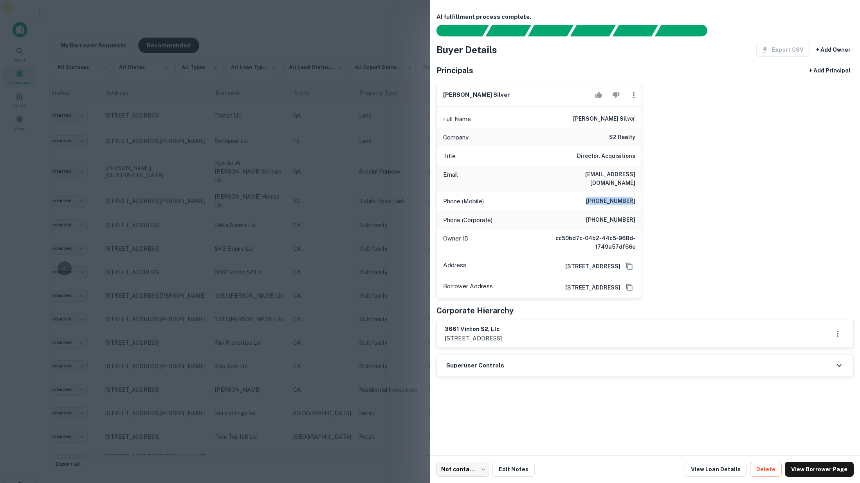
drag, startPoint x: 593, startPoint y: 192, endPoint x: 631, endPoint y: 194, distance: 38.0
click at [631, 196] on h6 "[PHONE_NUMBER]" at bounding box center [610, 200] width 49 height 9
click at [318, 12] on div at bounding box center [430, 241] width 860 height 483
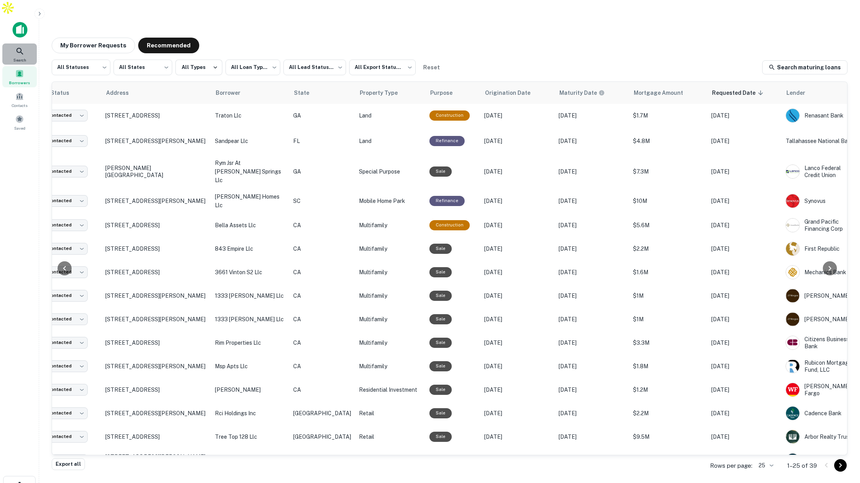
click at [13, 43] on div "Search" at bounding box center [19, 53] width 34 height 21
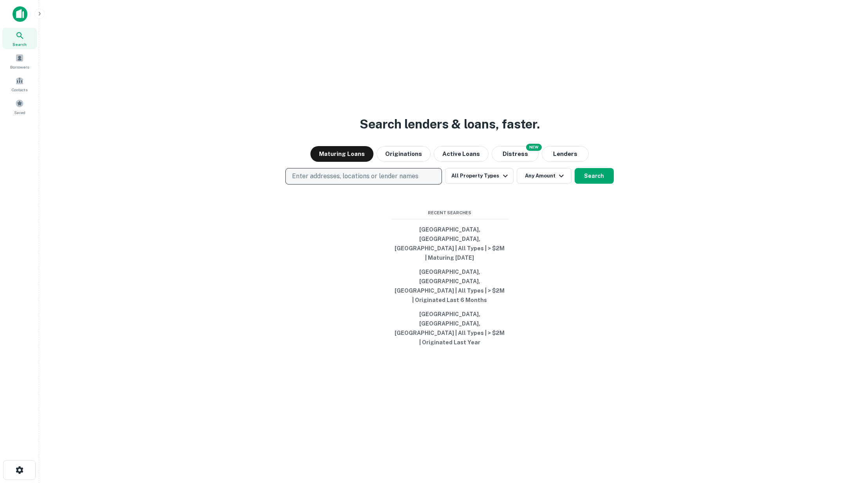
click at [386, 184] on button "Enter addresses, locations or lender names" at bounding box center [363, 176] width 157 height 16
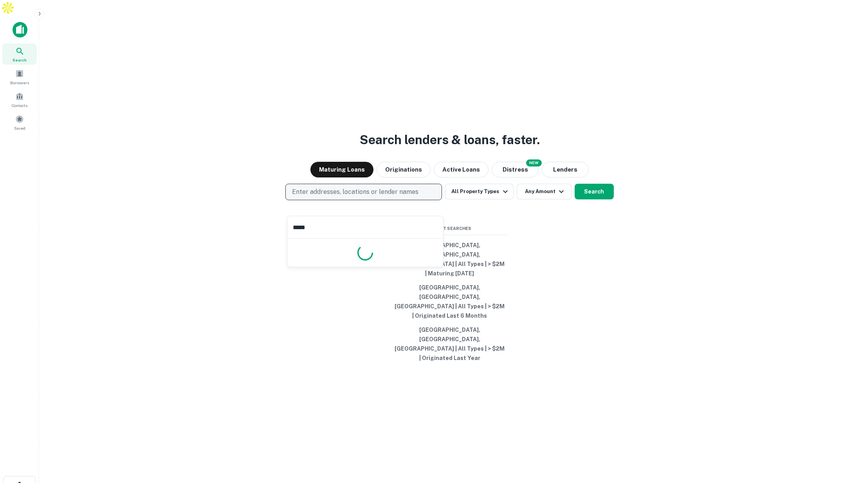
type input "******"
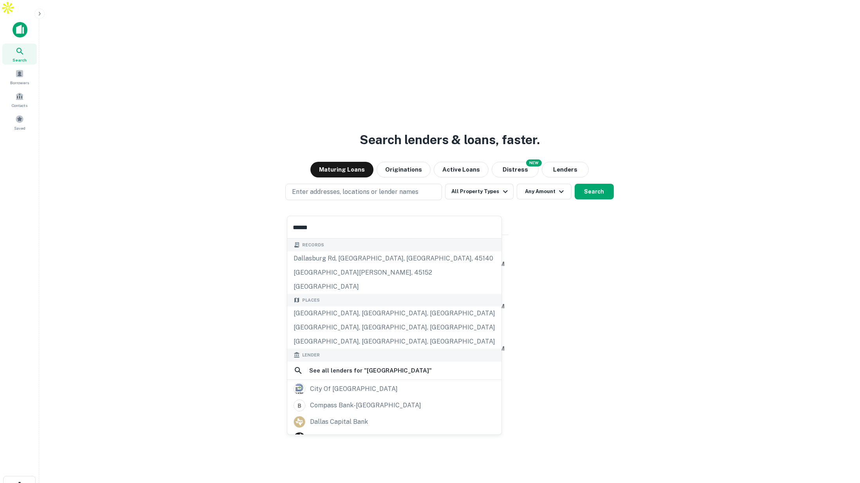
click at [362, 308] on div "Dallas, TX, USA" at bounding box center [394, 313] width 214 height 14
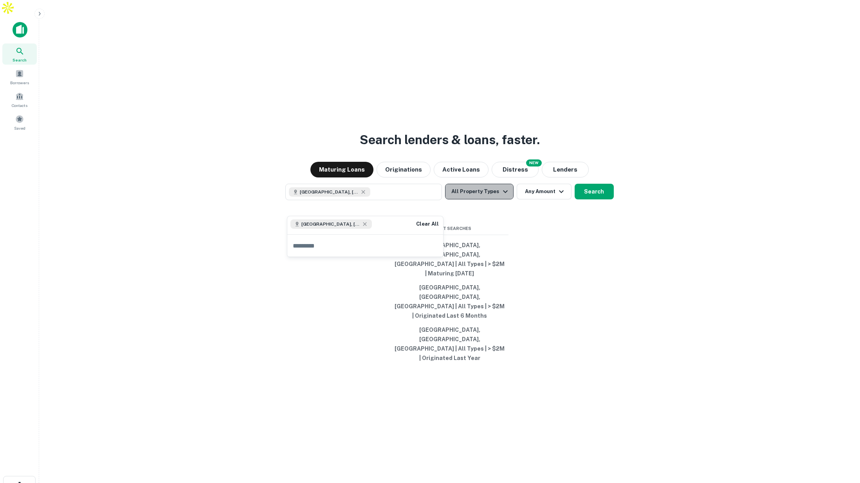
click at [501, 196] on icon "button" at bounding box center [505, 191] width 9 height 9
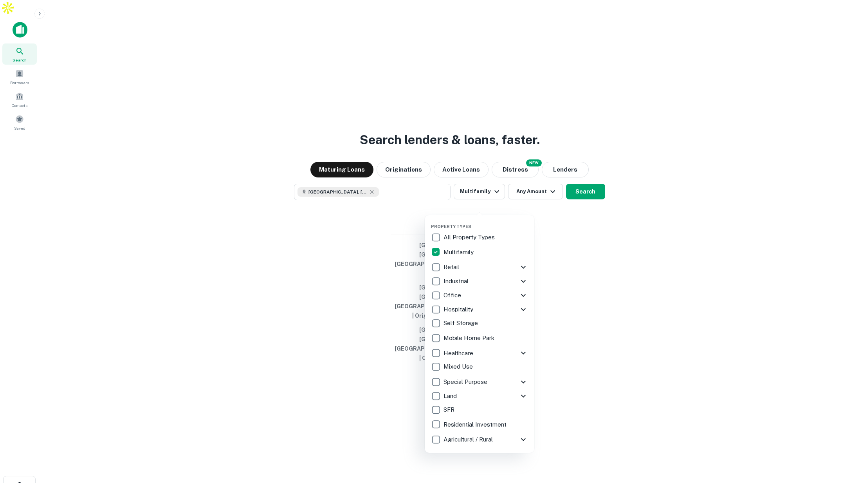
click at [584, 242] on div at bounding box center [430, 241] width 860 height 483
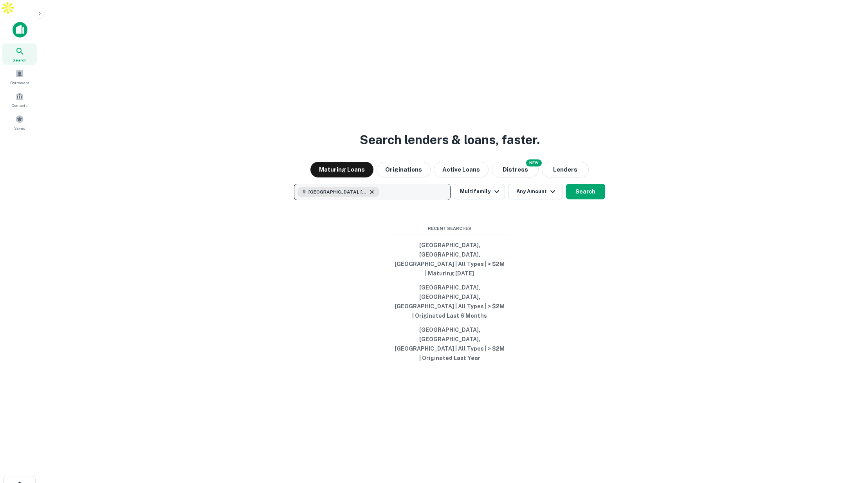
click at [369, 195] on icon "button" at bounding box center [372, 192] width 6 height 6
click at [353, 196] on p "Enter addresses, locations or lender names" at bounding box center [364, 191] width 126 height 9
type input "****"
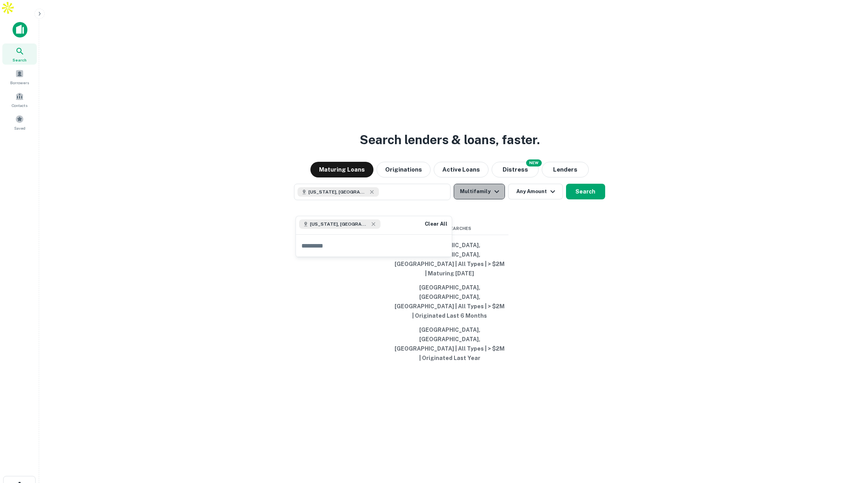
click at [488, 199] on button "Multifamily" at bounding box center [479, 192] width 51 height 16
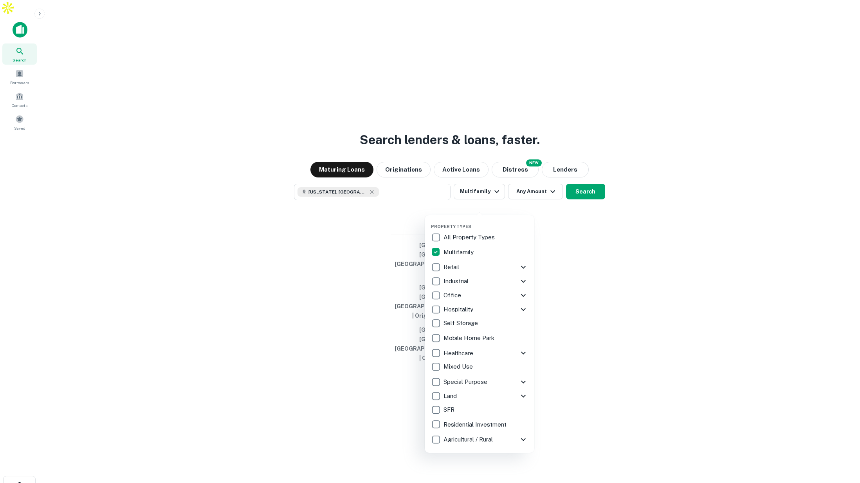
click at [582, 205] on div at bounding box center [430, 241] width 860 height 483
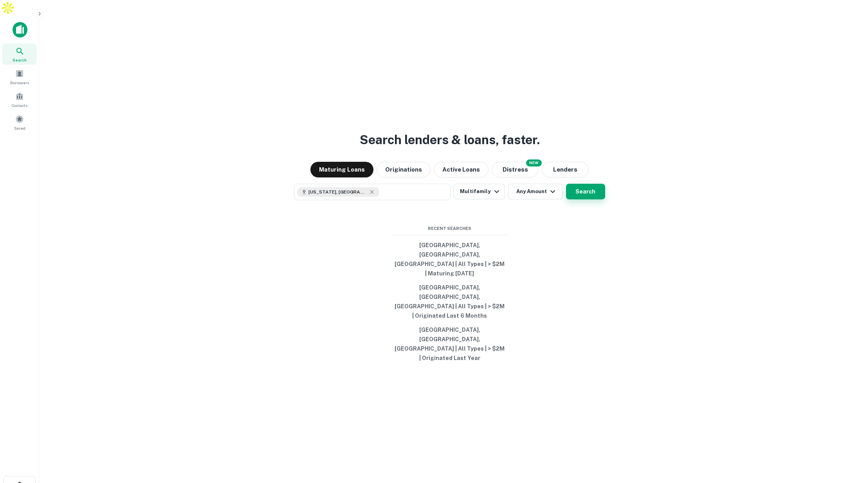
click at [589, 199] on button "Search" at bounding box center [585, 192] width 39 height 16
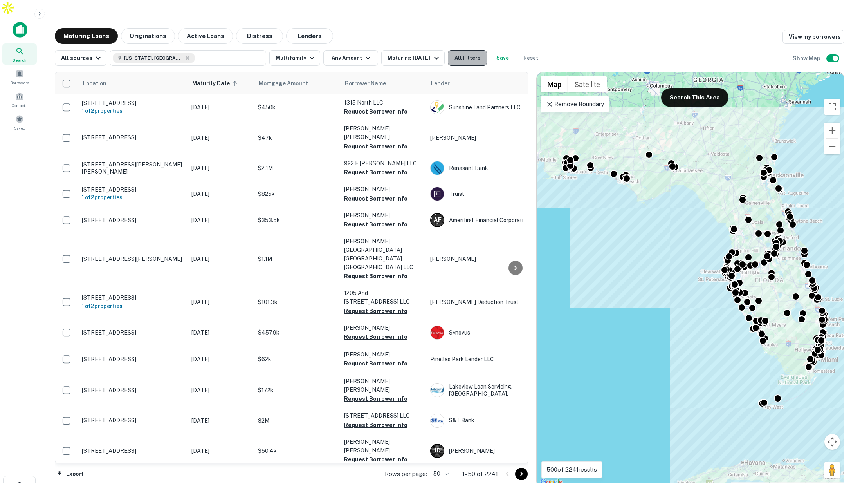
click at [475, 50] on button "All Filters" at bounding box center [467, 58] width 39 height 16
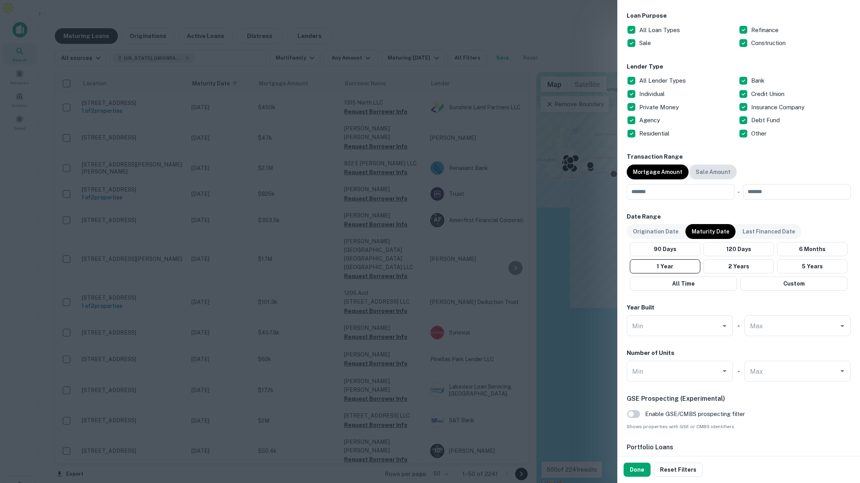
scroll to position [441, 0]
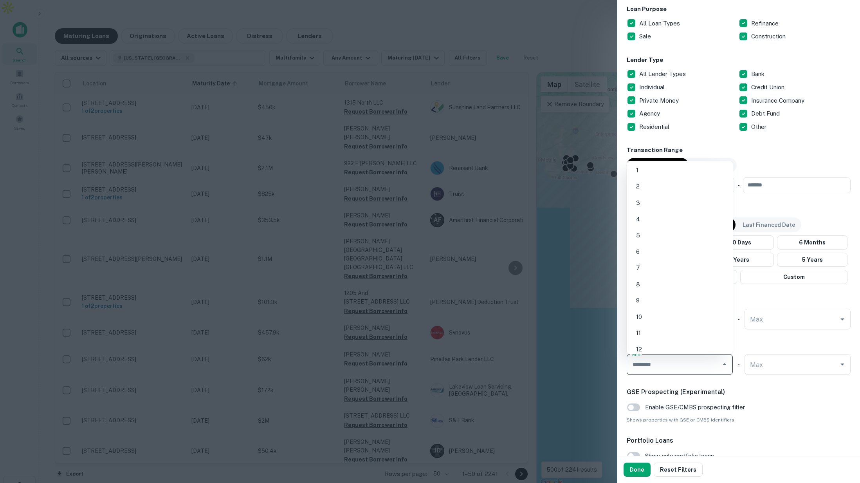
click at [696, 369] on input "Min" at bounding box center [673, 364] width 87 height 14
click at [651, 346] on li "30" at bounding box center [680, 345] width 100 height 14
type input "**"
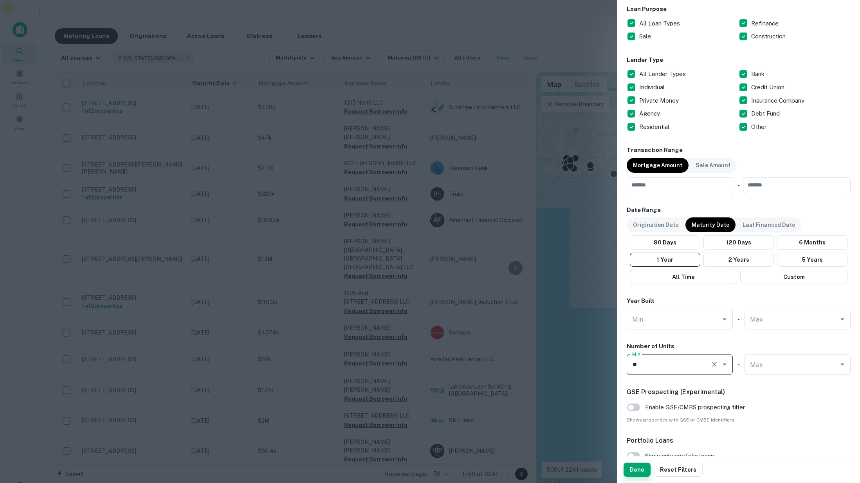
click at [642, 470] on button "Done" at bounding box center [636, 469] width 27 height 14
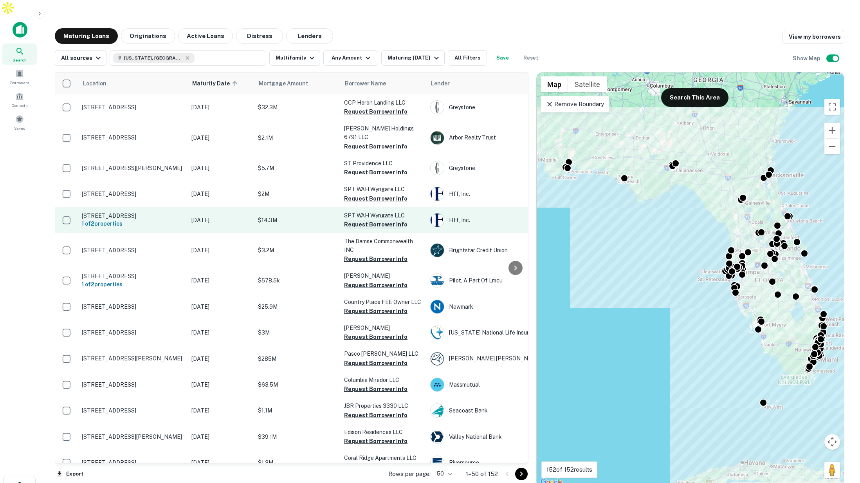
click at [359, 220] on button "Request Borrower Info" at bounding box center [375, 224] width 63 height 9
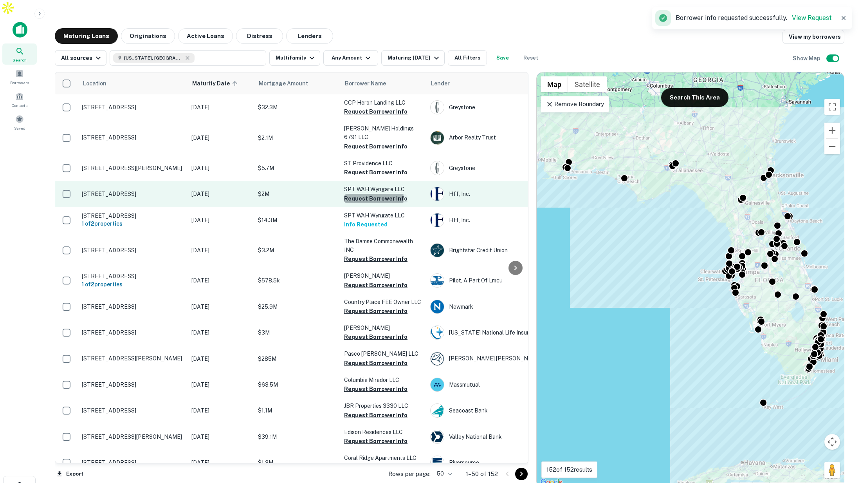
click at [364, 194] on button "Request Borrower Info" at bounding box center [375, 198] width 63 height 9
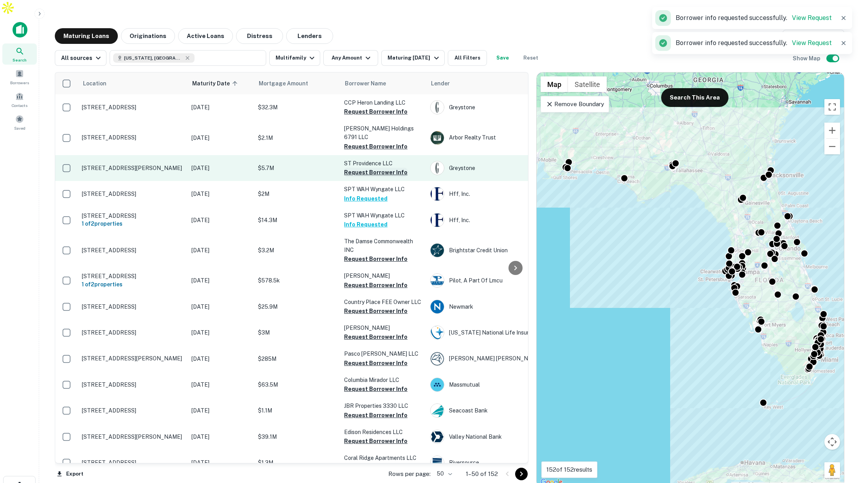
click at [367, 167] on button "Request Borrower Info" at bounding box center [375, 171] width 63 height 9
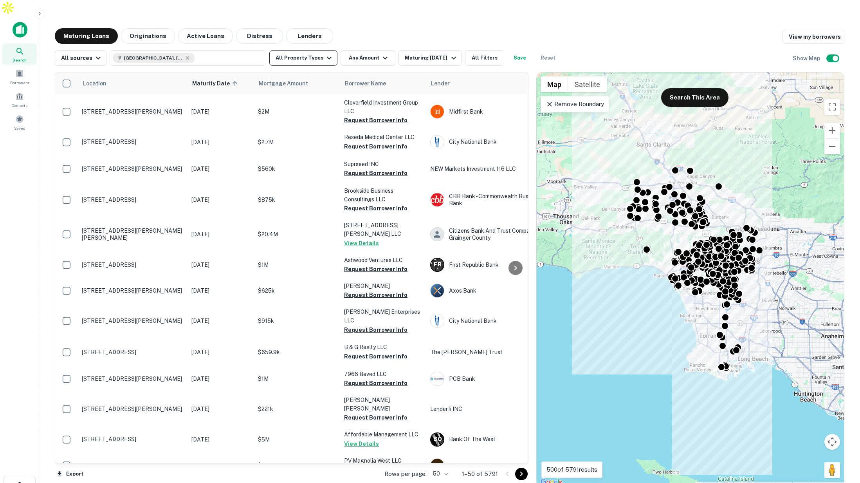
click at [310, 50] on button "All Property Types" at bounding box center [303, 58] width 68 height 16
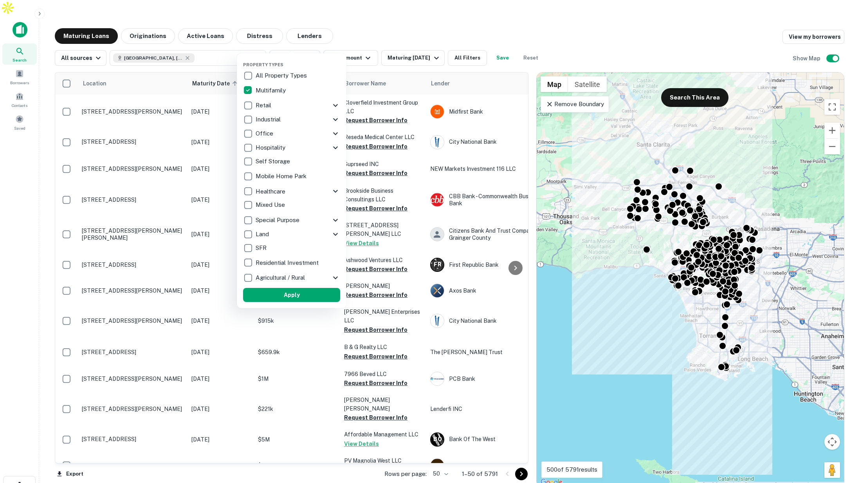
drag, startPoint x: 320, startPoint y: 296, endPoint x: 336, endPoint y: 50, distance: 246.2
click at [321, 296] on button "Apply" at bounding box center [291, 295] width 97 height 14
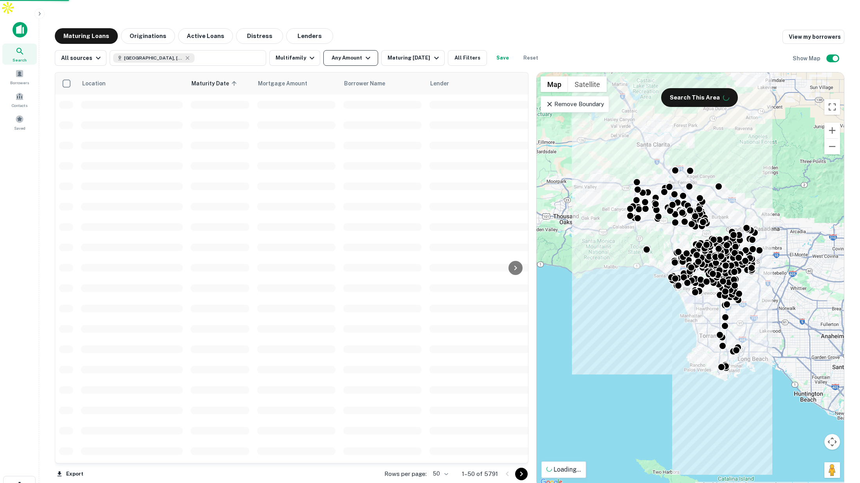
click at [349, 50] on button "Any Amount" at bounding box center [350, 58] width 55 height 16
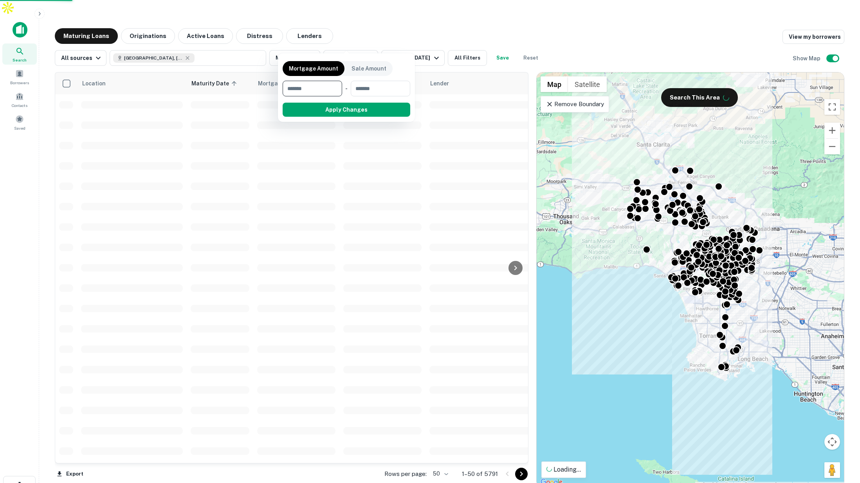
click at [347, 41] on div at bounding box center [430, 241] width 860 height 483
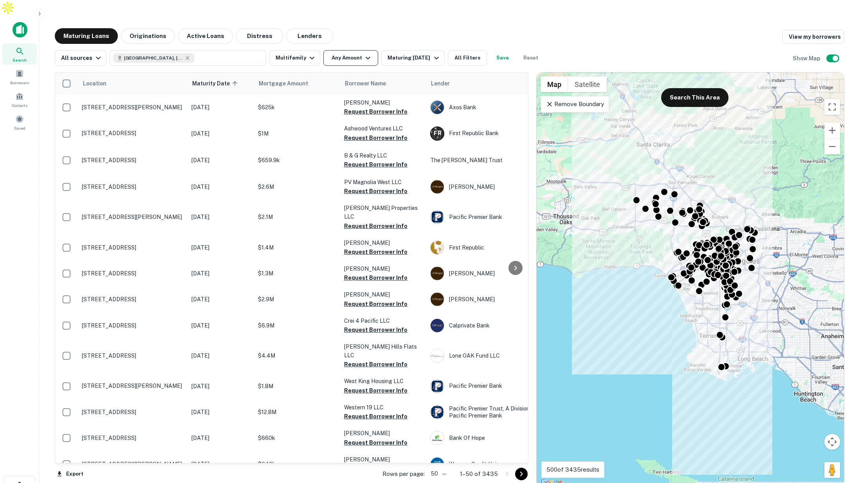
click at [352, 50] on button "Any Amount" at bounding box center [350, 58] width 55 height 16
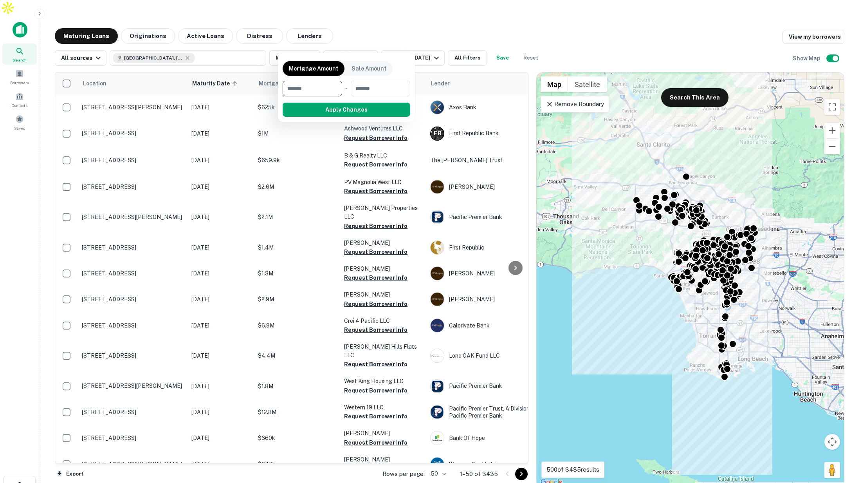
click at [319, 92] on input "number" at bounding box center [310, 89] width 54 height 16
type input "*******"
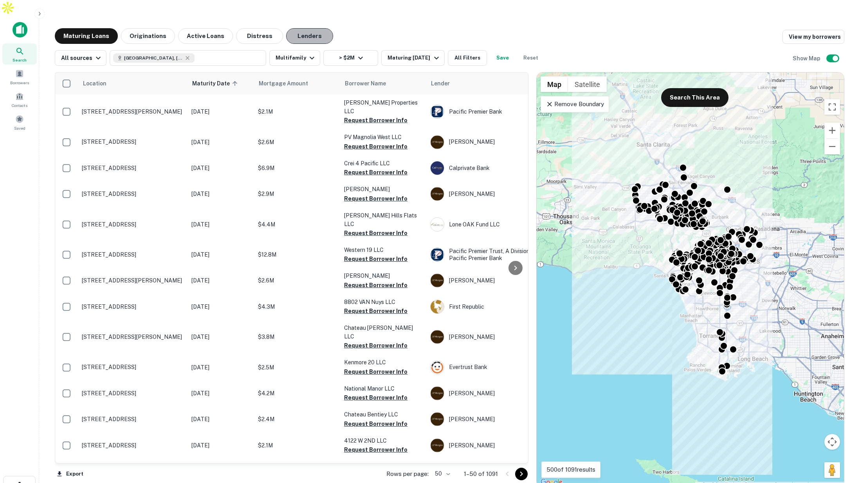
click at [312, 28] on button "Lenders" at bounding box center [309, 36] width 47 height 16
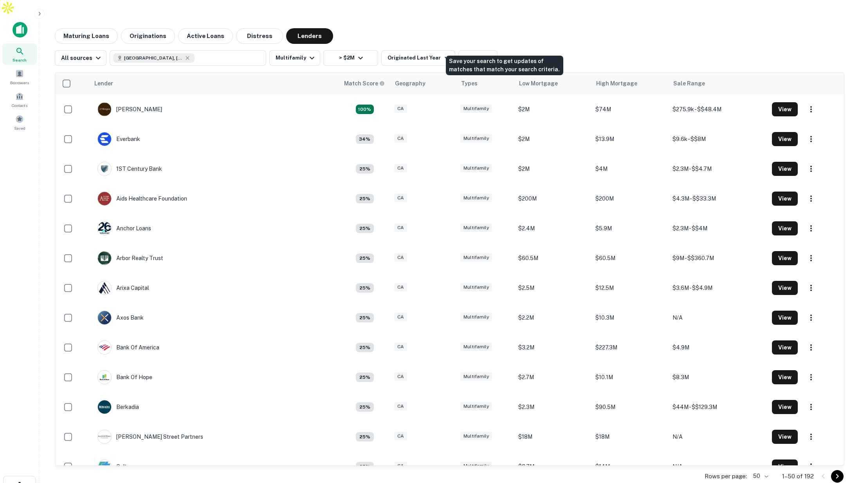
click at [507, 50] on button "Save" at bounding box center [513, 58] width 25 height 16
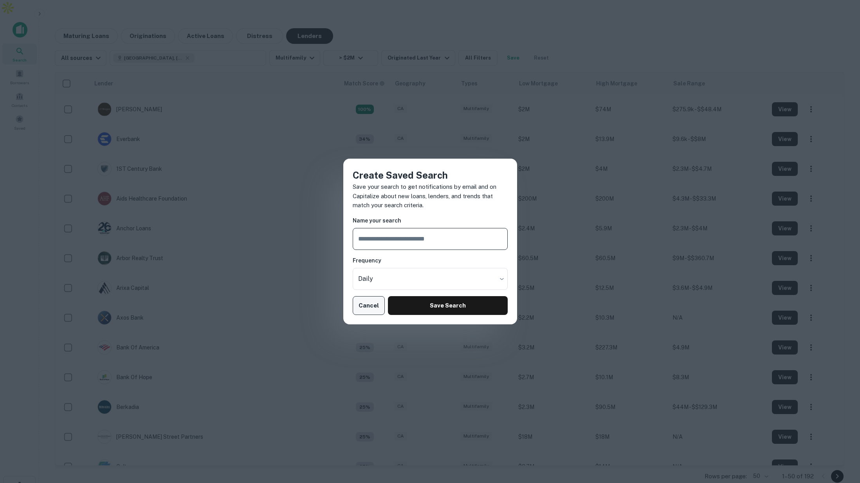
click at [367, 306] on button "Cancel" at bounding box center [369, 305] width 32 height 19
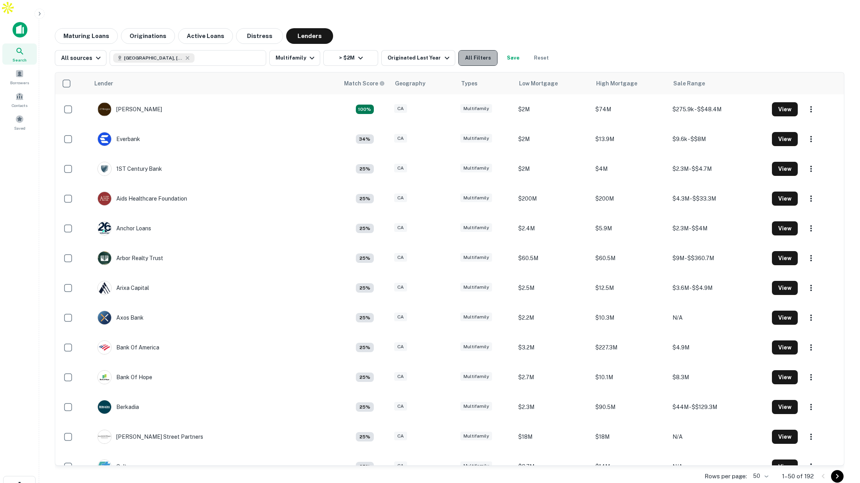
click at [476, 50] on button "All Filters" at bounding box center [477, 58] width 39 height 16
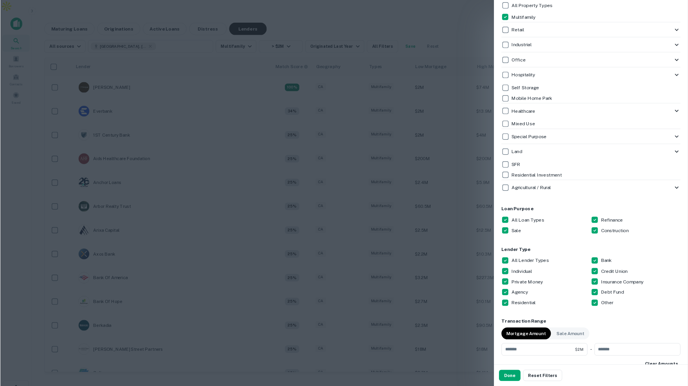
scroll to position [191, 0]
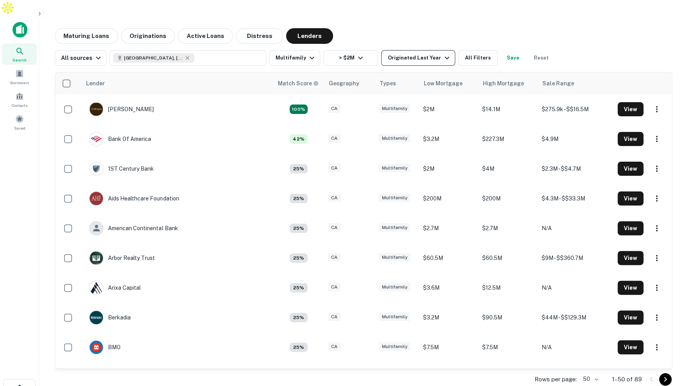
click at [419, 53] on div "Originated Last Year" at bounding box center [419, 57] width 64 height 9
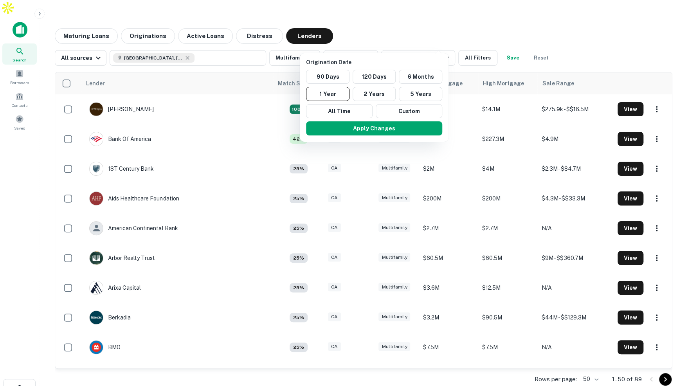
click at [445, 14] on div at bounding box center [344, 193] width 688 height 386
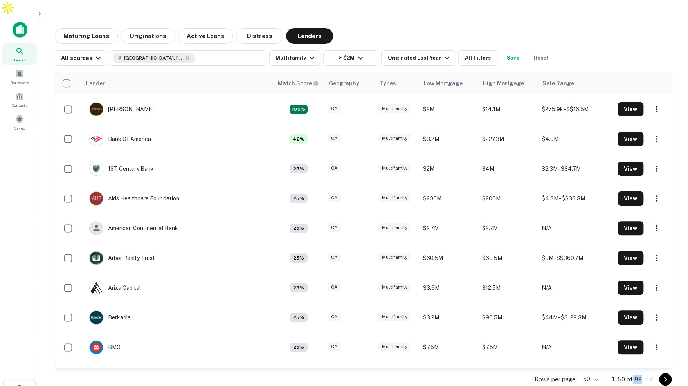
drag, startPoint x: 632, startPoint y: 362, endPoint x: 641, endPoint y: 359, distance: 8.9
click at [641, 375] on p "1–50 of 89" at bounding box center [627, 379] width 30 height 9
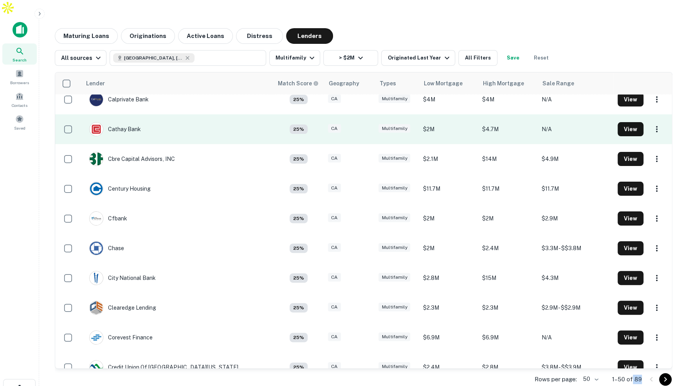
scroll to position [339, 0]
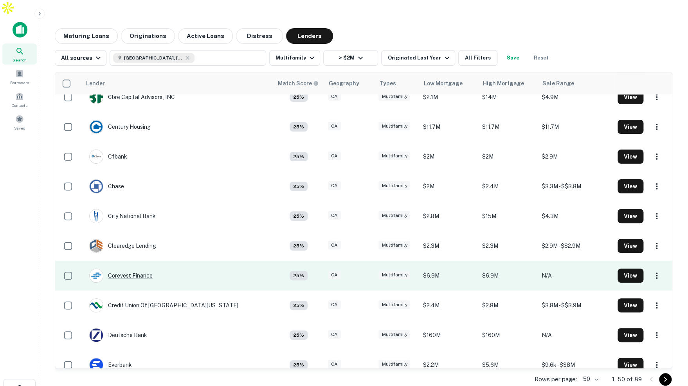
click at [129, 268] on div "Corevest Finance" at bounding box center [120, 275] width 63 height 14
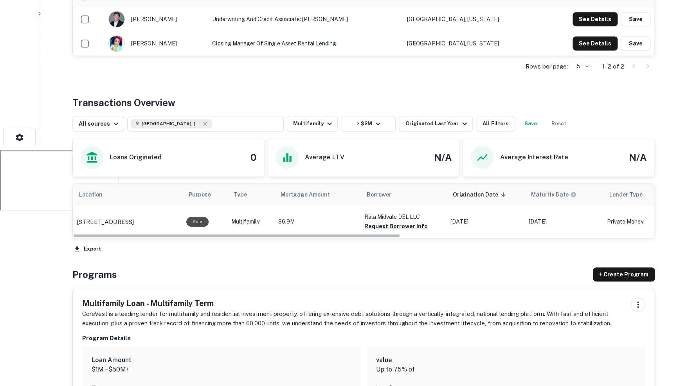
scroll to position [281, 0]
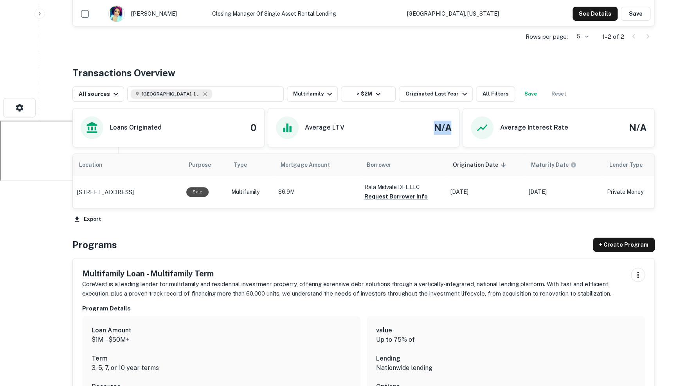
drag, startPoint x: 432, startPoint y: 110, endPoint x: 458, endPoint y: 110, distance: 25.8
click at [458, 110] on div "Average LTV N/A" at bounding box center [363, 127] width 191 height 38
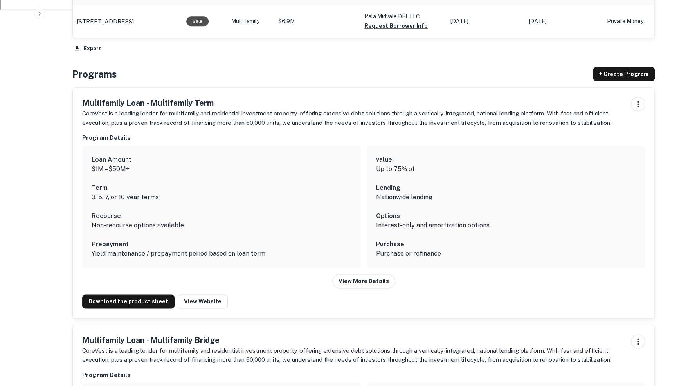
scroll to position [450, 0]
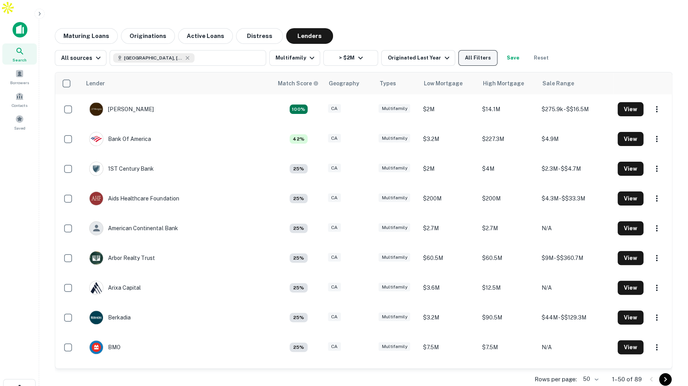
click at [458, 50] on button "All Filters" at bounding box center [477, 58] width 39 height 16
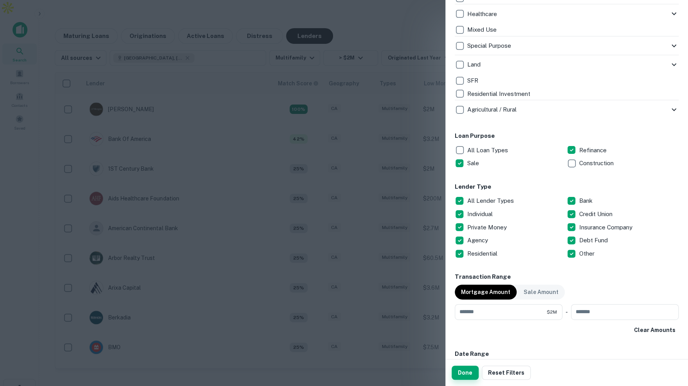
scroll to position [311, 0]
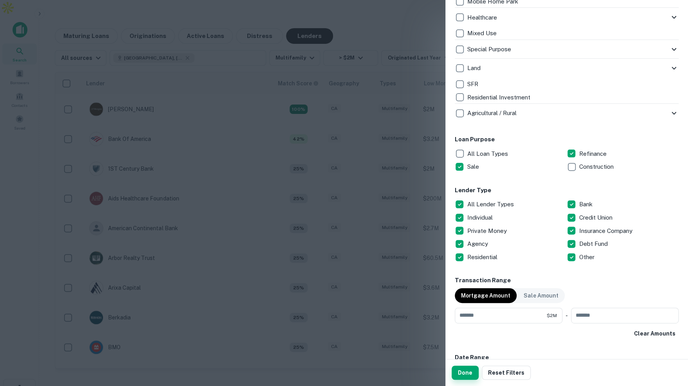
click at [469, 370] on button "Done" at bounding box center [465, 372] width 27 height 14
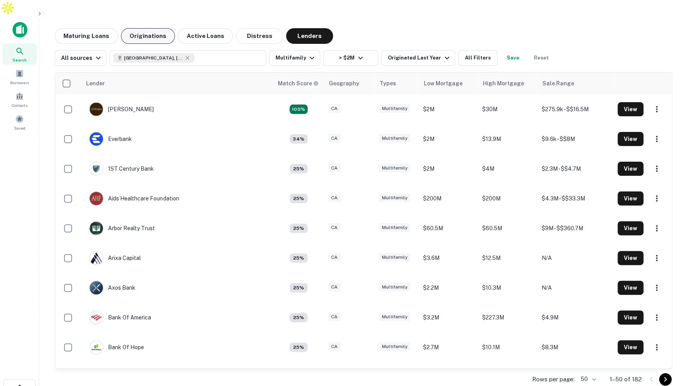
click at [153, 28] on button "Originations" at bounding box center [148, 36] width 54 height 16
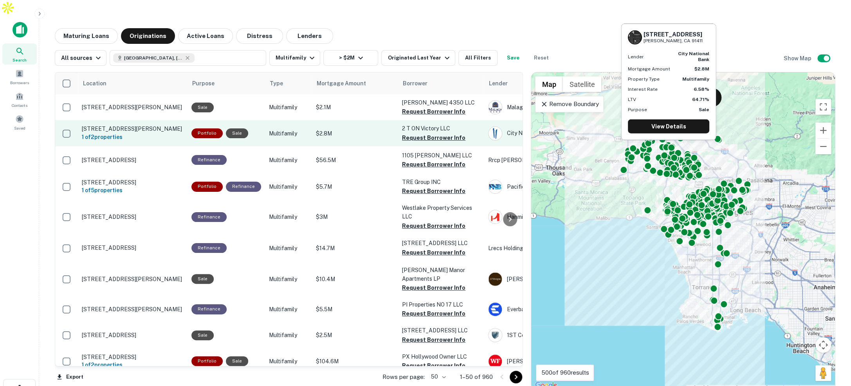
click at [349, 129] on p "$2.8M" at bounding box center [355, 133] width 78 height 9
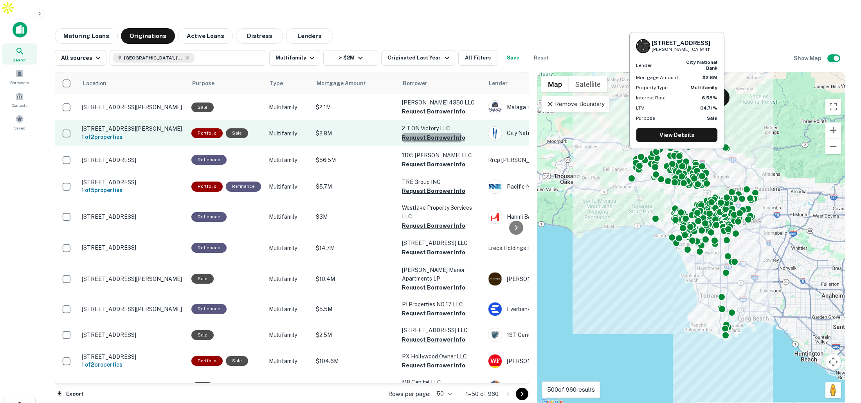
click at [419, 133] on button "Request Borrower Info" at bounding box center [433, 137] width 63 height 9
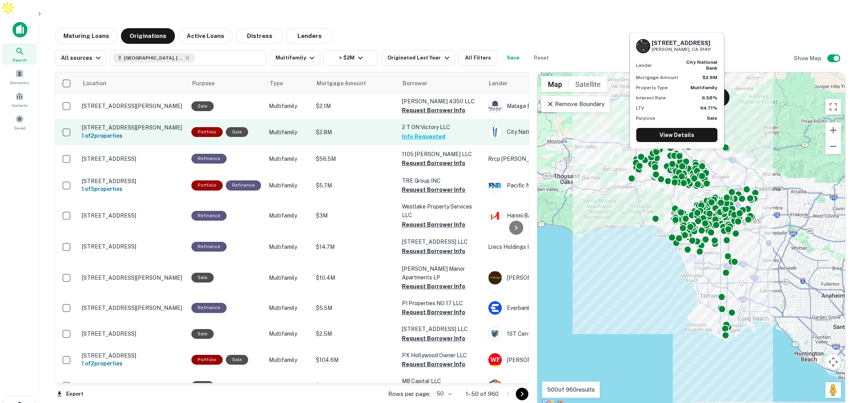
click at [364, 128] on p "$2.8M" at bounding box center [355, 132] width 78 height 9
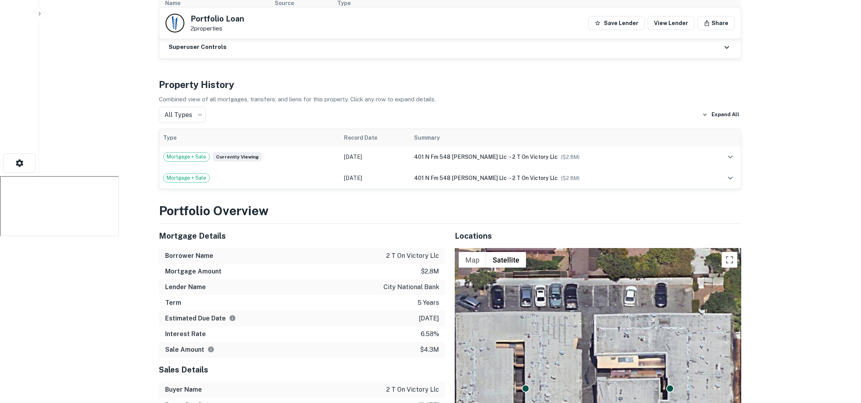
scroll to position [241, 0]
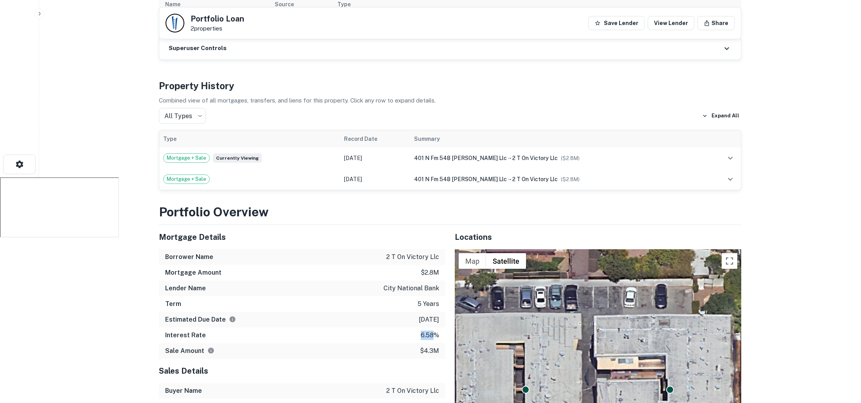
drag, startPoint x: 419, startPoint y: 317, endPoint x: 432, endPoint y: 317, distance: 13.3
click at [432, 328] on div "Interest Rate 6.58%" at bounding box center [302, 336] width 286 height 16
drag, startPoint x: 420, startPoint y: 334, endPoint x: 438, endPoint y: 335, distance: 17.2
click at [438, 346] on p "$4.3m" at bounding box center [429, 350] width 19 height 9
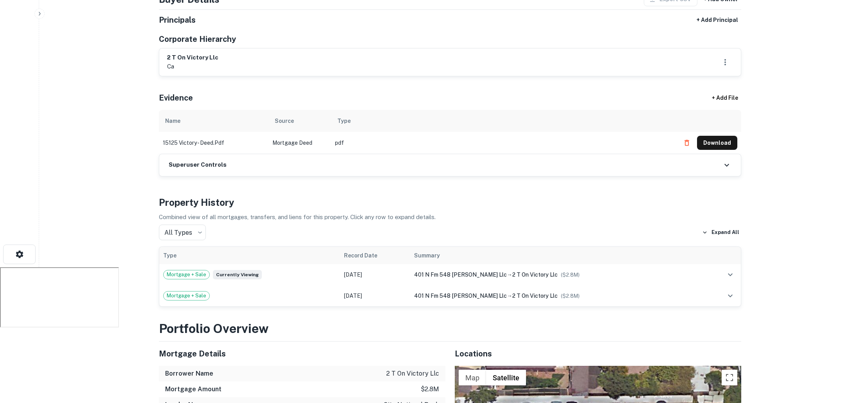
scroll to position [0, 0]
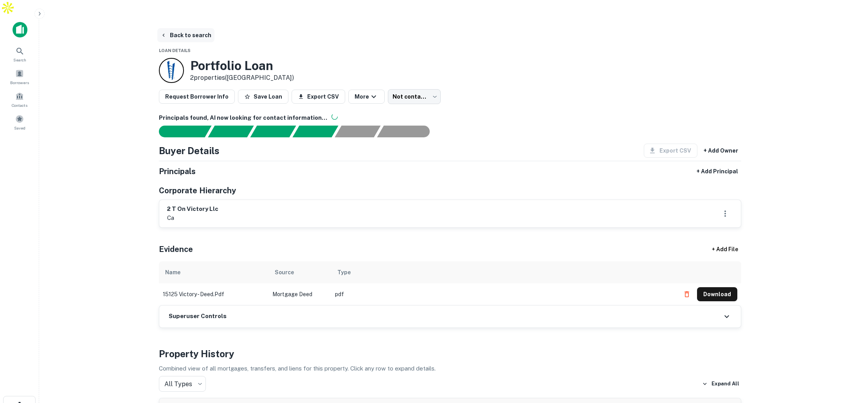
click at [189, 28] on button "Back to search" at bounding box center [185, 35] width 57 height 14
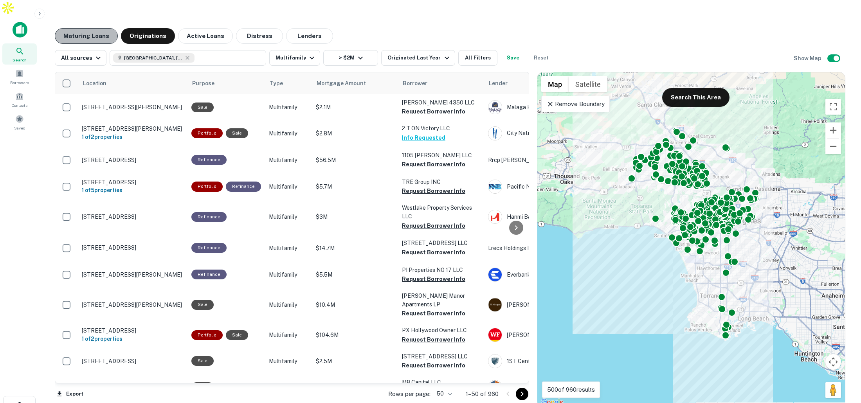
click at [96, 28] on button "Maturing Loans" at bounding box center [86, 36] width 63 height 16
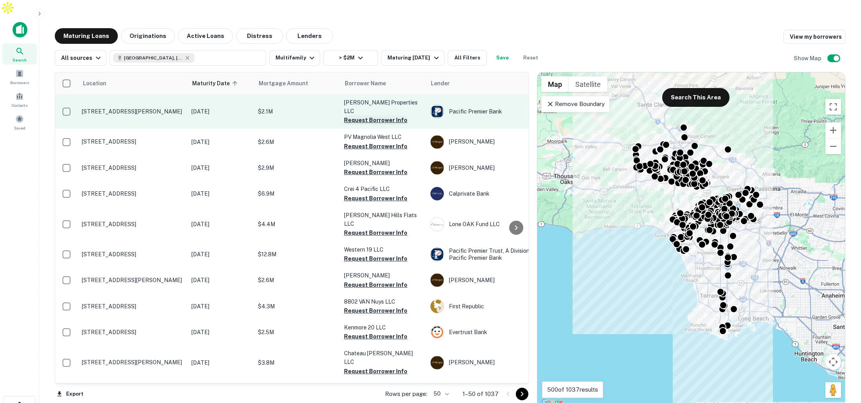
click at [358, 115] on button "Request Borrower Info" at bounding box center [375, 119] width 63 height 9
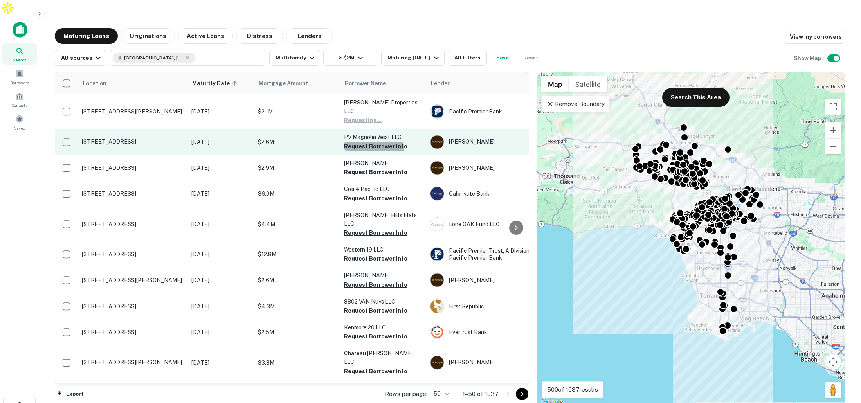
click at [359, 142] on button "Request Borrower Info" at bounding box center [375, 146] width 63 height 9
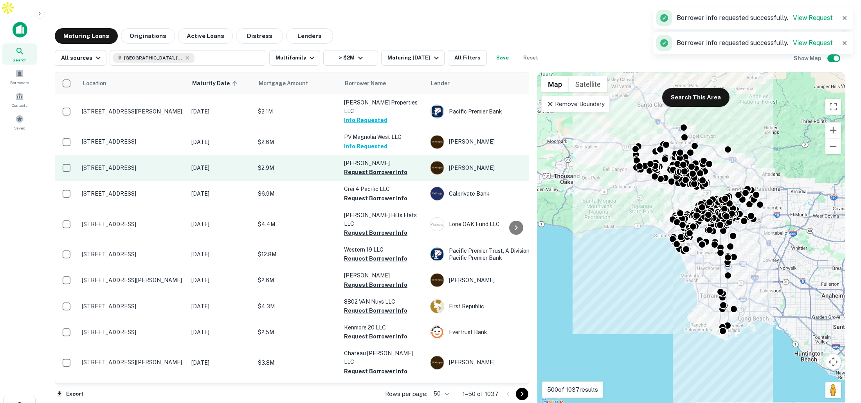
click at [358, 167] on button "Request Borrower Info" at bounding box center [375, 171] width 63 height 9
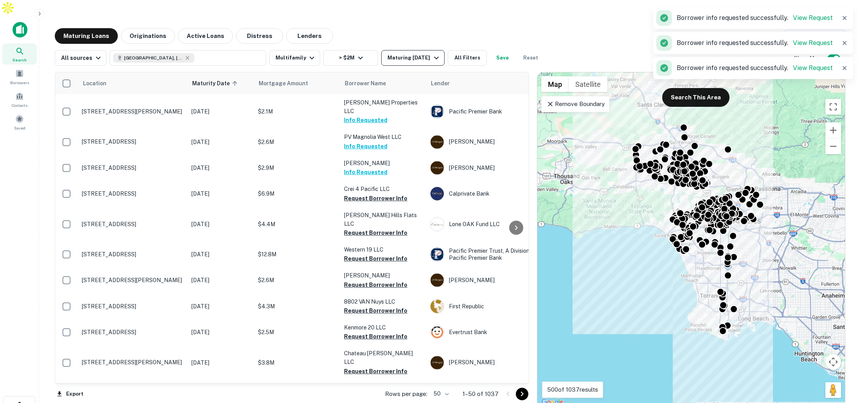
click at [425, 53] on div "Maturing [DATE]" at bounding box center [413, 57] width 53 height 9
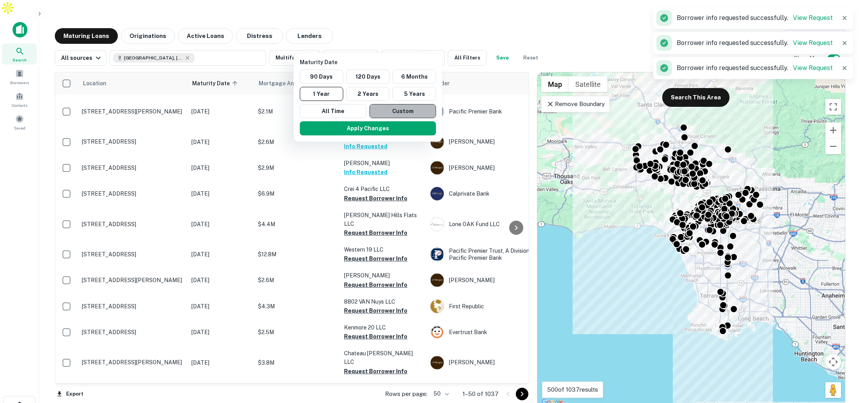
click at [395, 111] on button "Custom" at bounding box center [402, 111] width 67 height 14
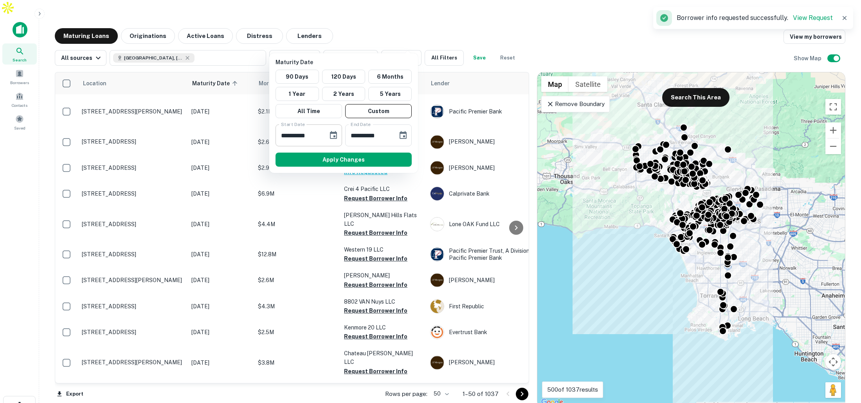
click at [333, 135] on icon "Choose date, selected date is Oct 6, 2025" at bounding box center [333, 135] width 9 height 9
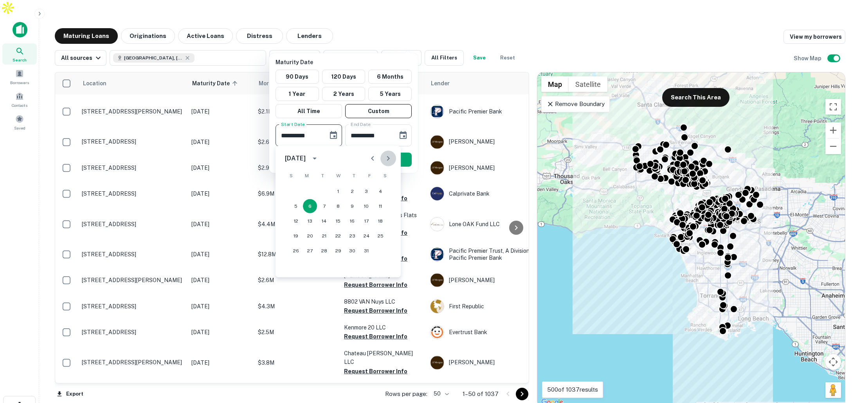
click at [389, 158] on icon "Next month" at bounding box center [388, 158] width 3 height 5
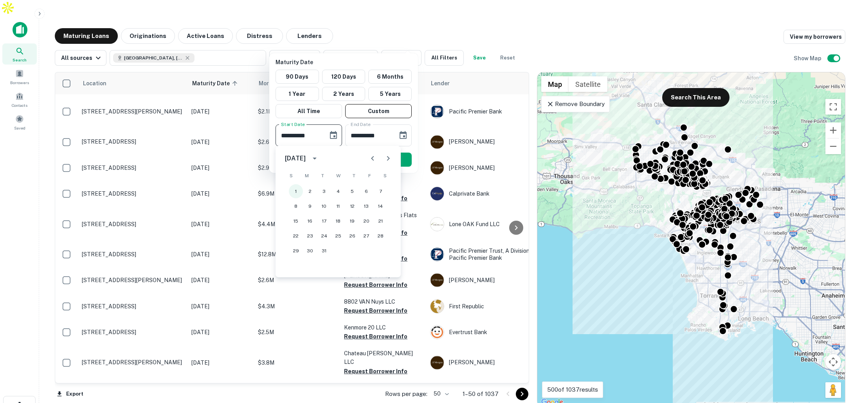
click at [297, 189] on button "1" at bounding box center [296, 191] width 14 height 14
type input "**********"
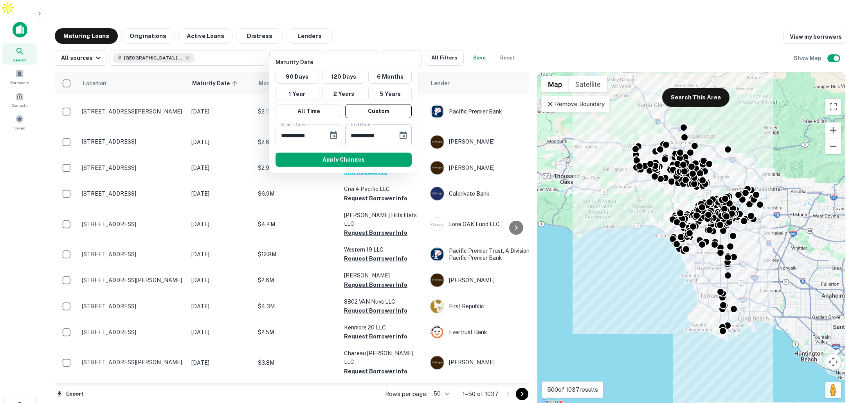
click at [402, 134] on icon "Choose date, selected date is Apr 4, 2026" at bounding box center [402, 135] width 9 height 9
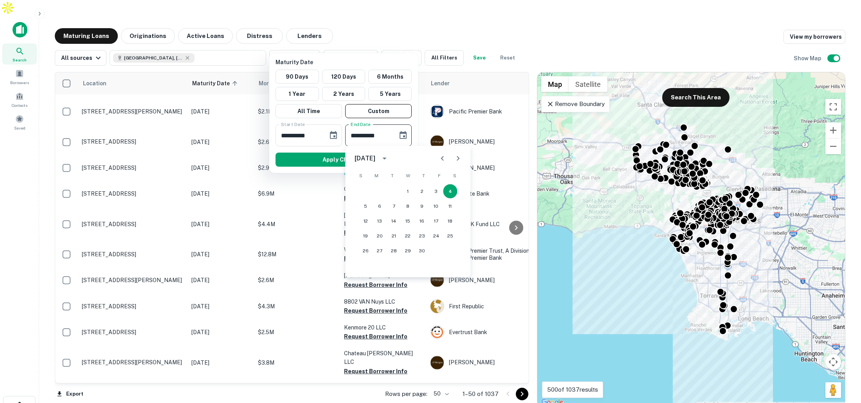
click at [467, 158] on div "April 2026" at bounding box center [407, 159] width 125 height 16
click at [458, 159] on icon "Next month" at bounding box center [458, 158] width 3 height 5
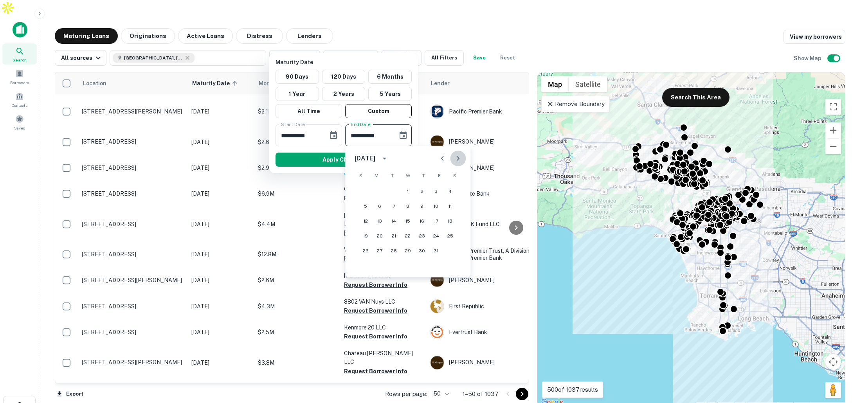
click at [458, 159] on icon "Next month" at bounding box center [458, 158] width 3 height 5
click at [422, 192] on button "1" at bounding box center [422, 191] width 14 height 14
type input "**********"
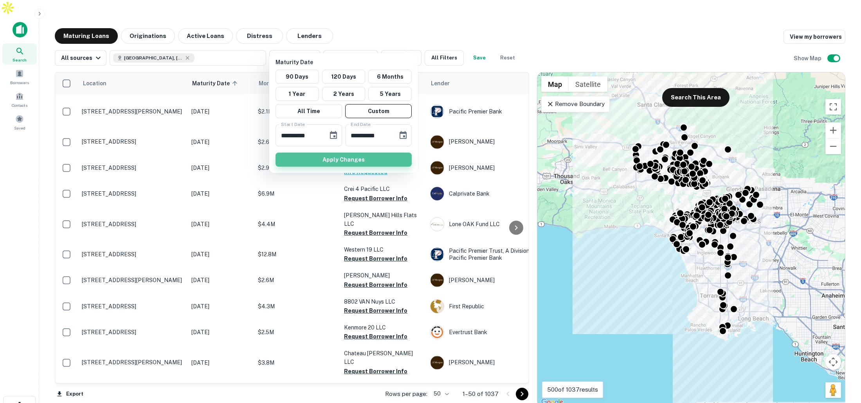
click at [362, 157] on button "Apply Changes" at bounding box center [343, 160] width 136 height 14
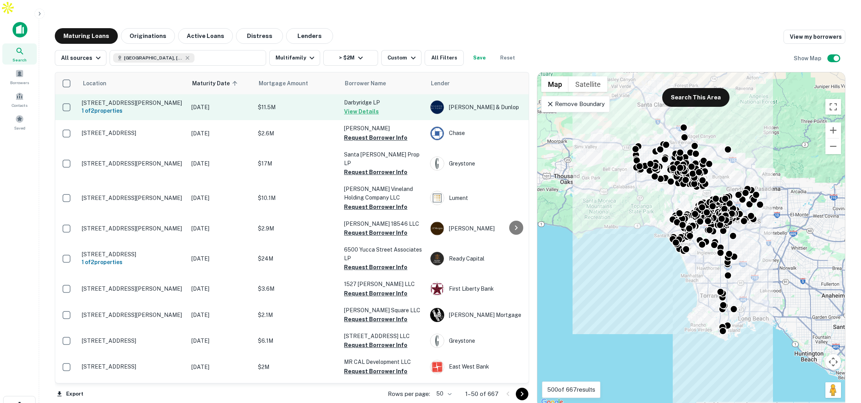
click at [308, 103] on p "$11.5M" at bounding box center [297, 107] width 78 height 9
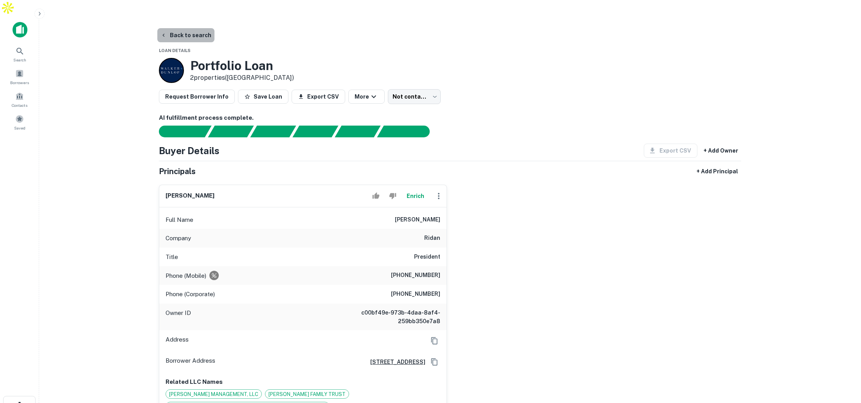
click at [190, 28] on button "Back to search" at bounding box center [185, 35] width 57 height 14
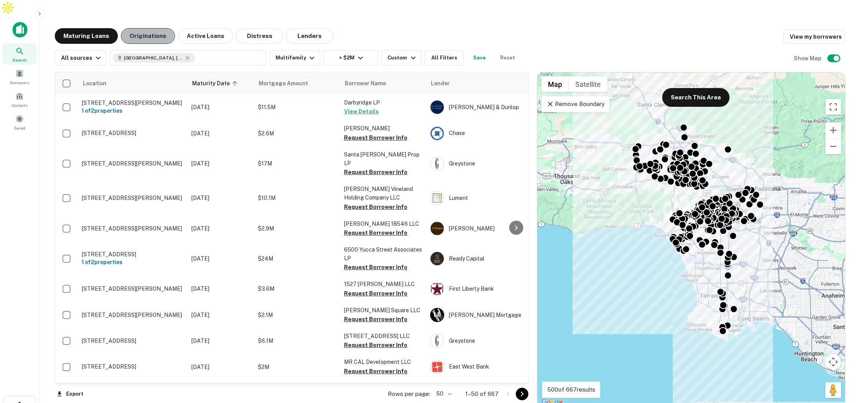
click at [144, 28] on button "Originations" at bounding box center [148, 36] width 54 height 16
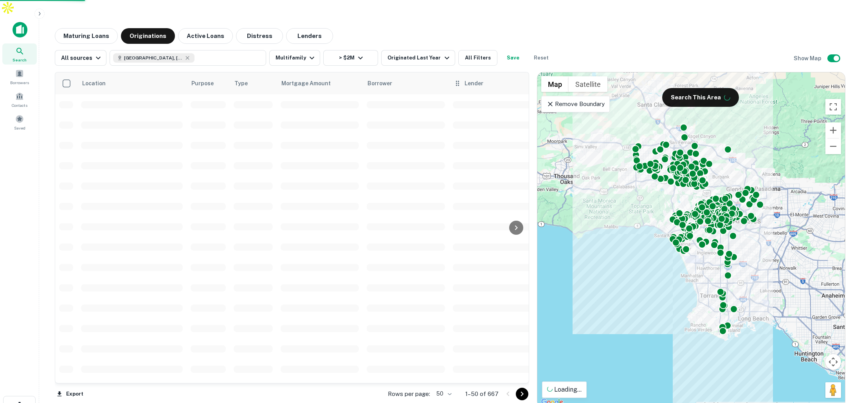
scroll to position [6, 0]
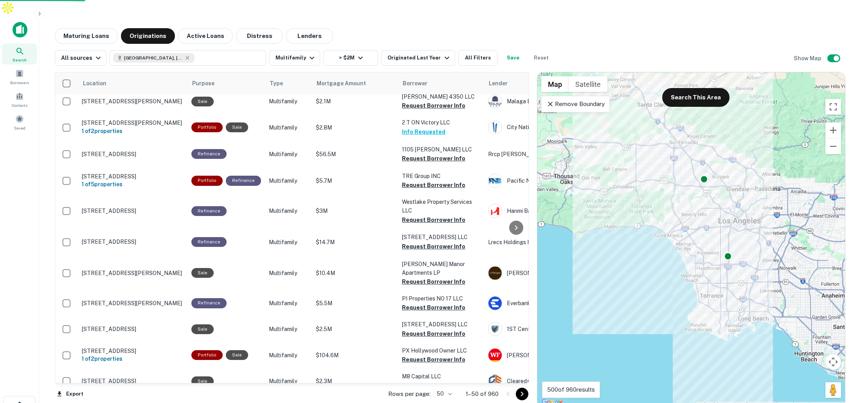
click at [504, 50] on button "Save" at bounding box center [513, 58] width 25 height 16
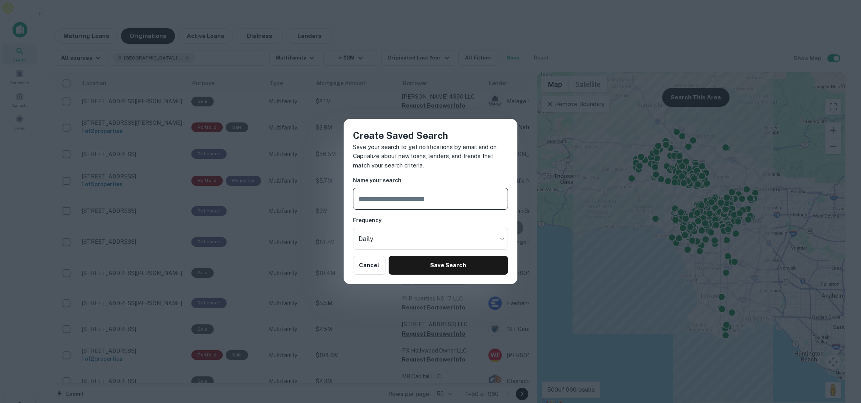
click at [427, 203] on input "text" at bounding box center [430, 199] width 155 height 22
click at [581, 35] on div "Create Saved Search Save your search to get notifications by email and on Capit…" at bounding box center [430, 201] width 861 height 403
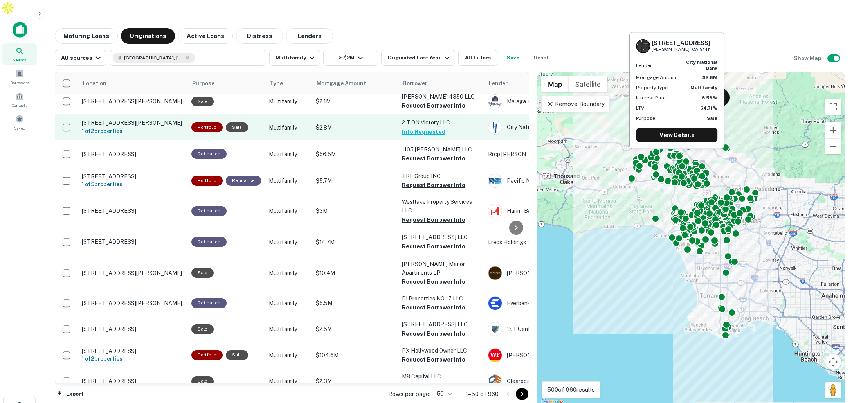
scroll to position [0, 0]
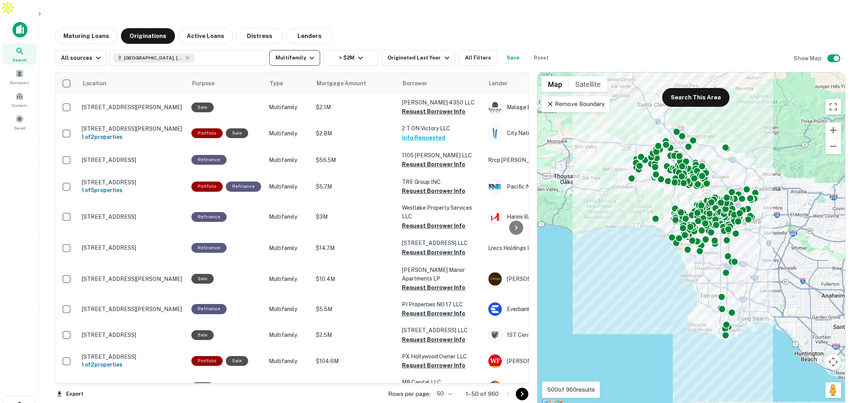
click at [307, 53] on icon "button" at bounding box center [311, 57] width 9 height 9
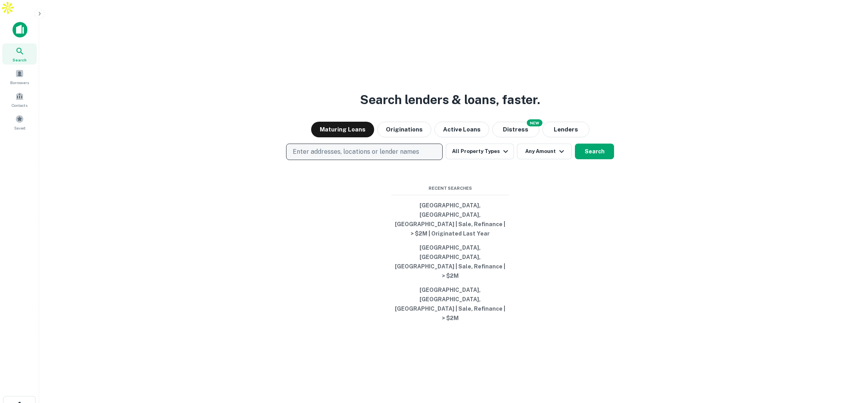
click at [392, 157] on p "Enter addresses, locations or lender names" at bounding box center [356, 151] width 126 height 9
type input "**********"
click at [499, 159] on button "All Property Types" at bounding box center [480, 152] width 68 height 16
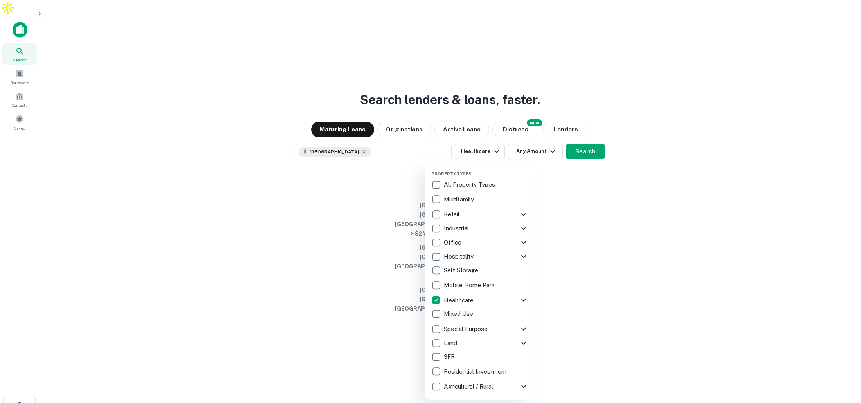
click at [573, 256] on div at bounding box center [430, 201] width 861 height 403
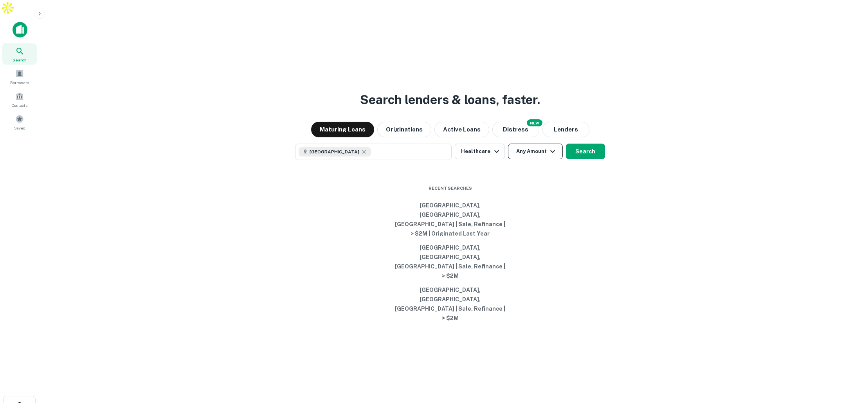
click at [548, 156] on icon "button" at bounding box center [552, 151] width 9 height 9
click at [499, 213] on input "number" at bounding box center [497, 211] width 54 height 16
type input "********"
click at [576, 159] on button "Search" at bounding box center [585, 152] width 39 height 16
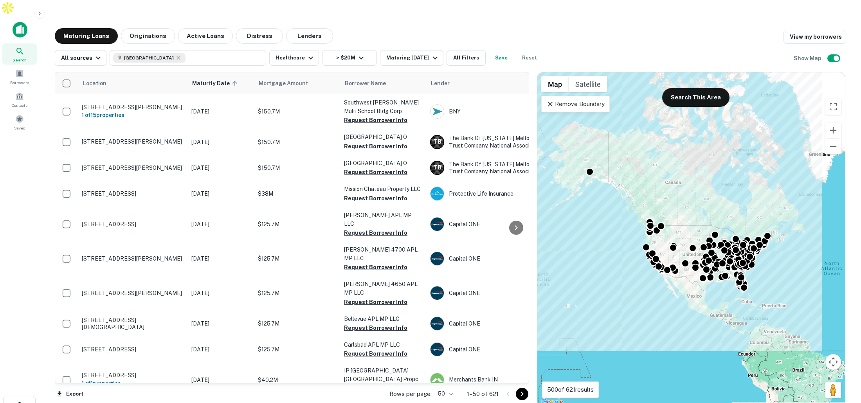
drag, startPoint x: 774, startPoint y: 233, endPoint x: 738, endPoint y: 206, distance: 45.3
click at [738, 206] on div "To activate drag with keyboard, press Alt + Enter. Once in keyboard drag state,…" at bounding box center [691, 239] width 308 height 335
click at [835, 139] on button "Zoom out" at bounding box center [833, 147] width 16 height 16
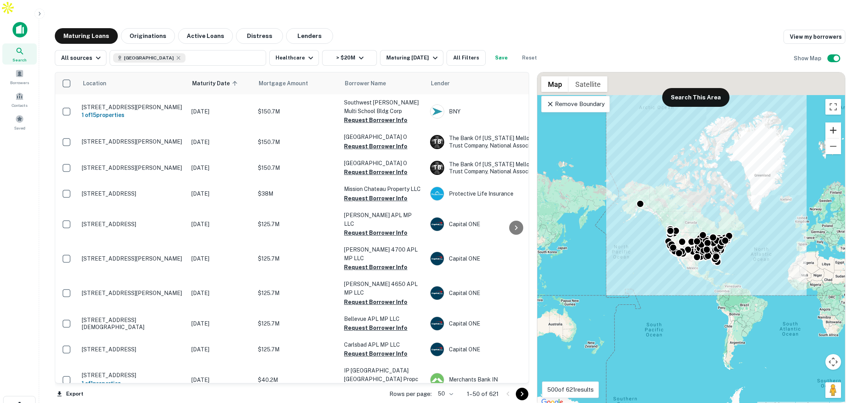
click at [830, 122] on button "Zoom in" at bounding box center [833, 130] width 16 height 16
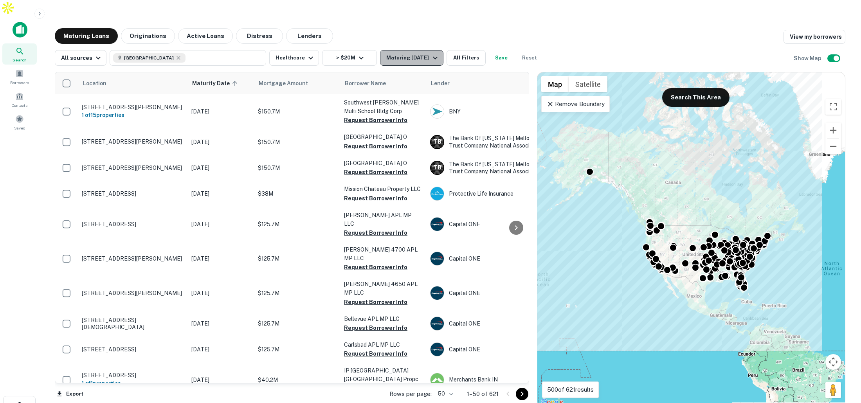
click at [430, 53] on icon "button" at bounding box center [434, 57] width 9 height 9
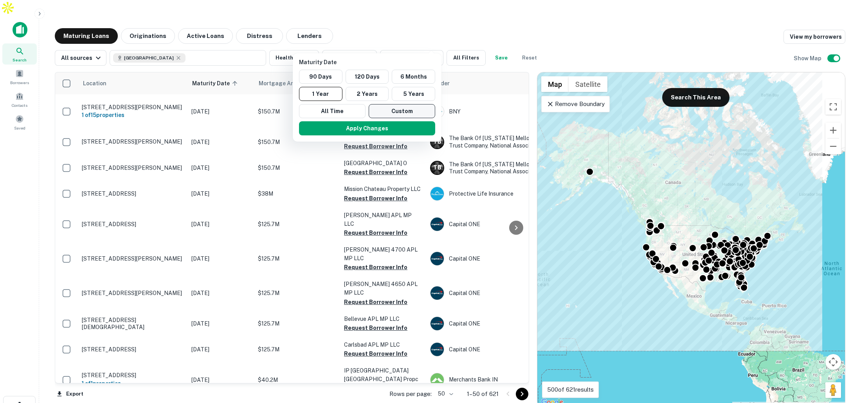
click at [393, 111] on button "Custom" at bounding box center [402, 111] width 67 height 14
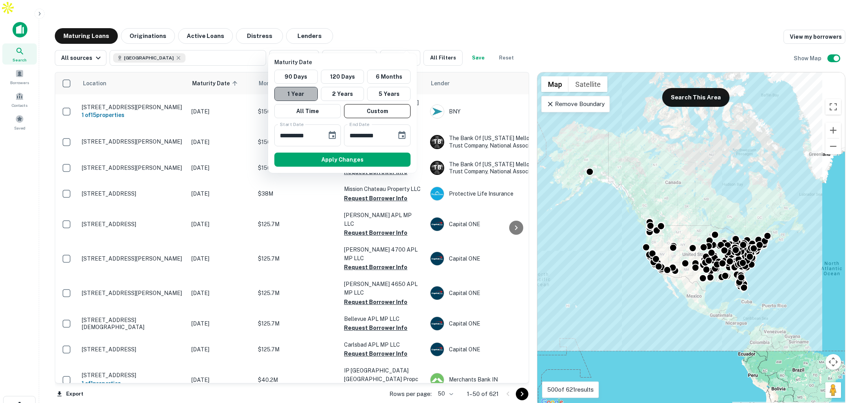
click at [307, 94] on button "1 Year" at bounding box center [295, 94] width 43 height 14
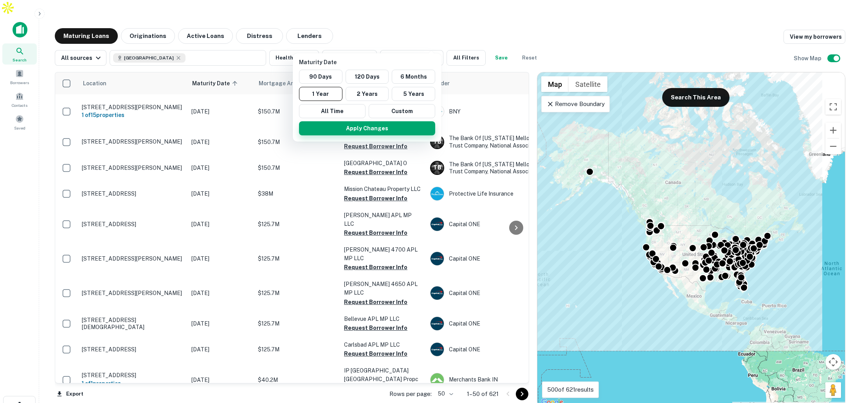
click at [373, 128] on button "Apply Changes" at bounding box center [367, 128] width 136 height 14
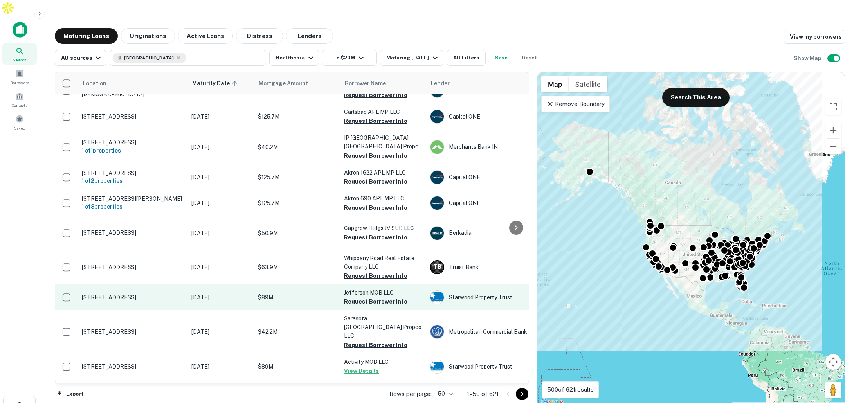
scroll to position [247, 0]
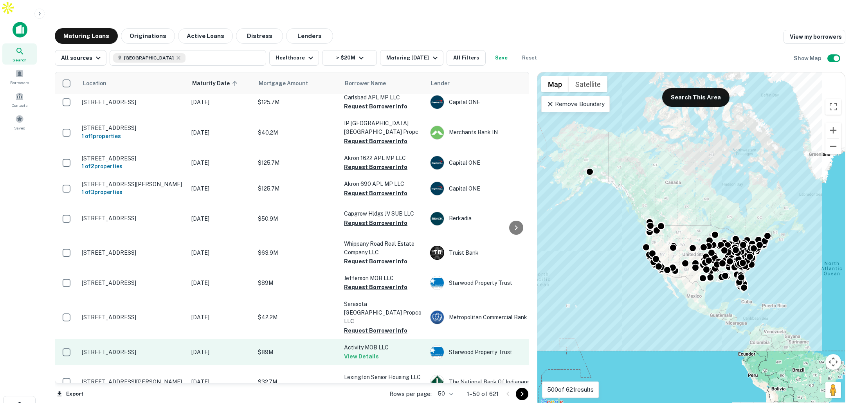
click at [286, 348] on p "$89M" at bounding box center [297, 352] width 78 height 9
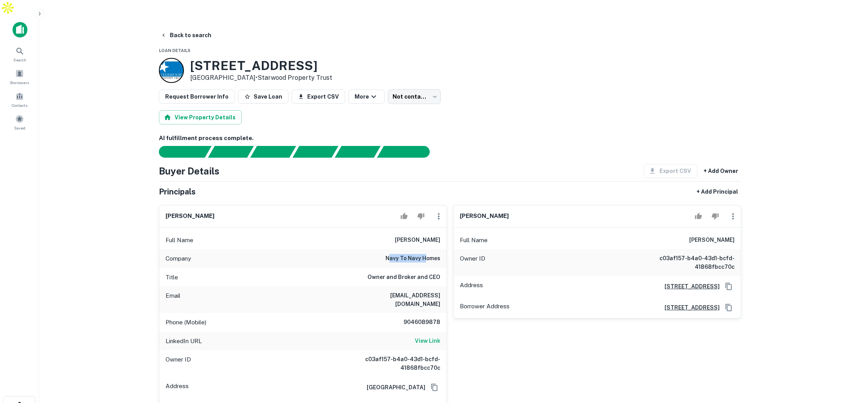
drag, startPoint x: 391, startPoint y: 244, endPoint x: 427, endPoint y: 244, distance: 36.0
click at [427, 254] on h6 "navy to navy homes" at bounding box center [412, 258] width 55 height 9
drag, startPoint x: 378, startPoint y: 263, endPoint x: 420, endPoint y: 261, distance: 42.3
click at [420, 273] on h6 "Owner and Broker and CEO" at bounding box center [403, 277] width 73 height 9
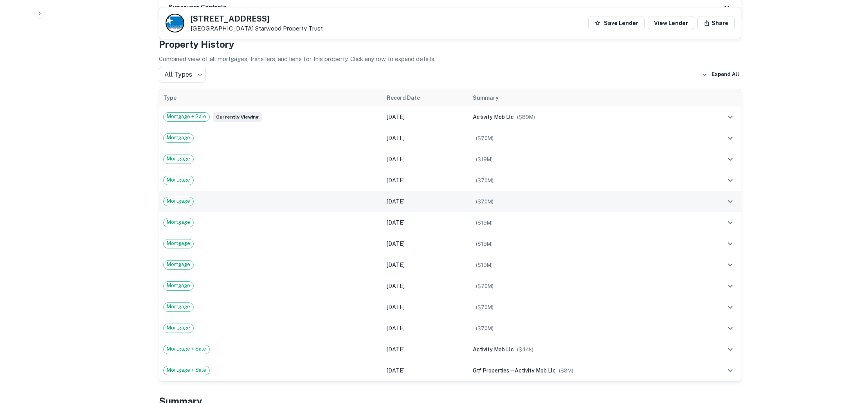
scroll to position [631, 0]
